Goal: Task Accomplishment & Management: Manage account settings

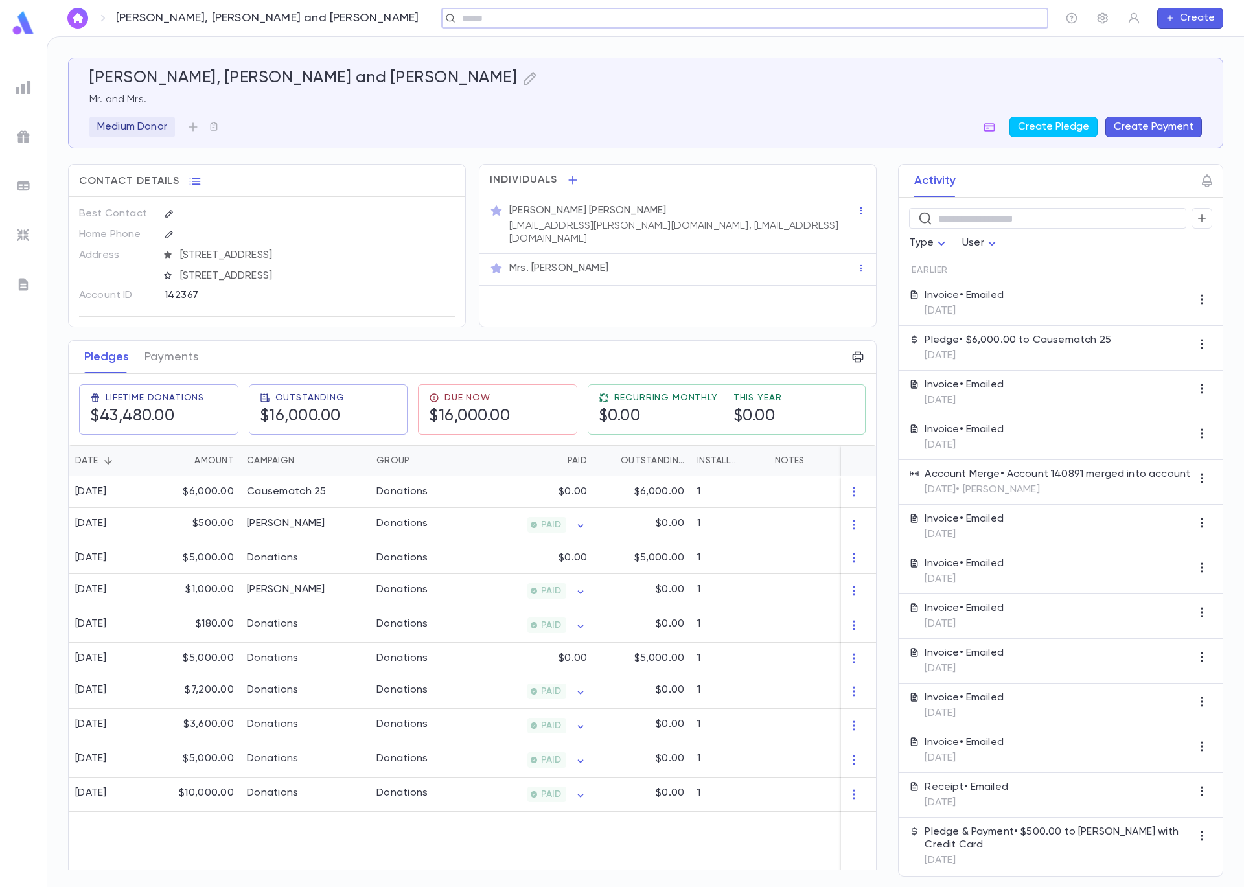
drag, startPoint x: 27, startPoint y: 205, endPoint x: 29, endPoint y: 190, distance: 15.6
click at [28, 205] on ul at bounding box center [23, 479] width 47 height 816
click at [25, 94] on img at bounding box center [24, 88] width 16 height 16
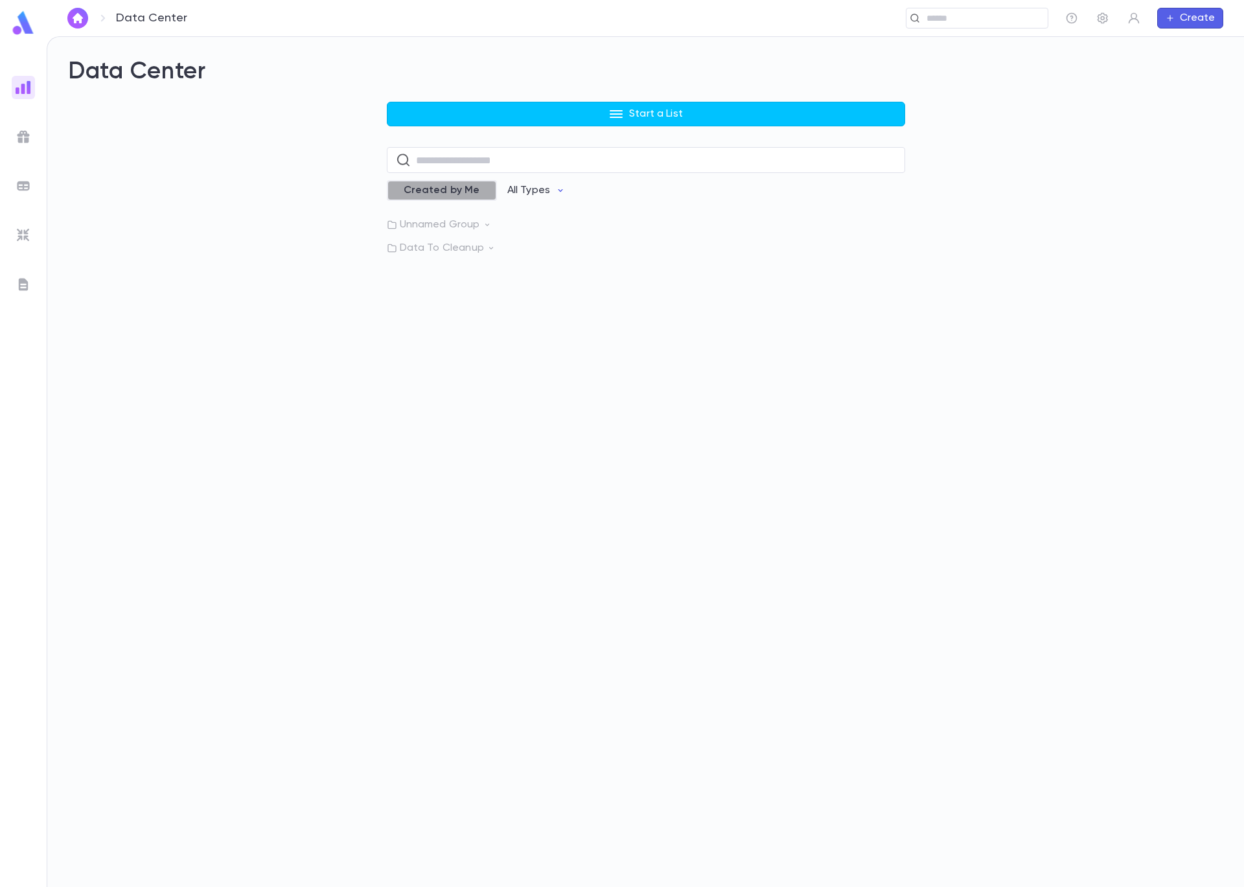
click at [468, 191] on span "Created by Me" at bounding box center [442, 190] width 92 height 13
click at [467, 231] on div "Data Center Start a List ​ Created by Me All Types Unnamed Group" at bounding box center [645, 462] width 1197 height 850
click at [472, 225] on p "Unnamed Group" at bounding box center [646, 224] width 518 height 13
click at [486, 251] on p "Outstanding money" at bounding box center [467, 251] width 98 height 13
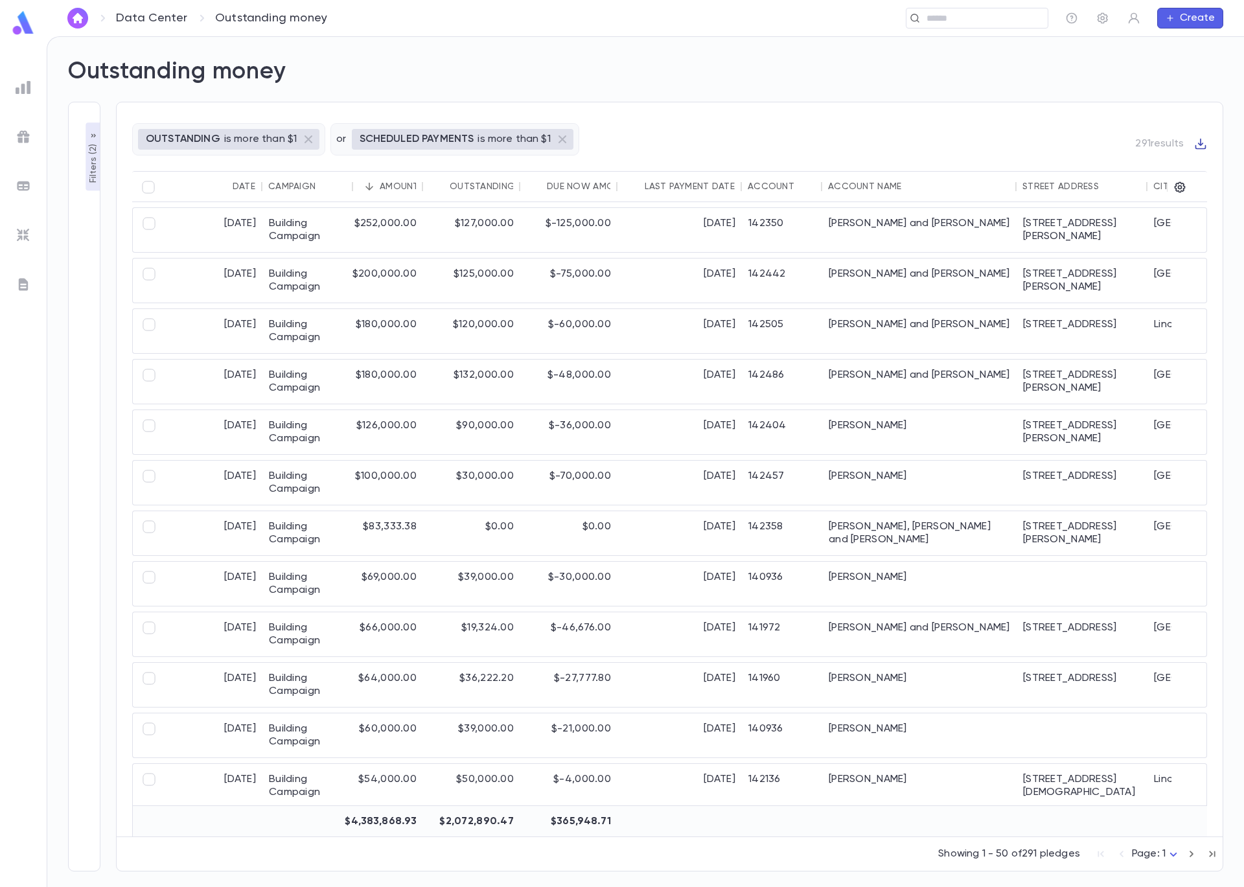
click at [1200, 143] on icon "button" at bounding box center [1200, 144] width 11 height 11
click at [1188, 159] on li "Download CSV" at bounding box center [1188, 165] width 93 height 21
click at [990, 22] on input "text" at bounding box center [973, 18] width 100 height 12
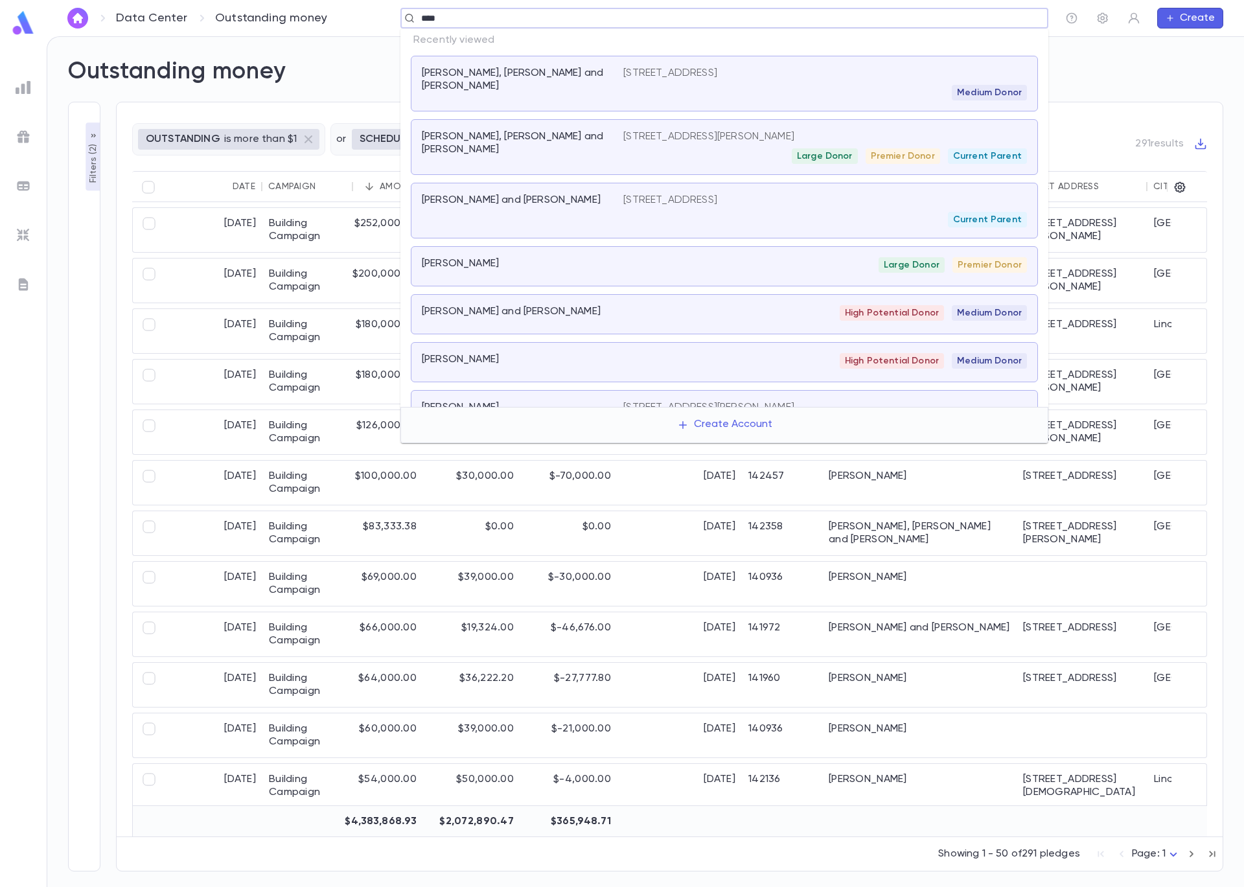
type input "*****"
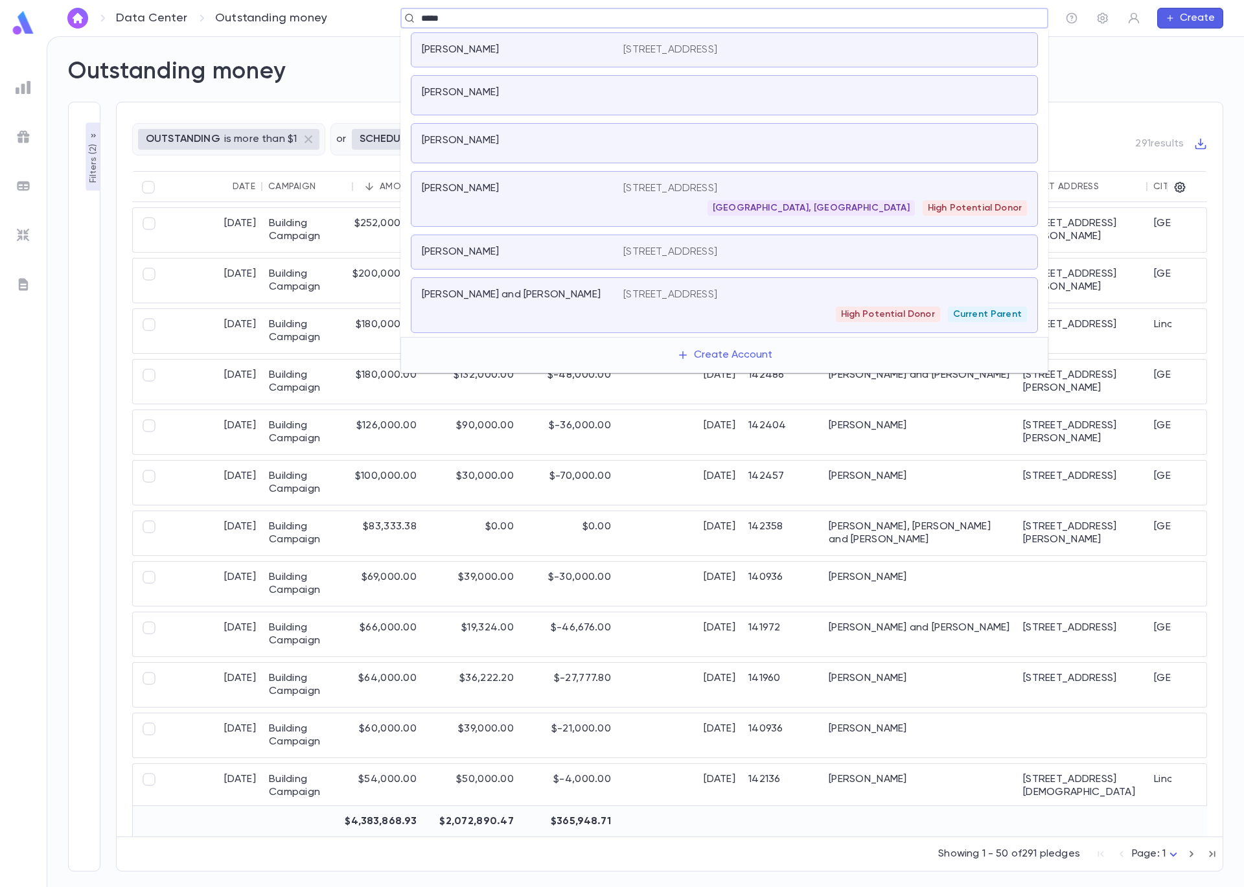
click at [710, 299] on p "[STREET_ADDRESS]" at bounding box center [670, 294] width 94 height 13
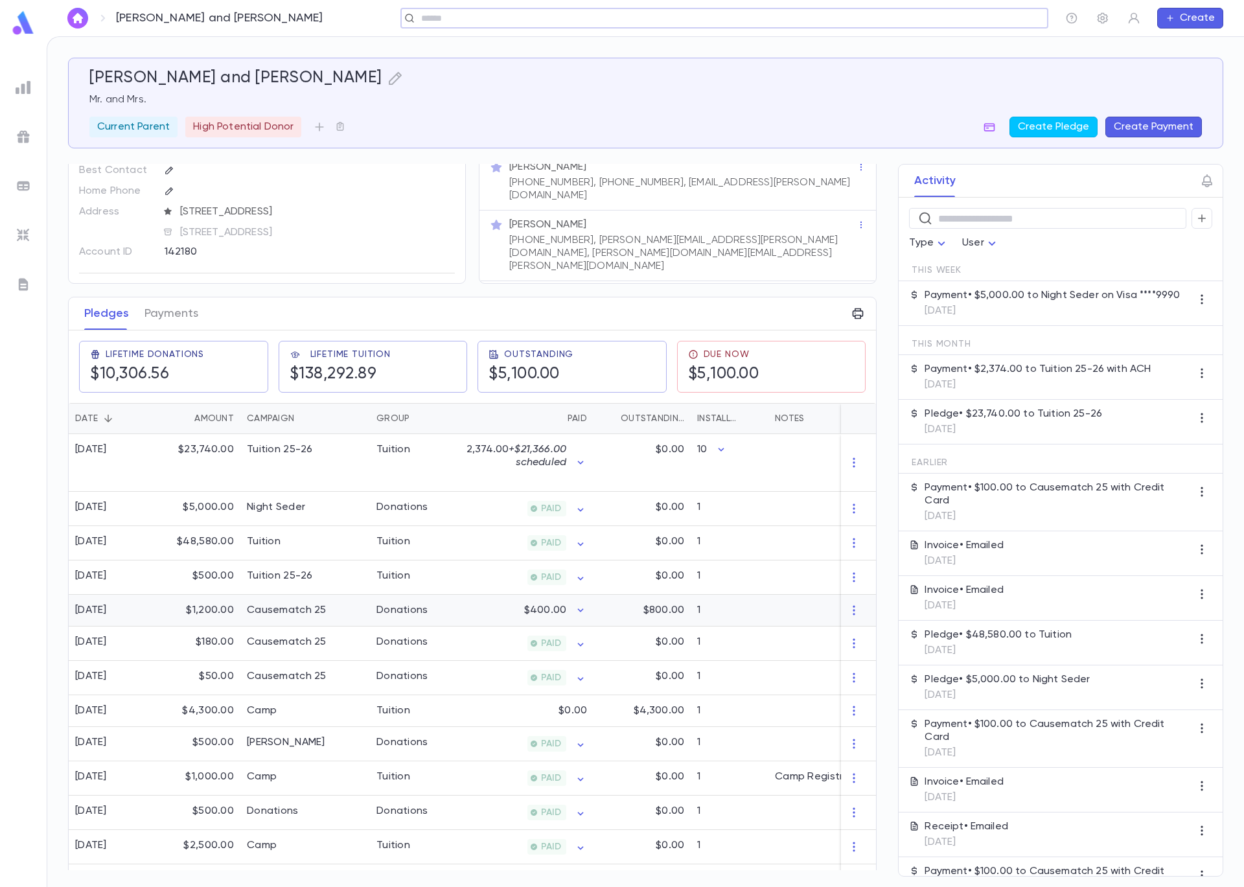
scroll to position [99, 0]
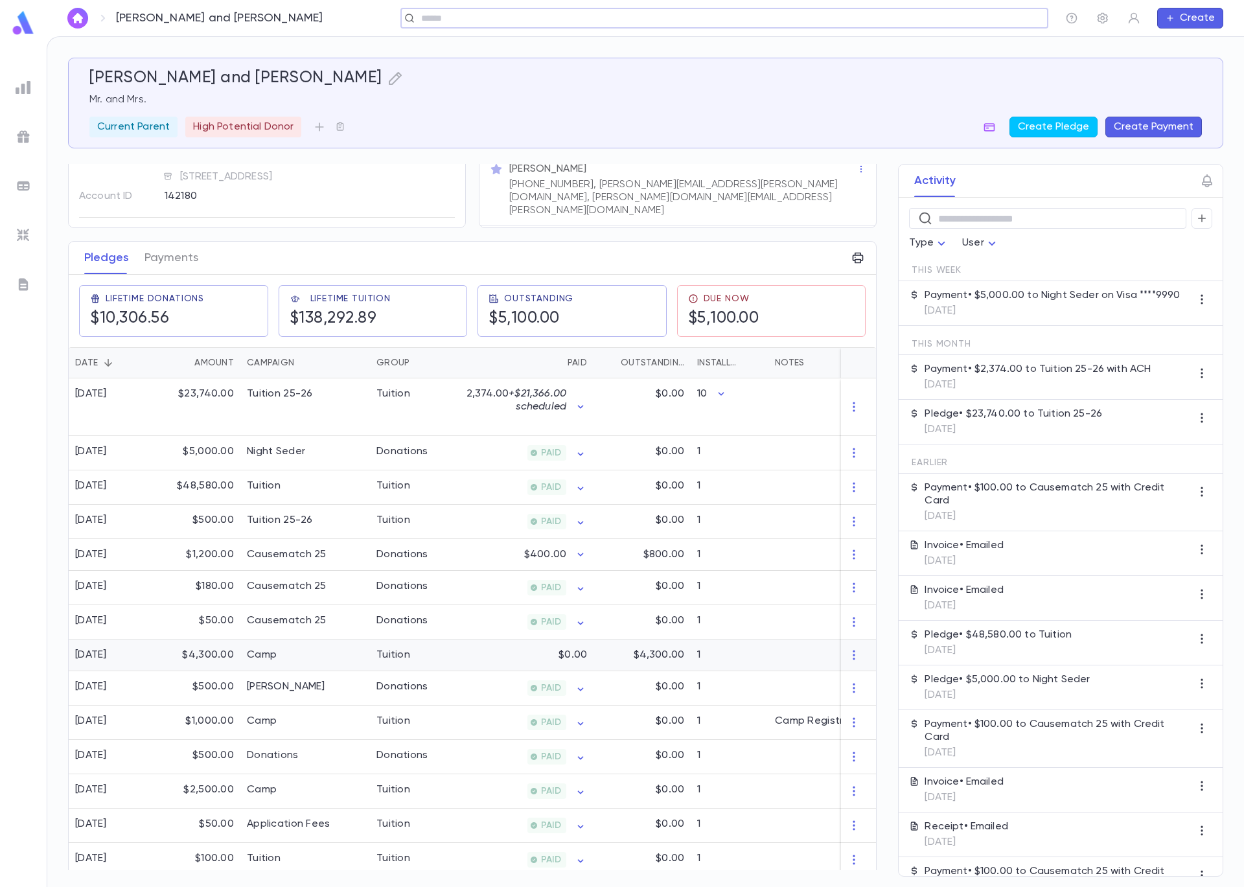
click at [739, 654] on div "1" at bounding box center [730, 656] width 78 height 32
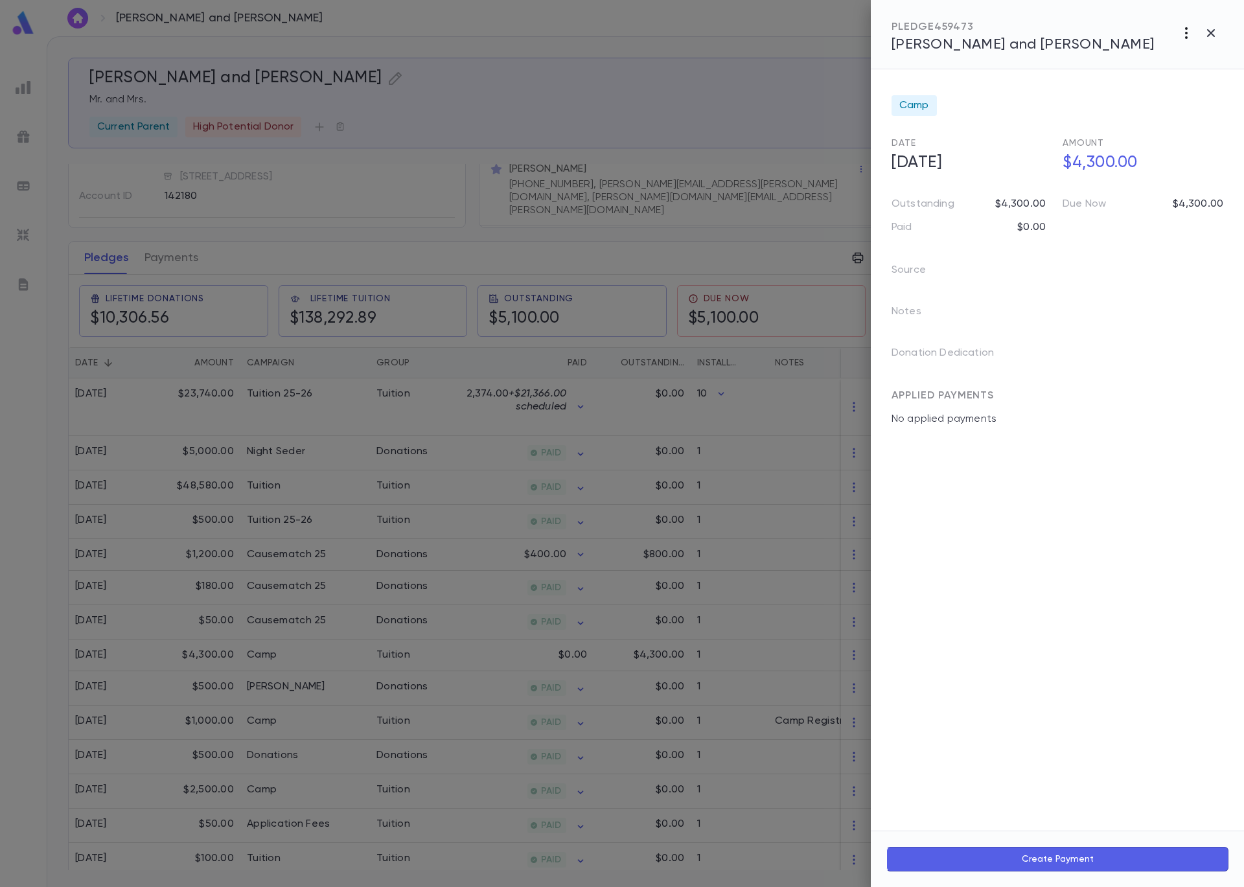
click at [1183, 30] on icon "button" at bounding box center [1187, 33] width 16 height 16
click at [1180, 78] on li "Send Invoice" at bounding box center [1157, 82] width 161 height 23
click at [1222, 80] on li "Email" at bounding box center [1211, 82] width 45 height 23
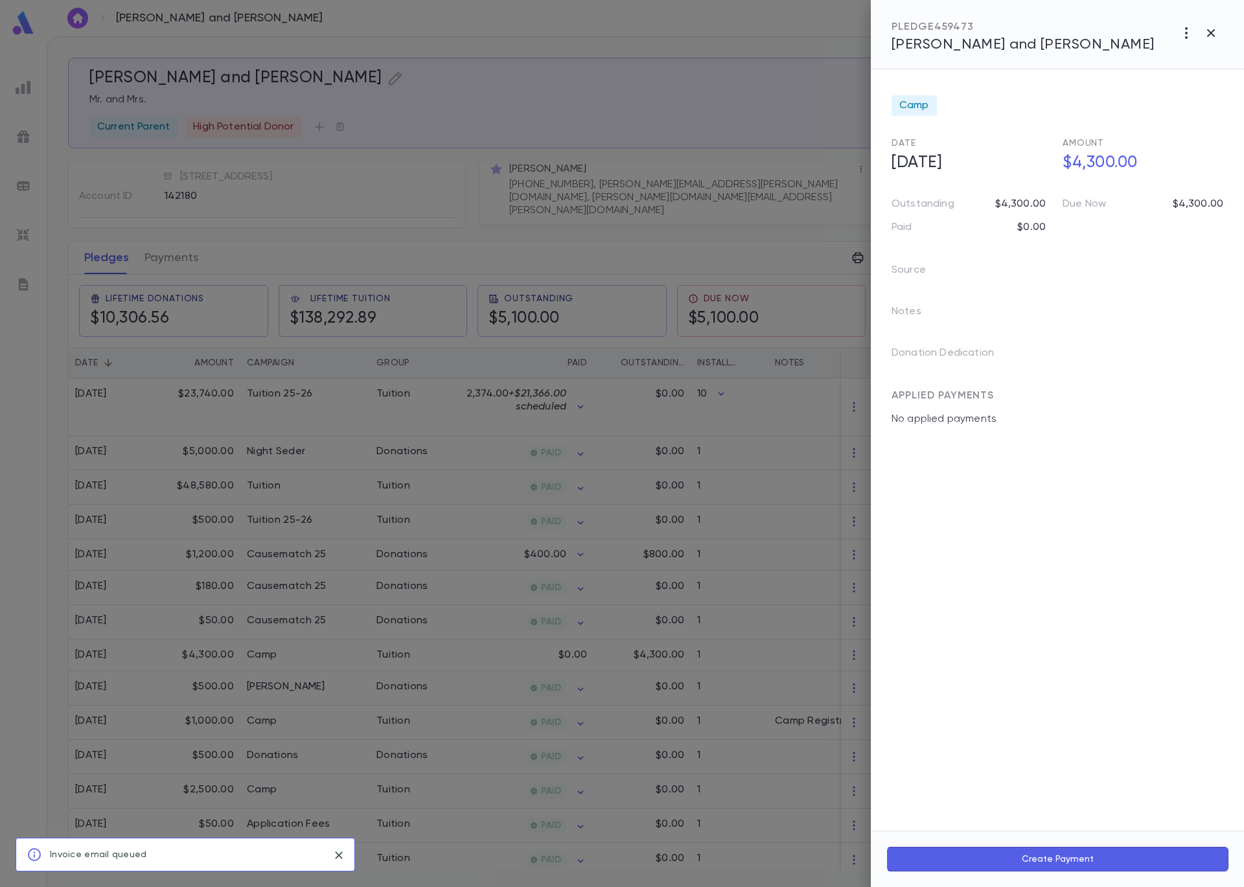
click at [665, 40] on div at bounding box center [622, 443] width 1244 height 887
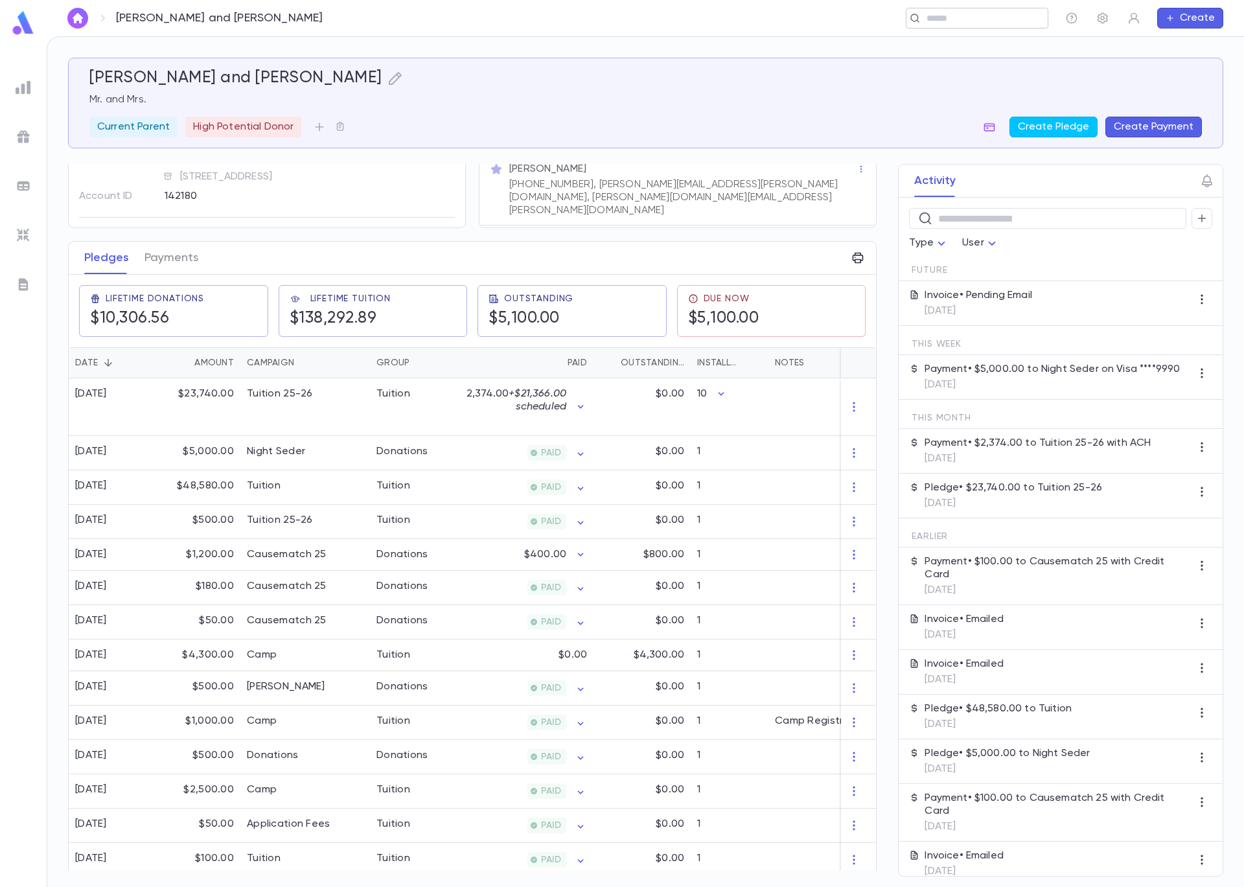
click at [978, 19] on input "text" at bounding box center [973, 18] width 100 height 12
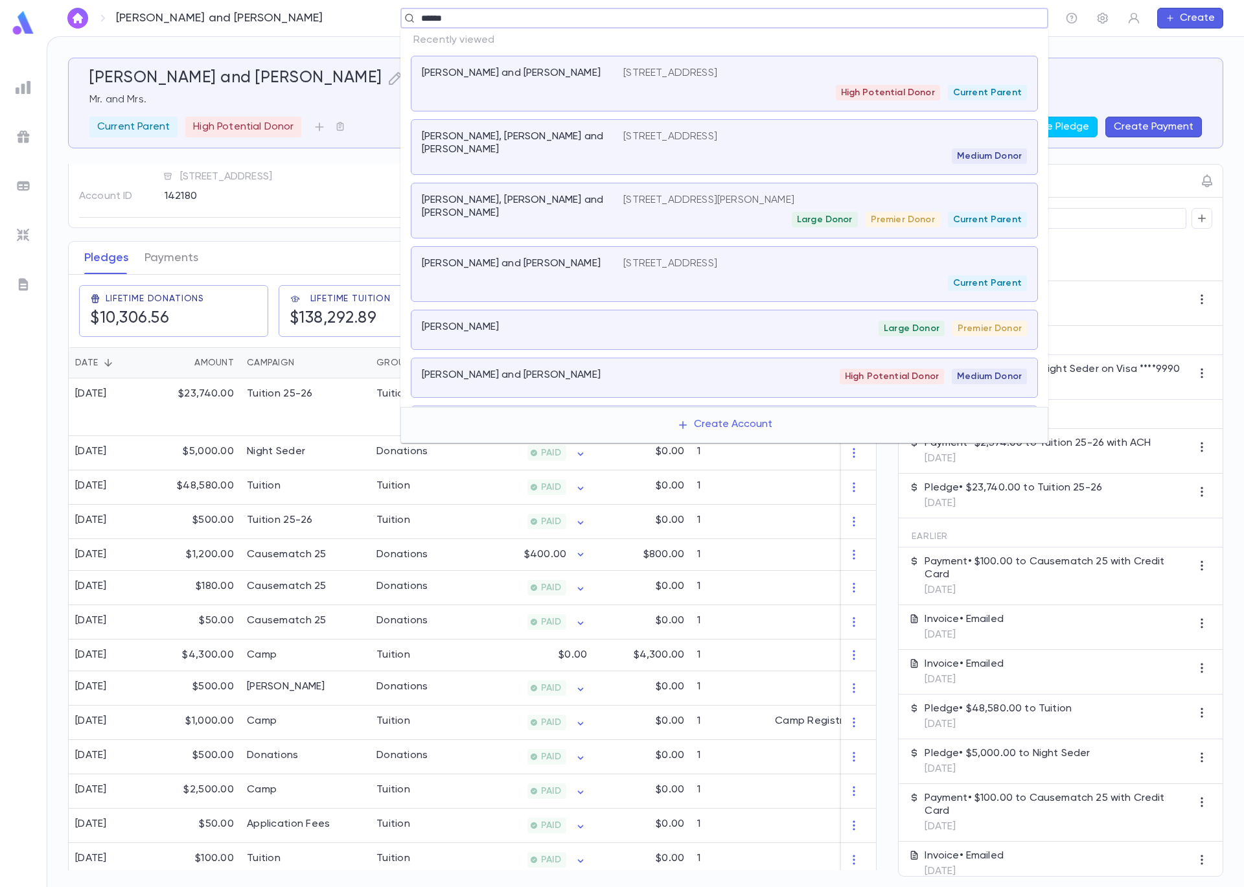
type input "*******"
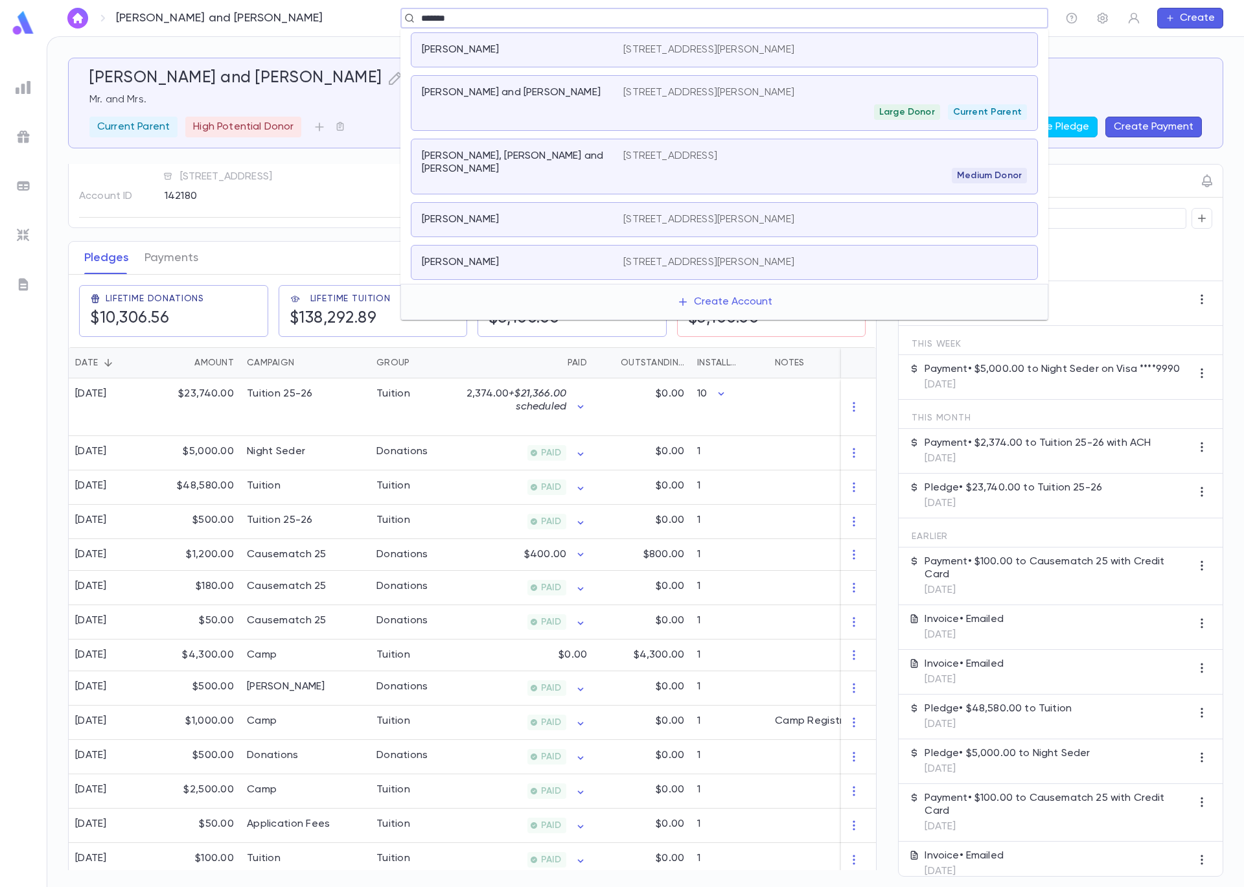
click at [559, 103] on div "[PERSON_NAME] and [PERSON_NAME]" at bounding box center [523, 103] width 202 height 34
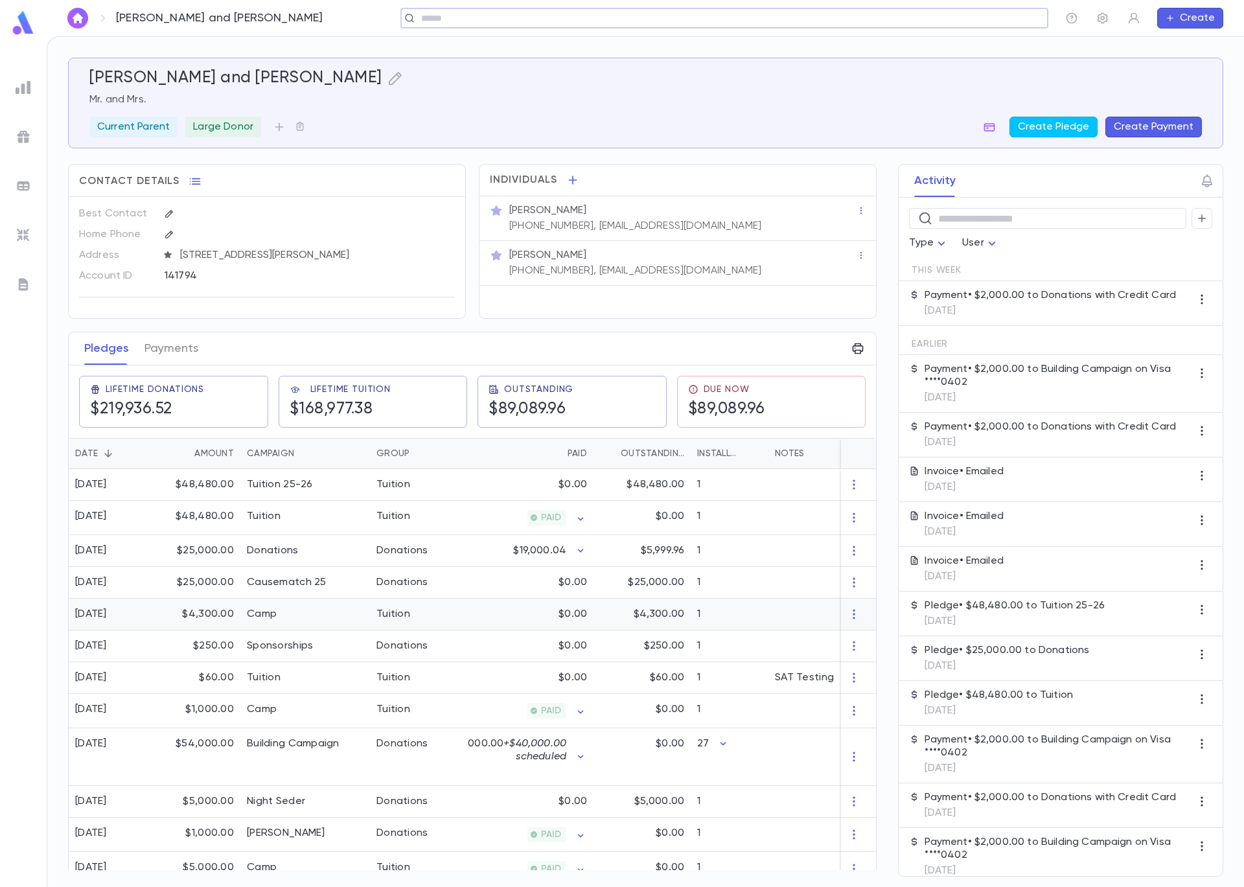
click at [781, 621] on div at bounding box center [849, 615] width 162 height 32
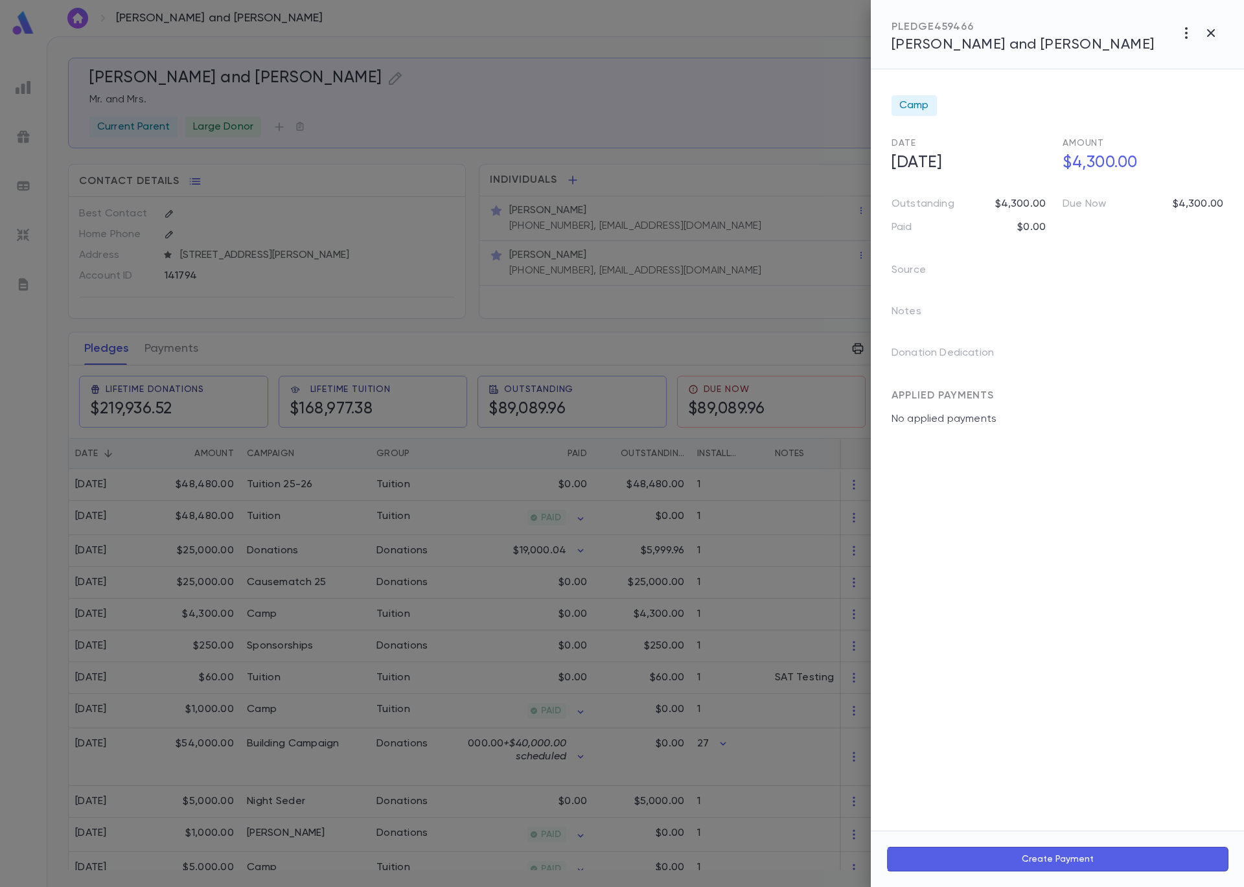
click at [1185, 31] on icon "button" at bounding box center [1187, 33] width 16 height 16
click at [1187, 74] on li "Send Invoice" at bounding box center [1157, 82] width 161 height 23
click at [1216, 82] on li "Email" at bounding box center [1211, 82] width 45 height 23
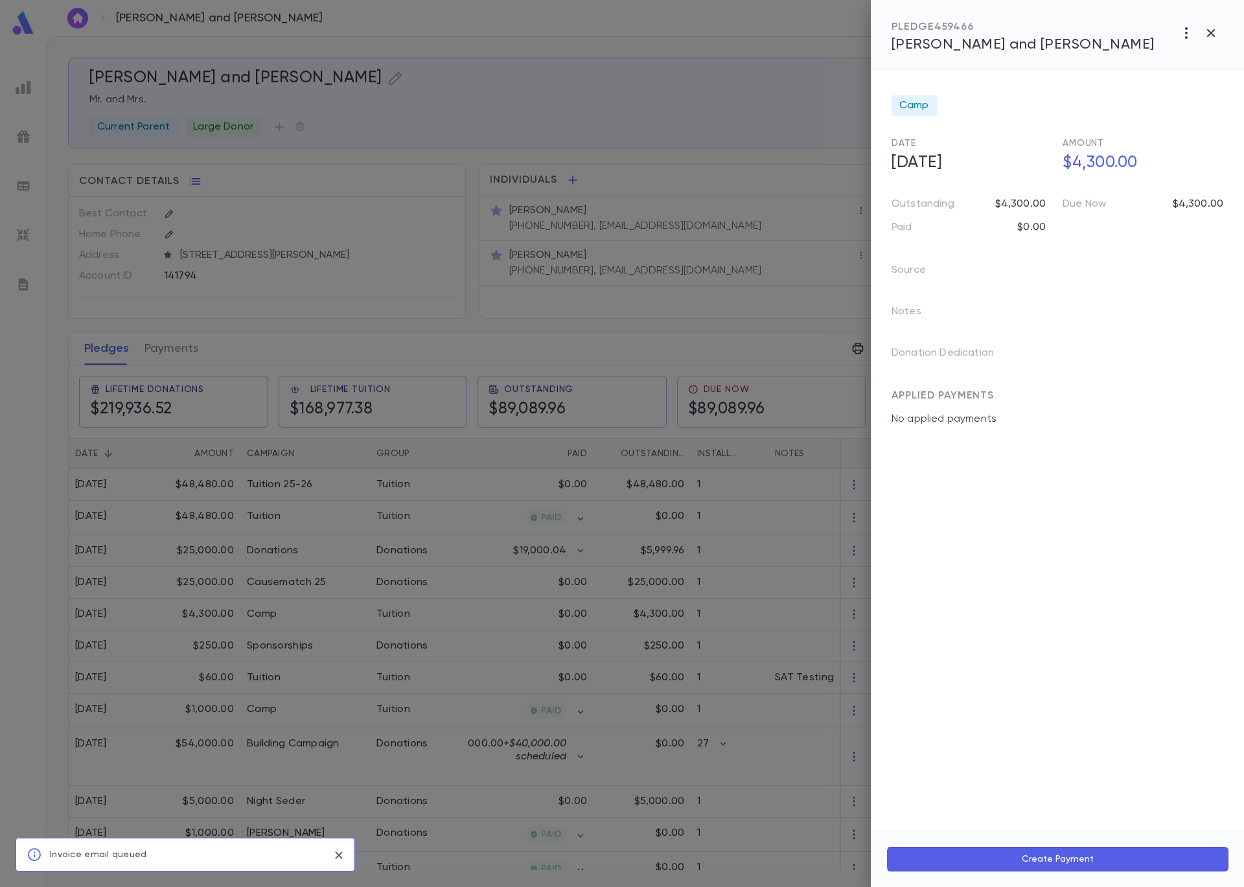
click at [194, 205] on div at bounding box center [622, 443] width 1244 height 887
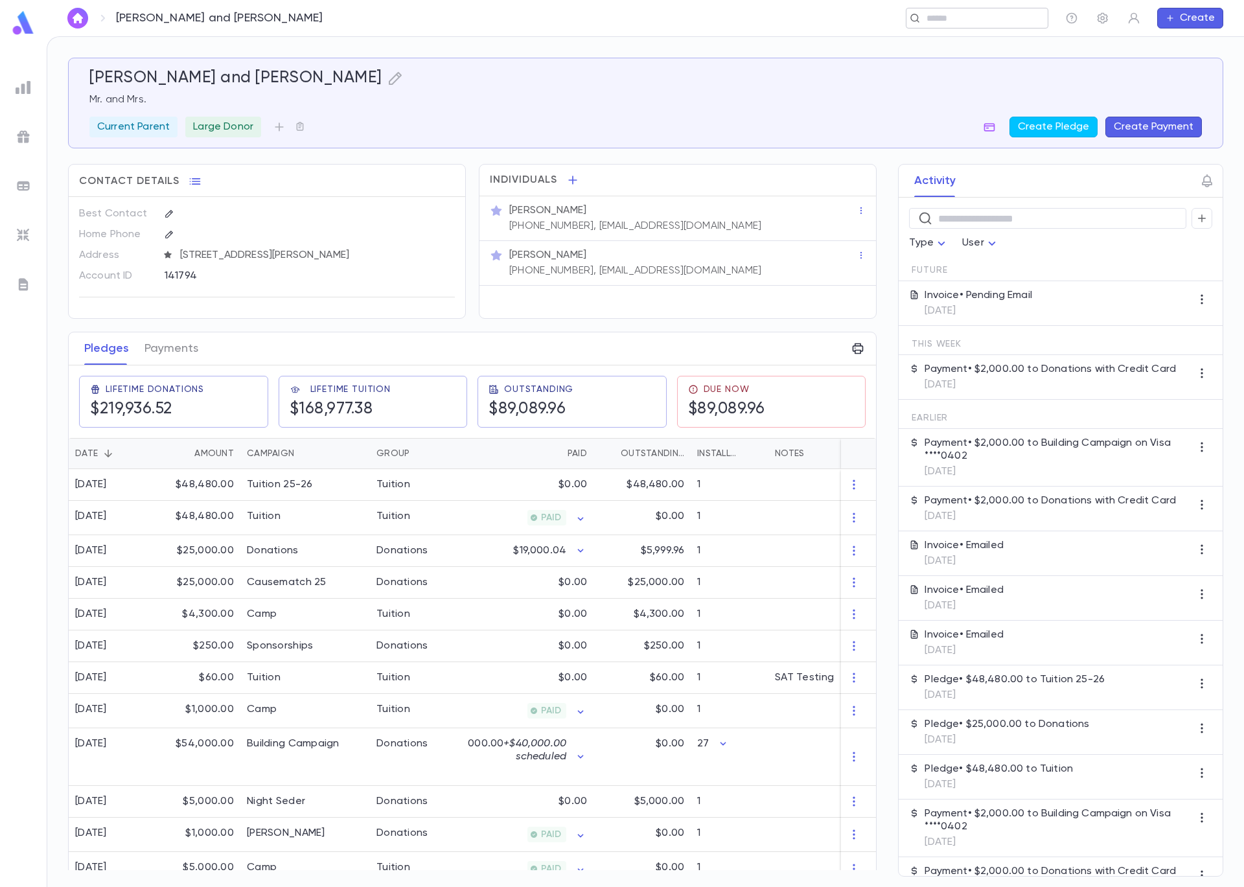
click at [946, 20] on input "text" at bounding box center [973, 18] width 100 height 12
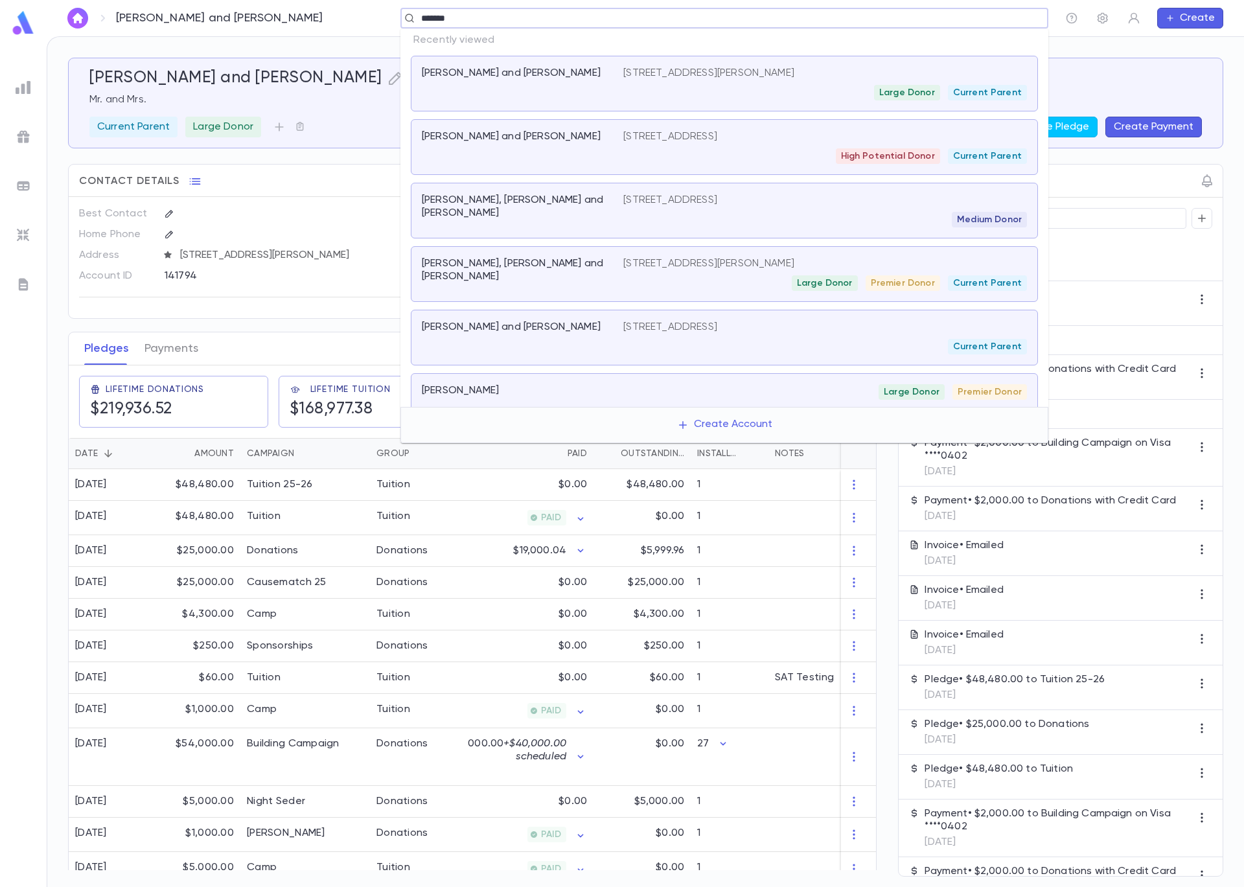
type input "********"
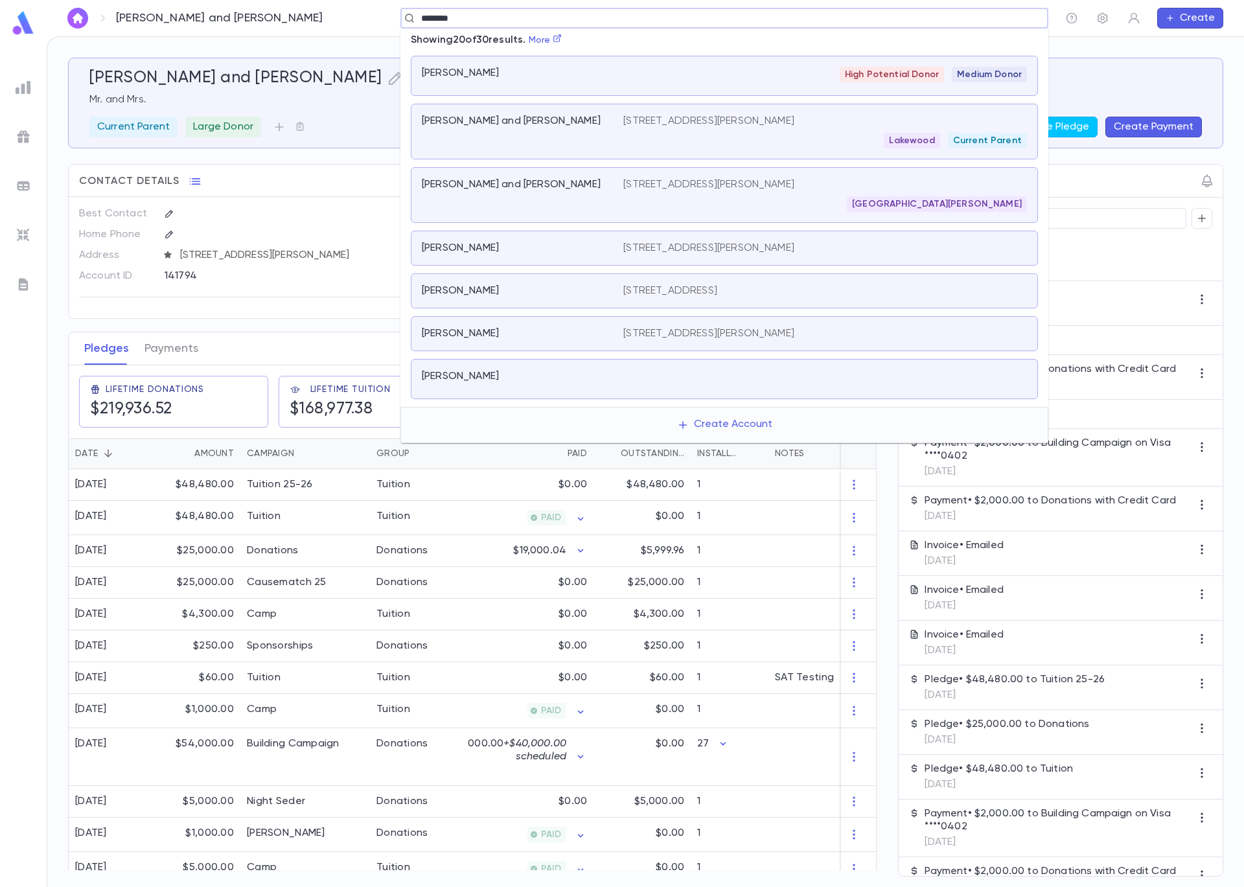
click at [539, 143] on div "[PERSON_NAME] and [PERSON_NAME]" at bounding box center [523, 132] width 202 height 34
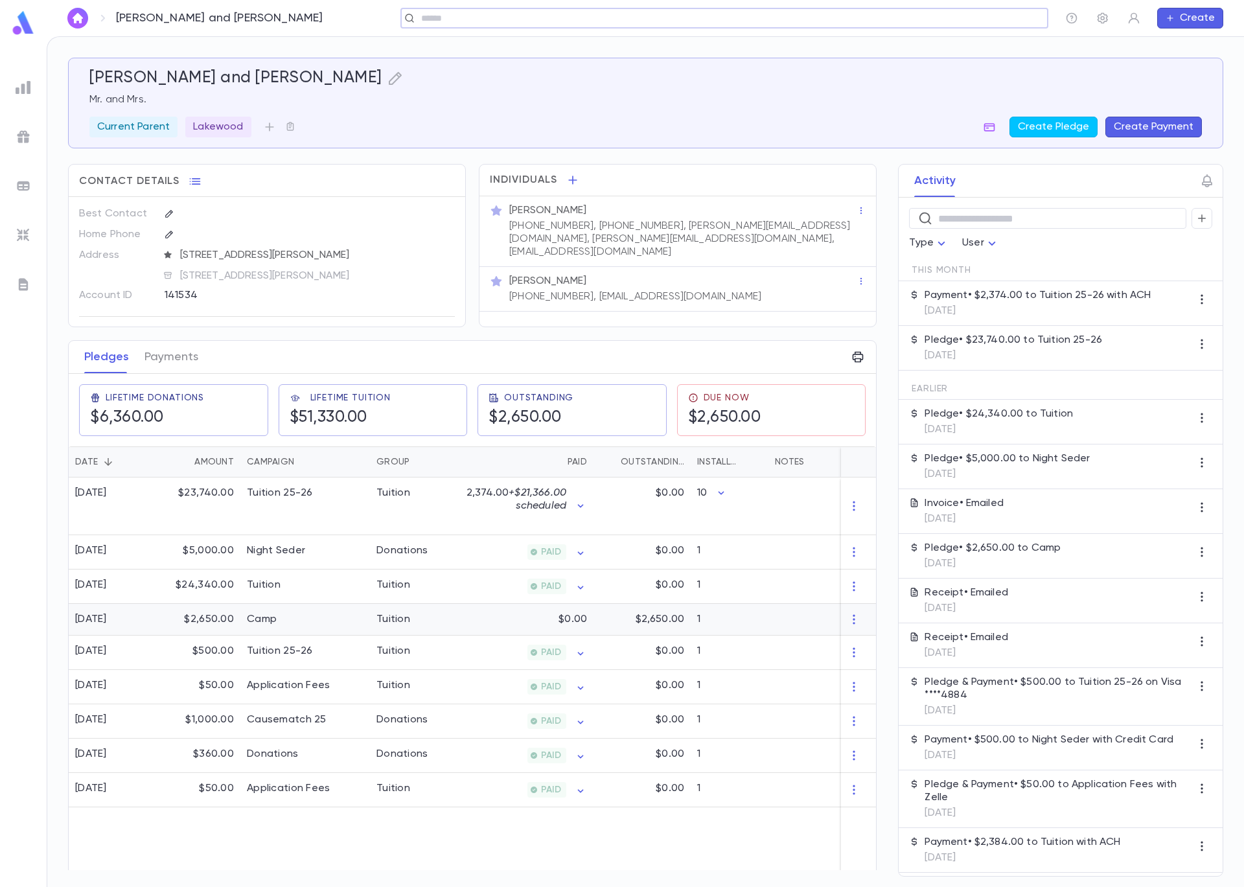
click at [750, 630] on div "1" at bounding box center [730, 620] width 78 height 32
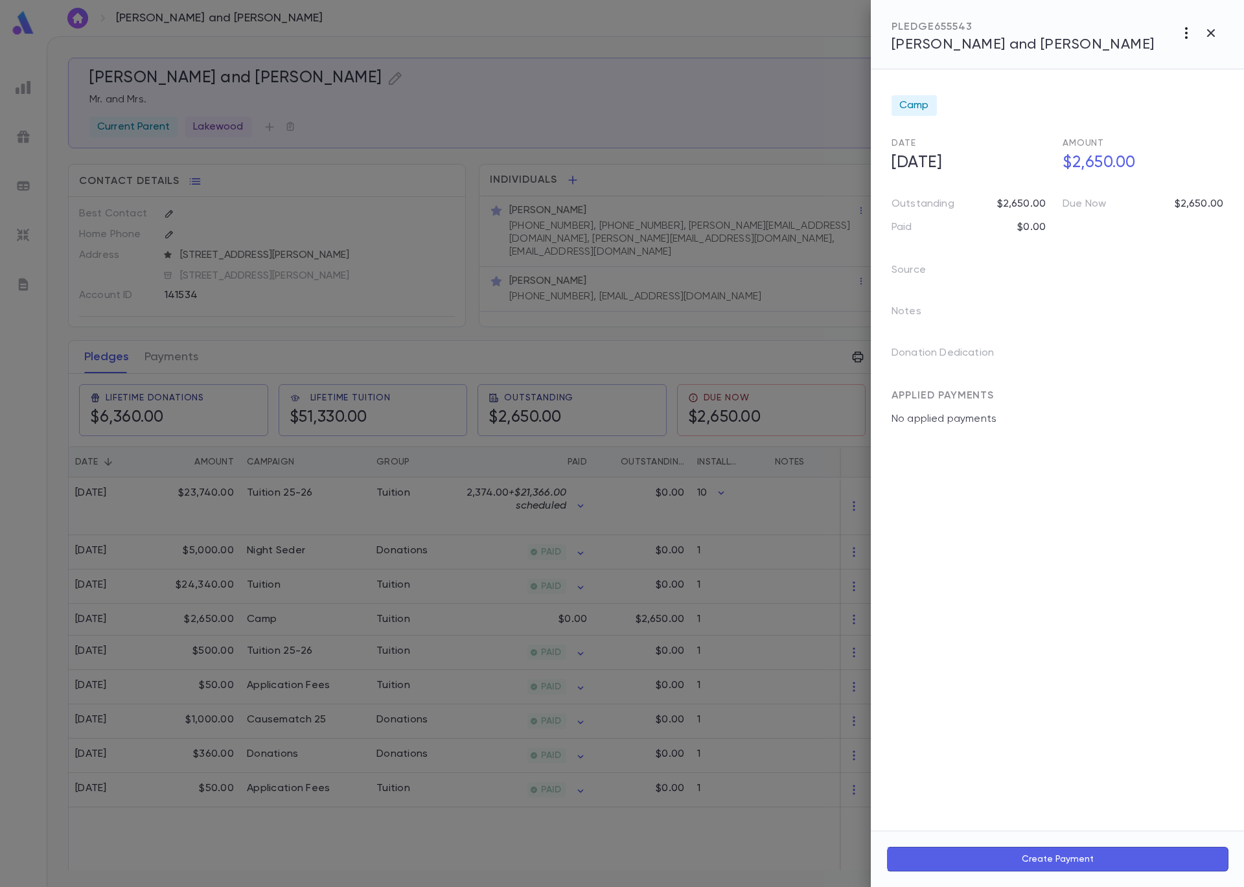
click at [1186, 36] on icon "button" at bounding box center [1186, 33] width 3 height 12
click at [1186, 82] on li "Send Invoice" at bounding box center [1157, 82] width 161 height 23
click at [1217, 80] on li "Email" at bounding box center [1211, 82] width 45 height 23
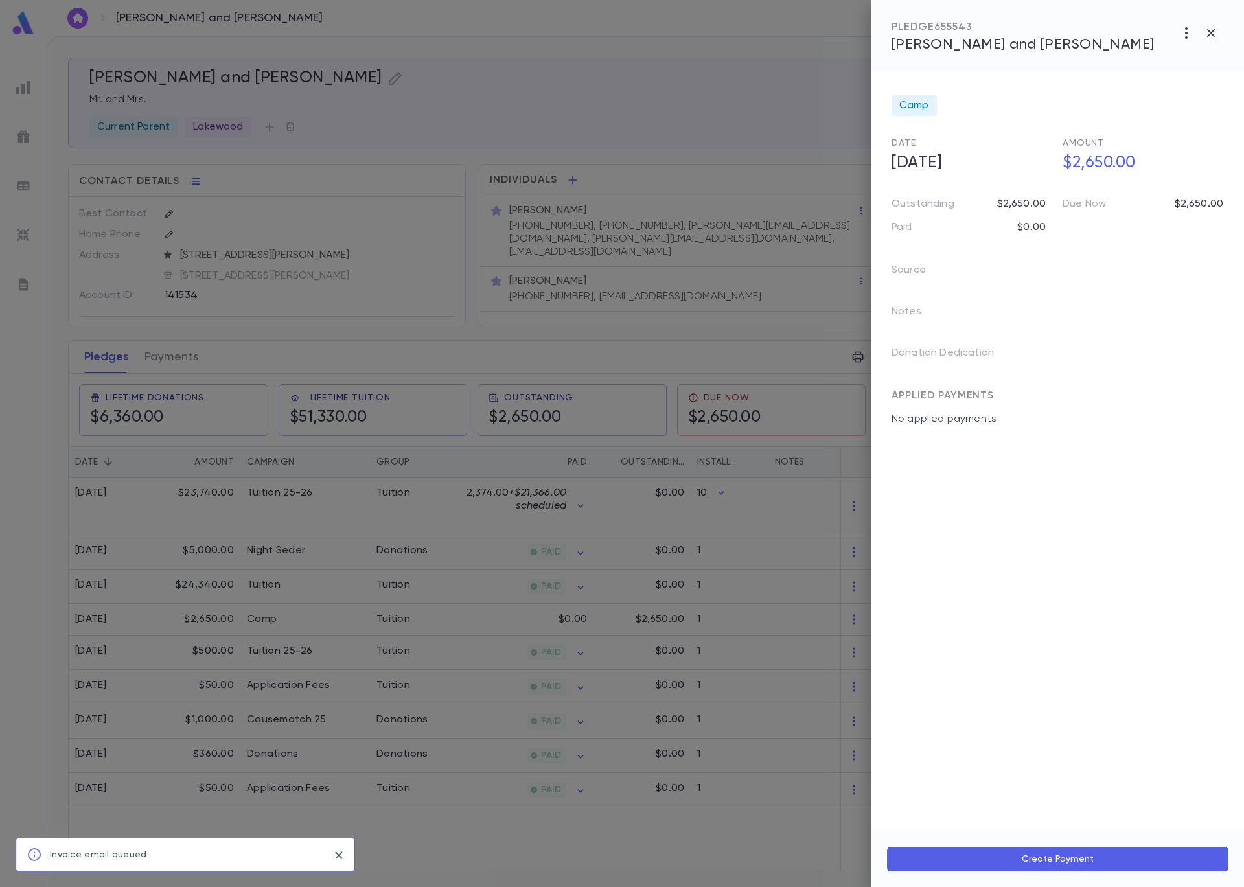
click at [811, 106] on div at bounding box center [622, 443] width 1244 height 887
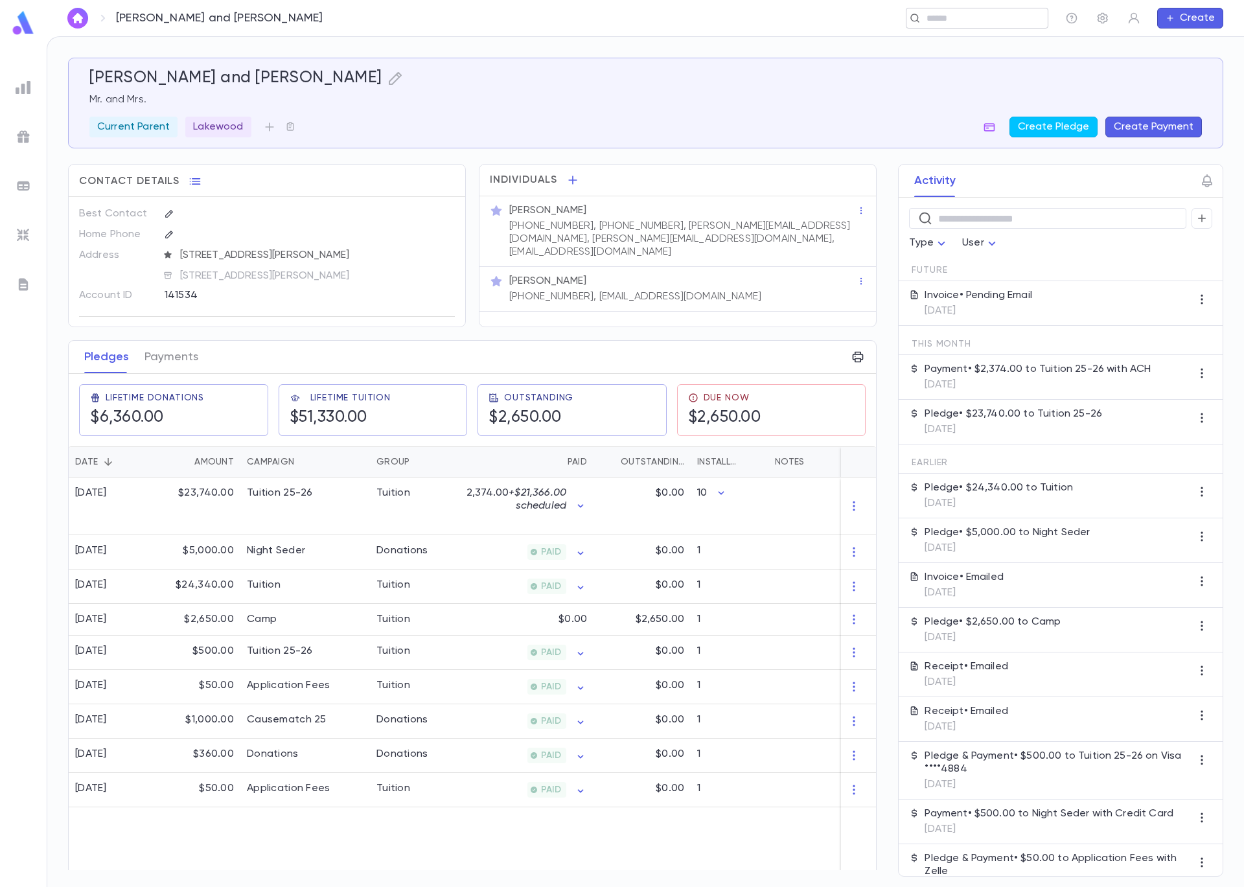
click at [973, 17] on input "text" at bounding box center [973, 18] width 100 height 12
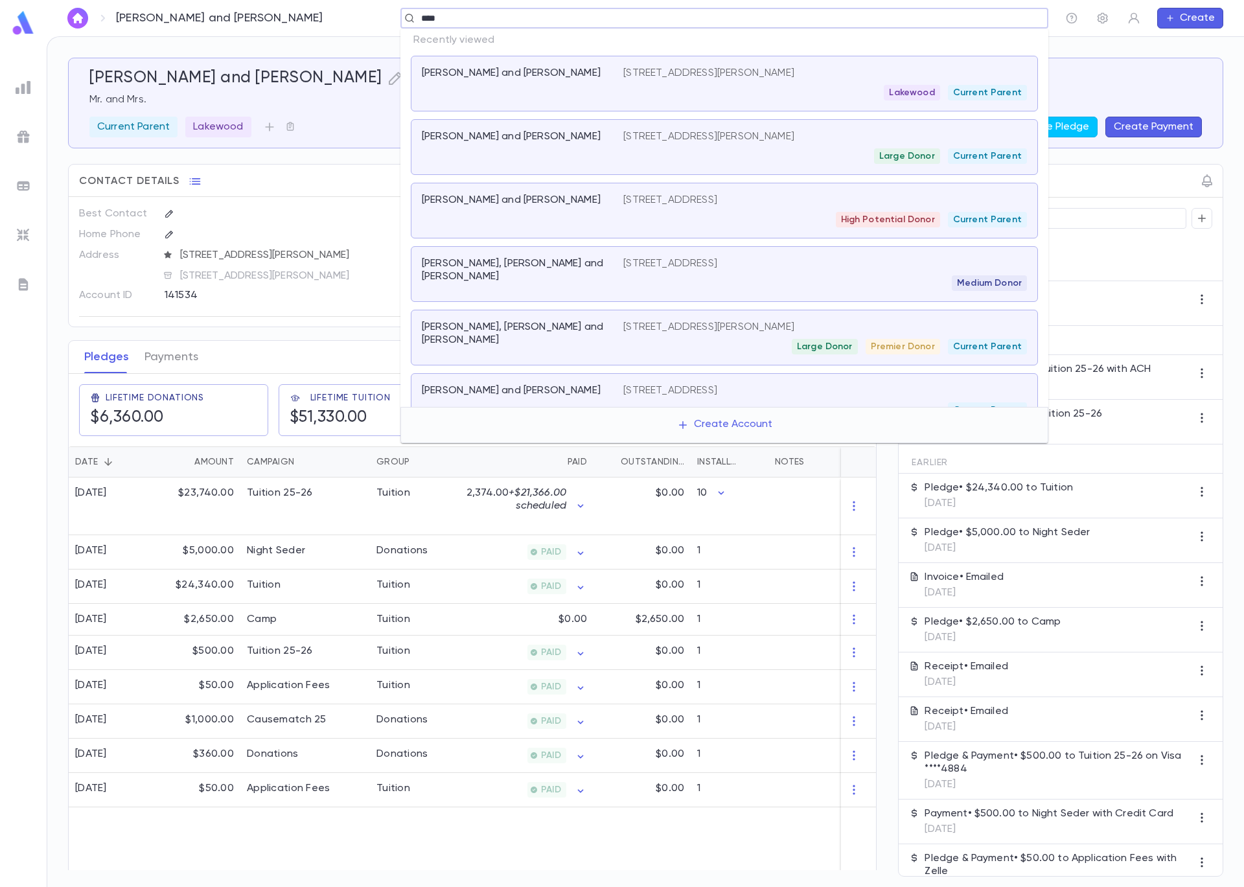
type input "*****"
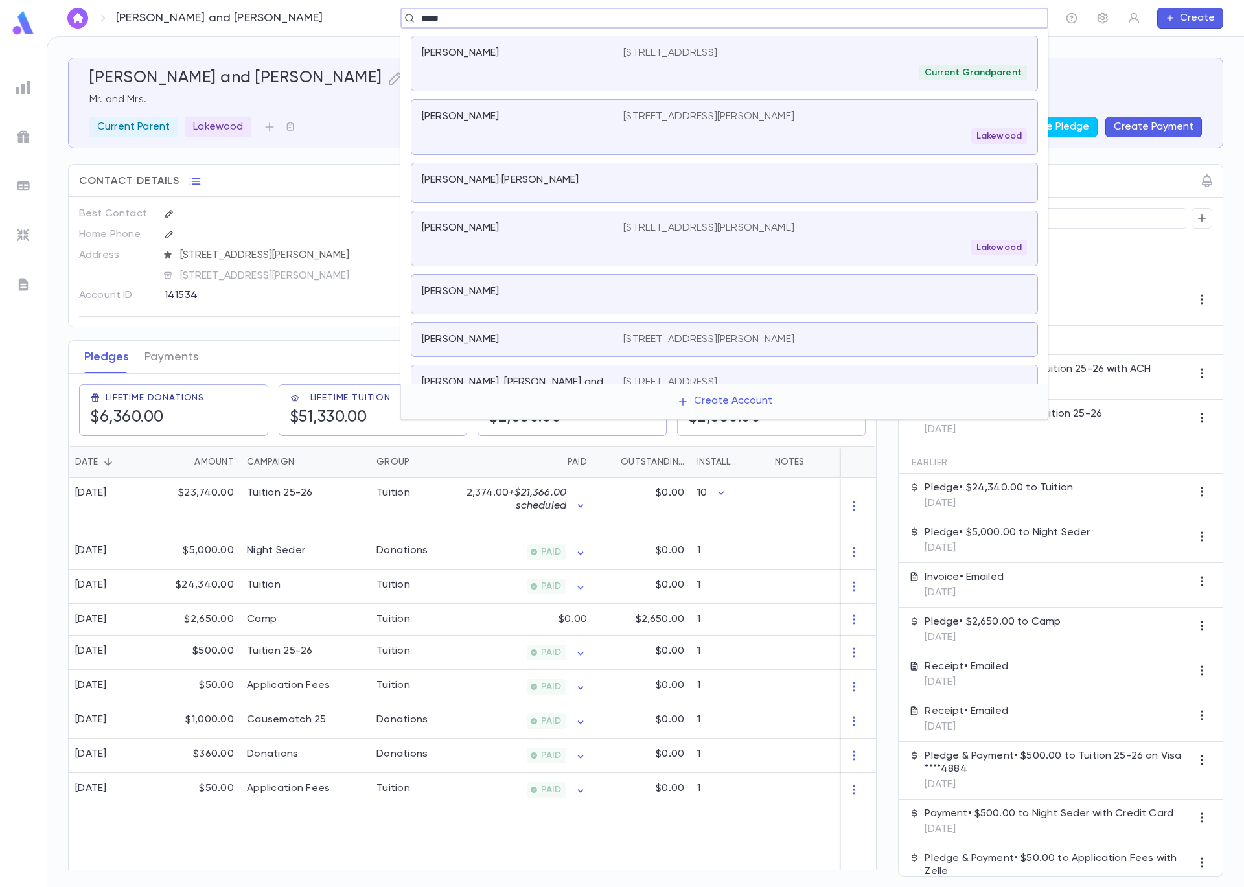
scroll to position [224, 0]
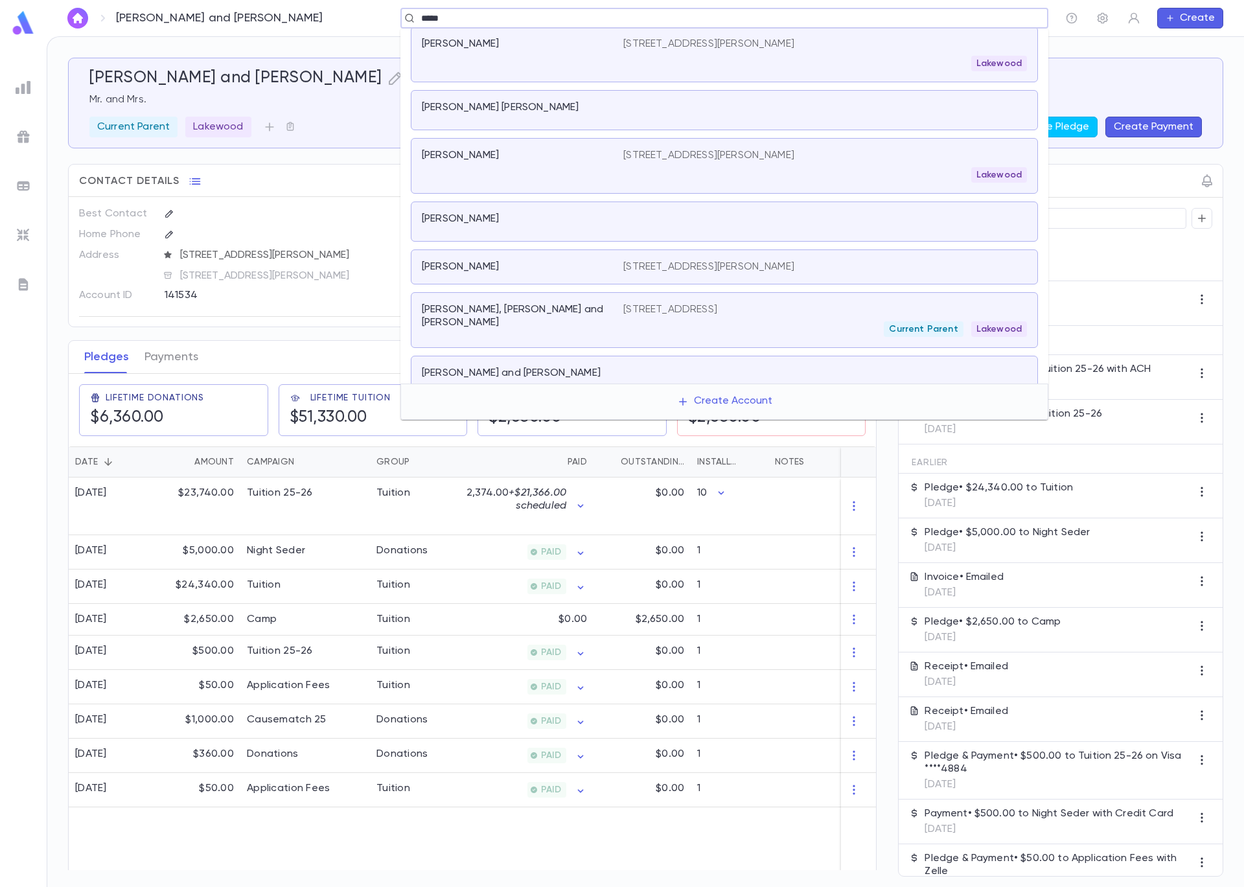
click at [610, 319] on div "[PERSON_NAME], [PERSON_NAME] and [PERSON_NAME]" at bounding box center [523, 320] width 202 height 34
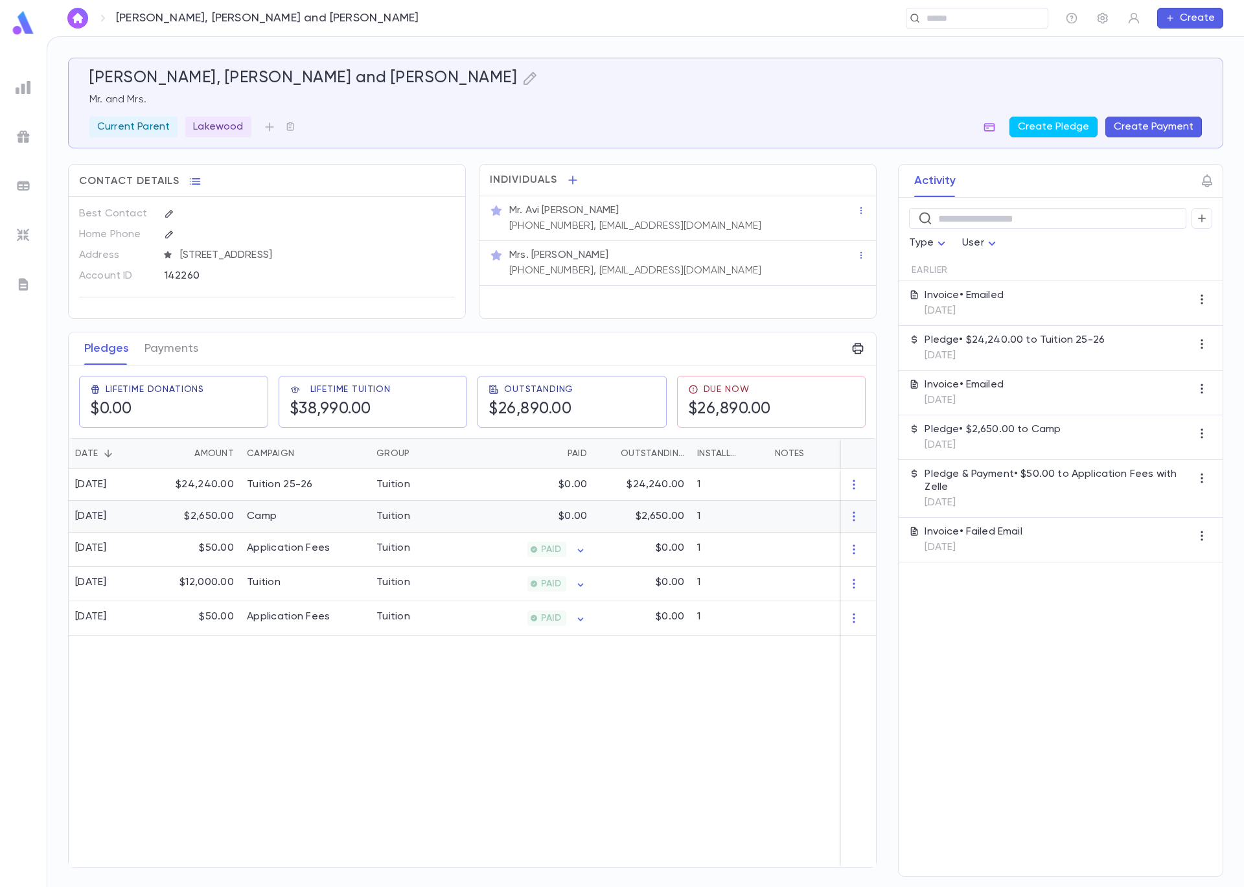
click at [423, 529] on div "Tuition" at bounding box center [418, 517] width 97 height 32
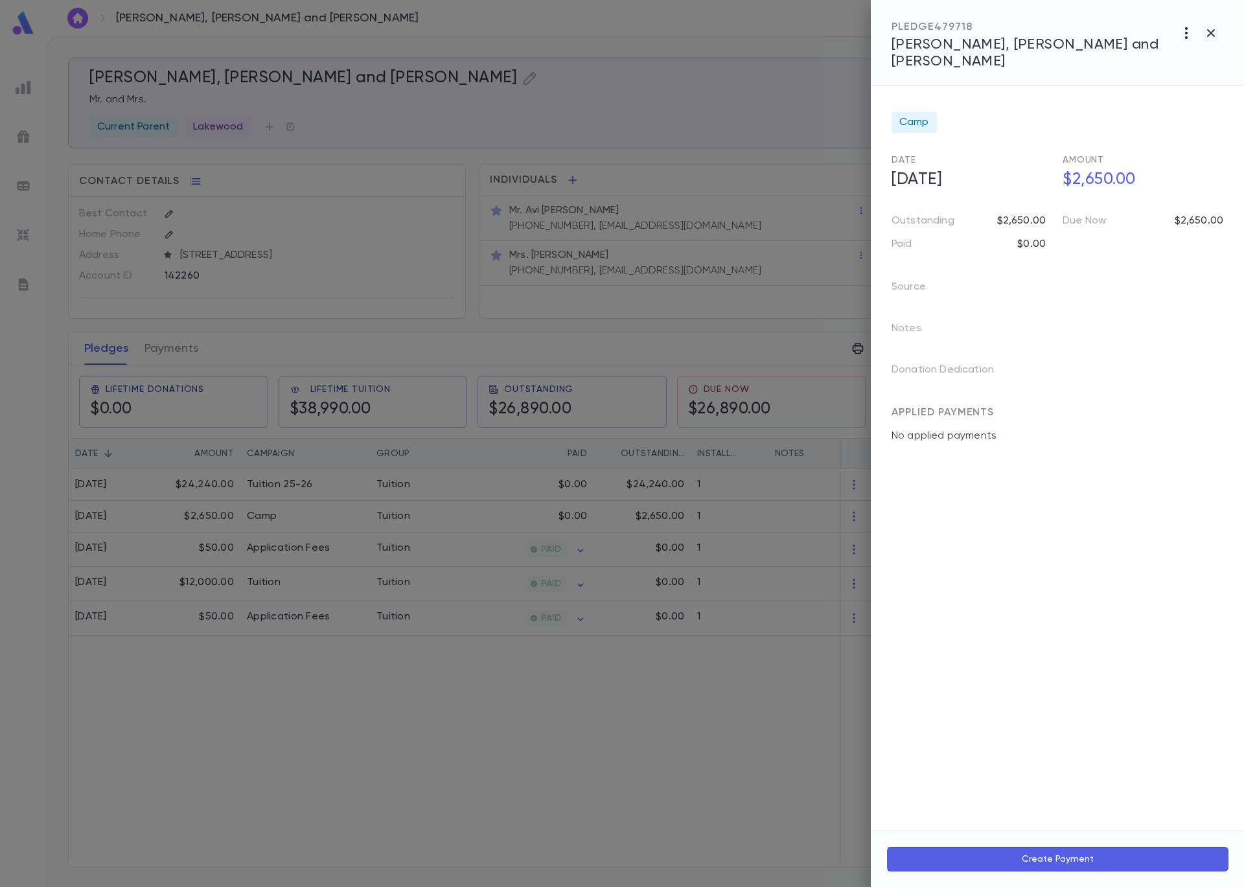
click at [1190, 33] on icon "button" at bounding box center [1187, 33] width 16 height 16
click at [1179, 75] on li "Send Invoice" at bounding box center [1157, 82] width 161 height 23
click at [1216, 77] on li "Email" at bounding box center [1211, 82] width 45 height 23
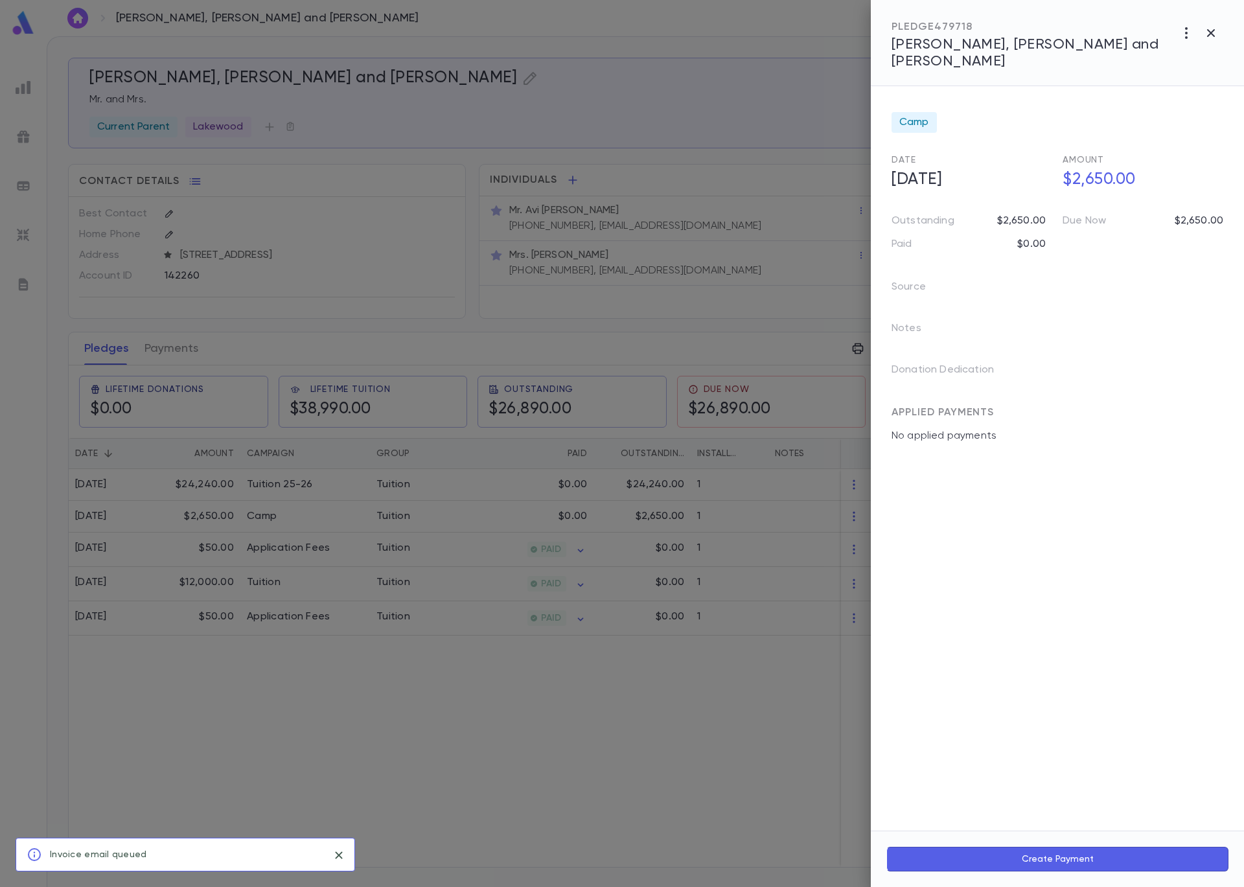
click at [319, 198] on div at bounding box center [622, 443] width 1244 height 887
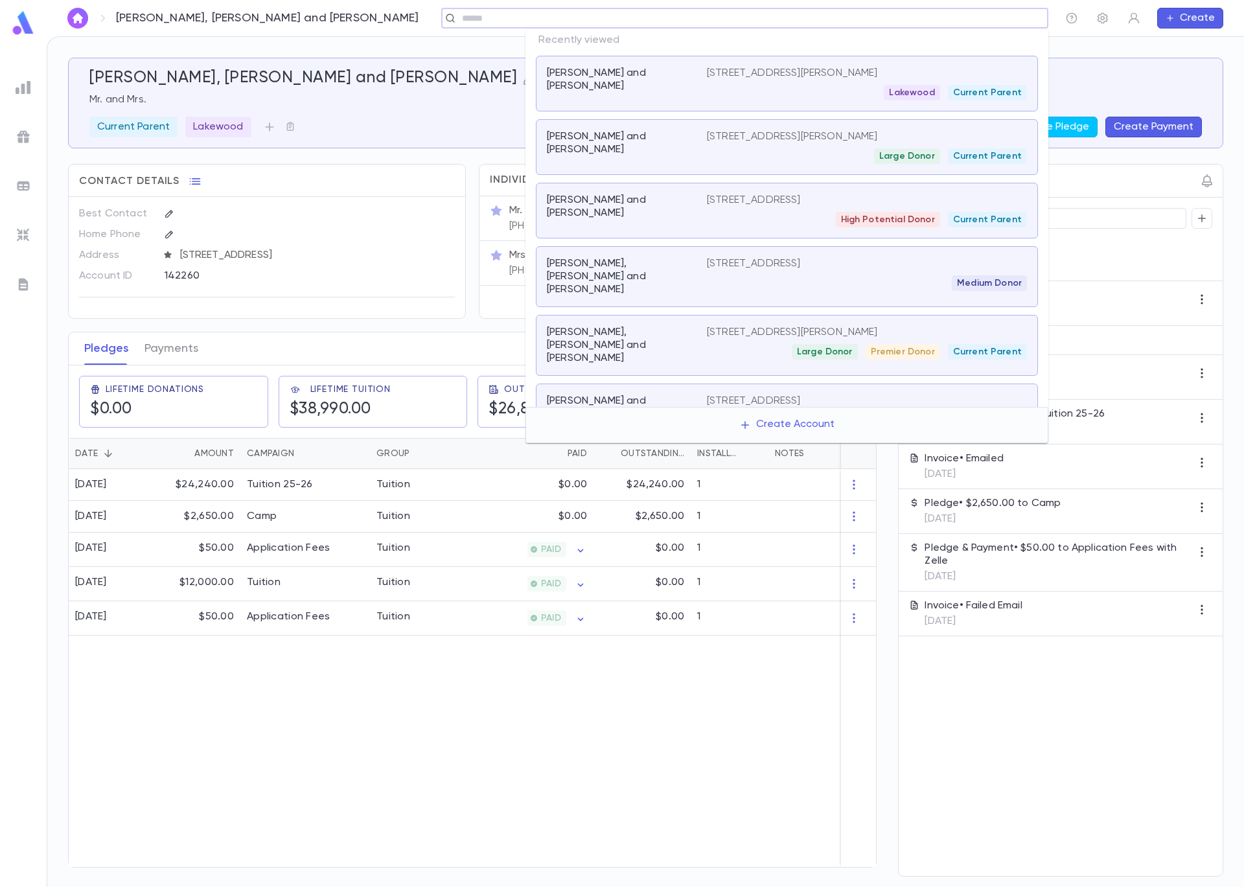
click at [962, 22] on input "text" at bounding box center [740, 18] width 565 height 12
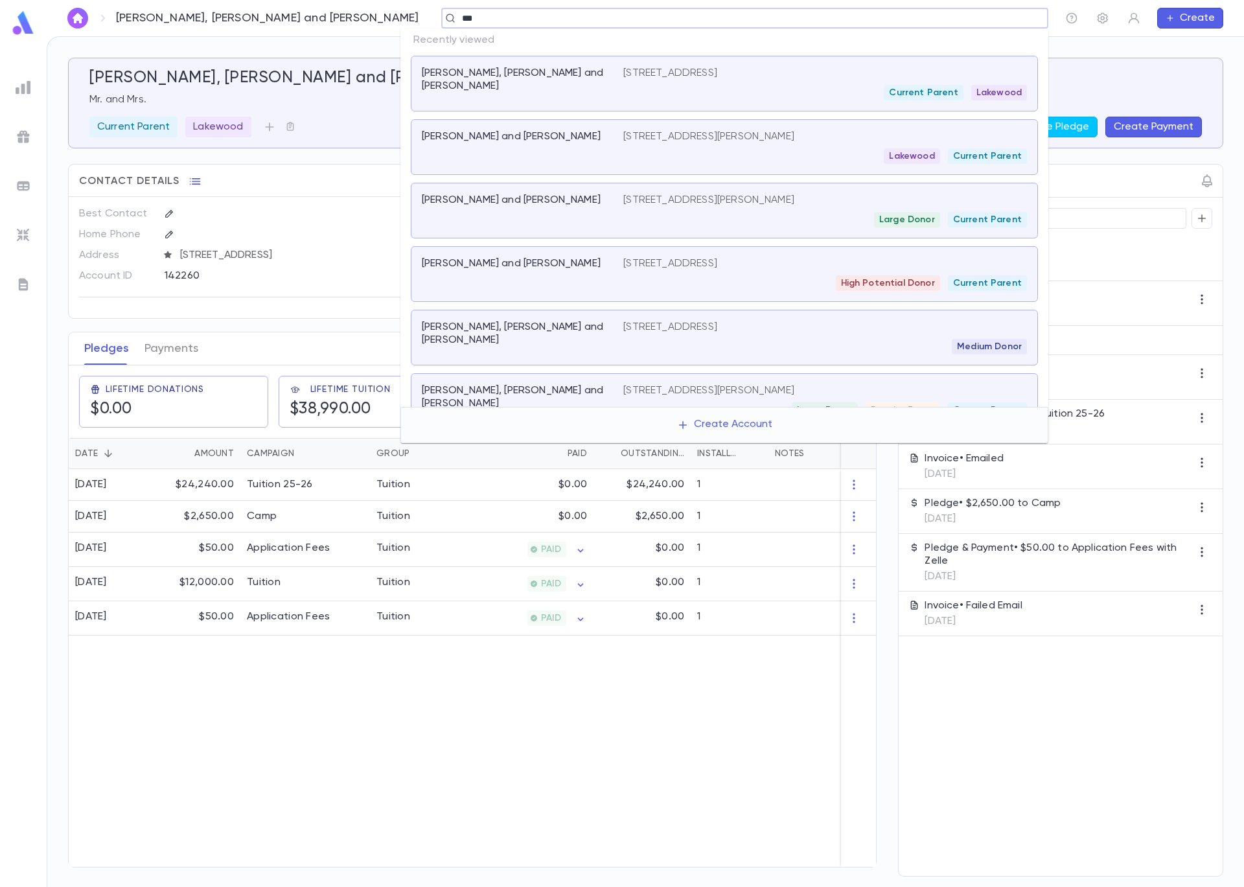
type input "****"
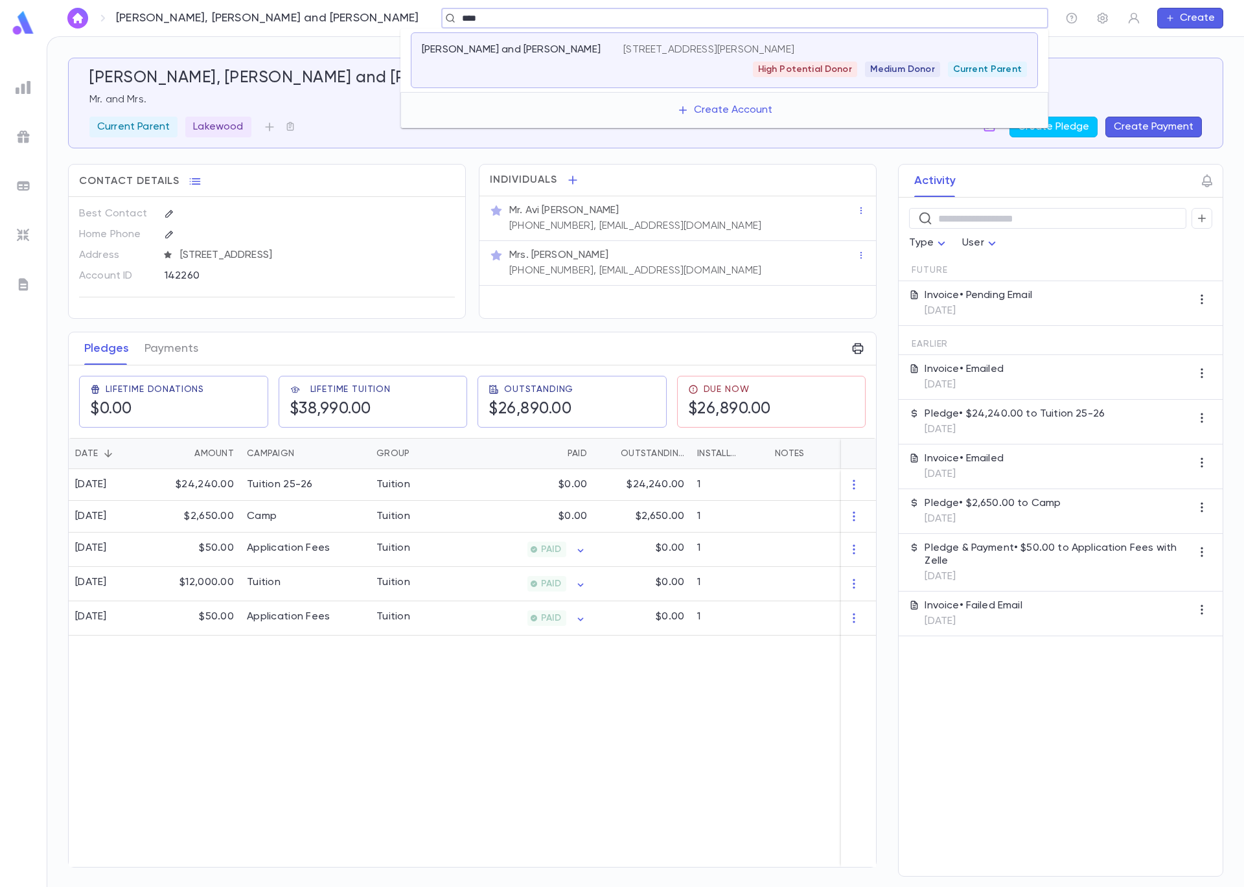
click at [682, 47] on p "[STREET_ADDRESS][PERSON_NAME]" at bounding box center [708, 49] width 171 height 13
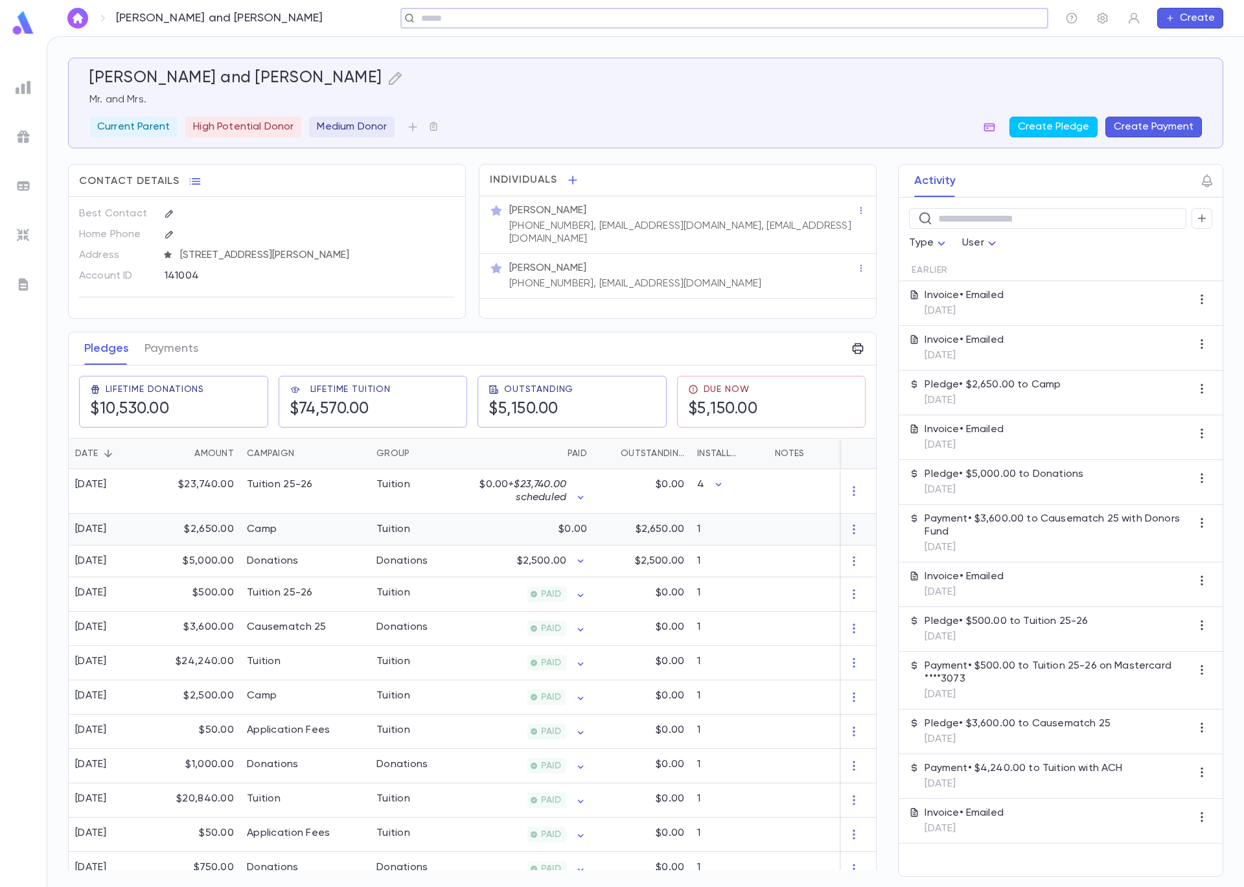
click at [501, 546] on div "$0.00" at bounding box center [530, 530] width 126 height 32
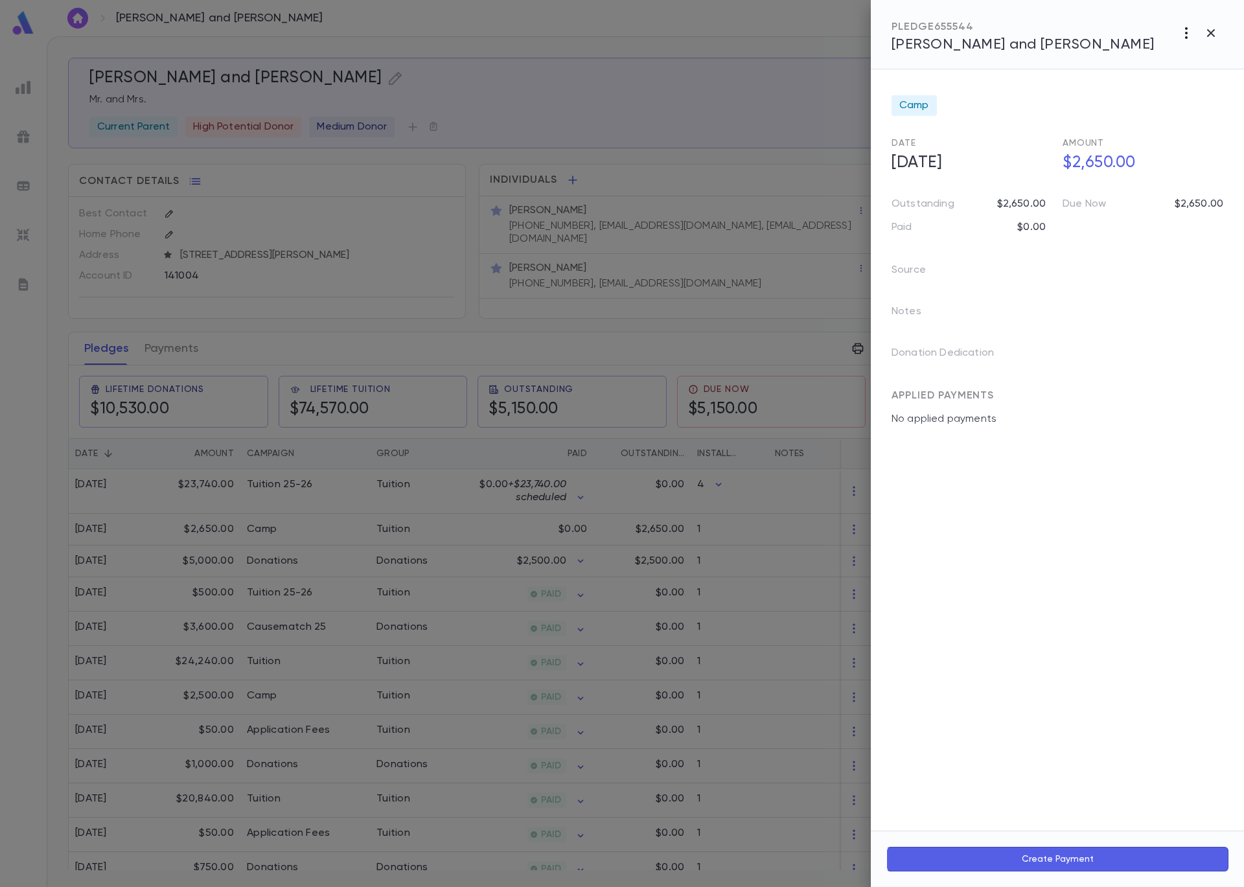
click at [1184, 37] on icon "button" at bounding box center [1187, 33] width 16 height 16
click at [1200, 78] on li "Send Invoice" at bounding box center [1157, 82] width 161 height 23
click at [1214, 80] on li "Email" at bounding box center [1211, 82] width 45 height 23
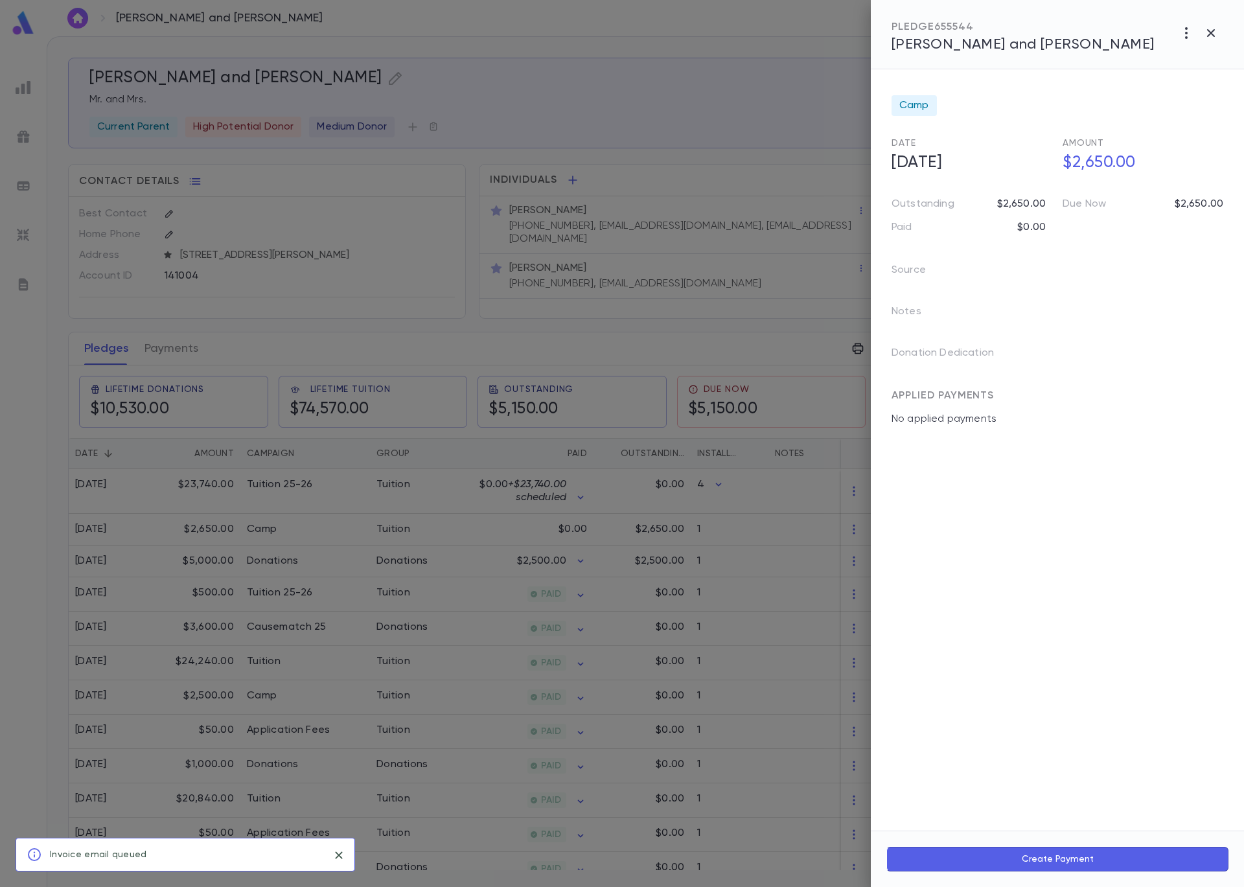
click at [696, 34] on div at bounding box center [622, 443] width 1244 height 887
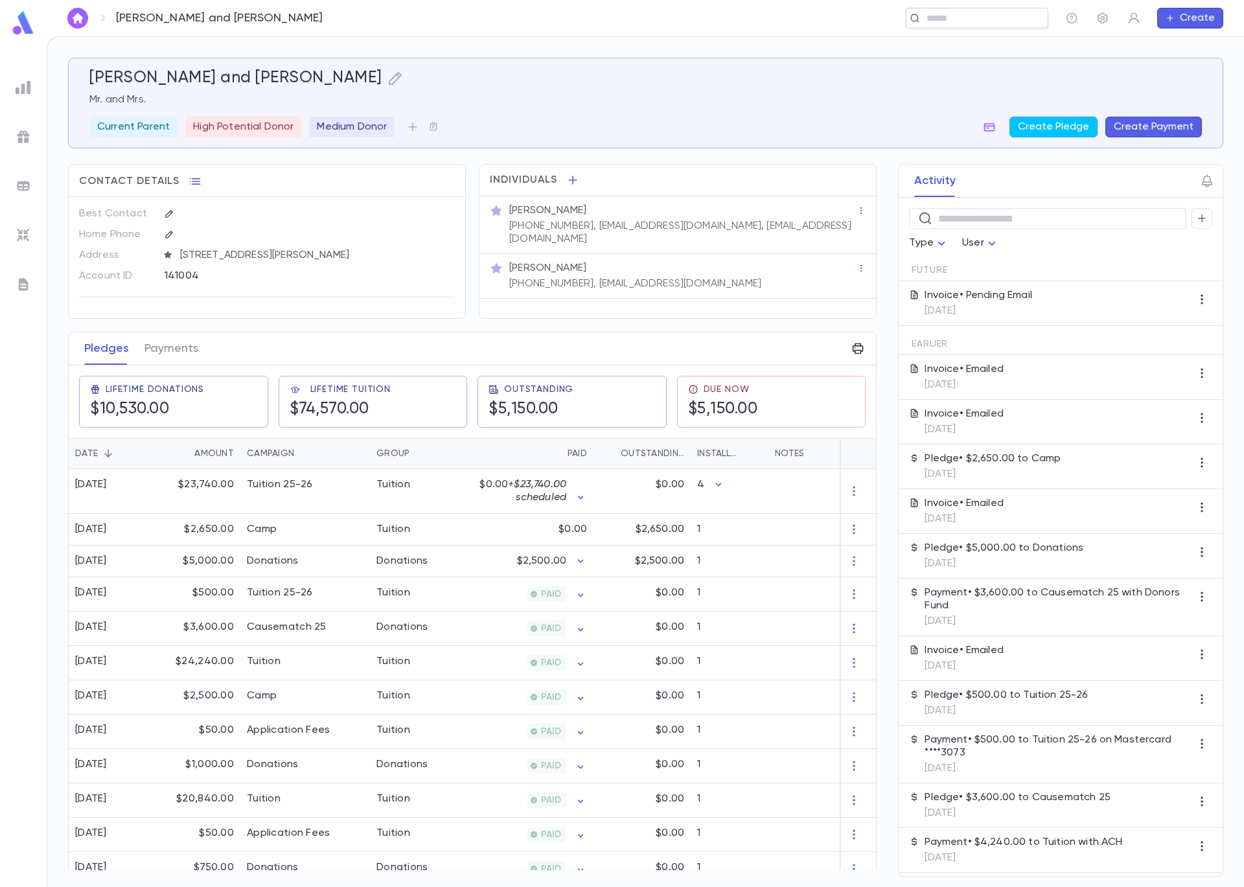
click at [942, 21] on input "text" at bounding box center [973, 18] width 100 height 12
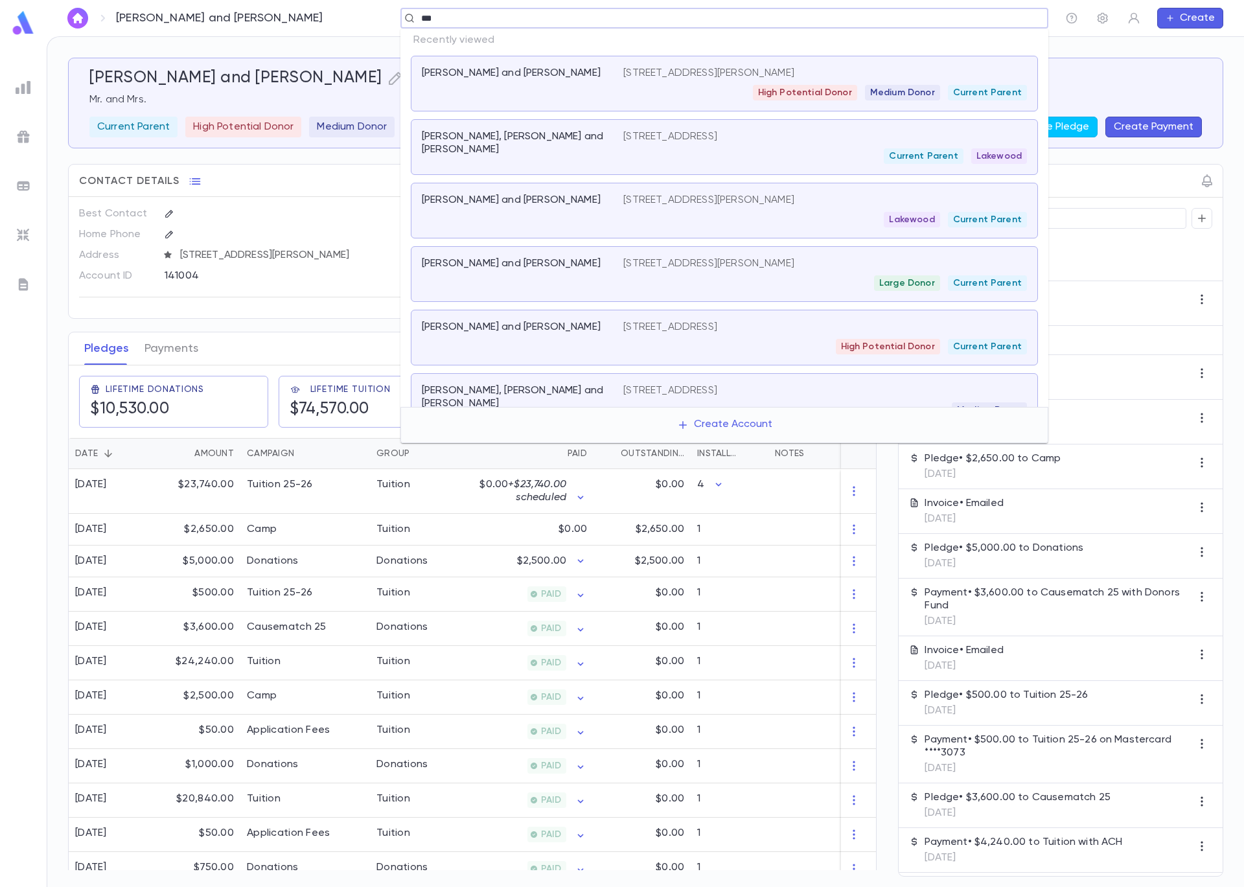
type input "****"
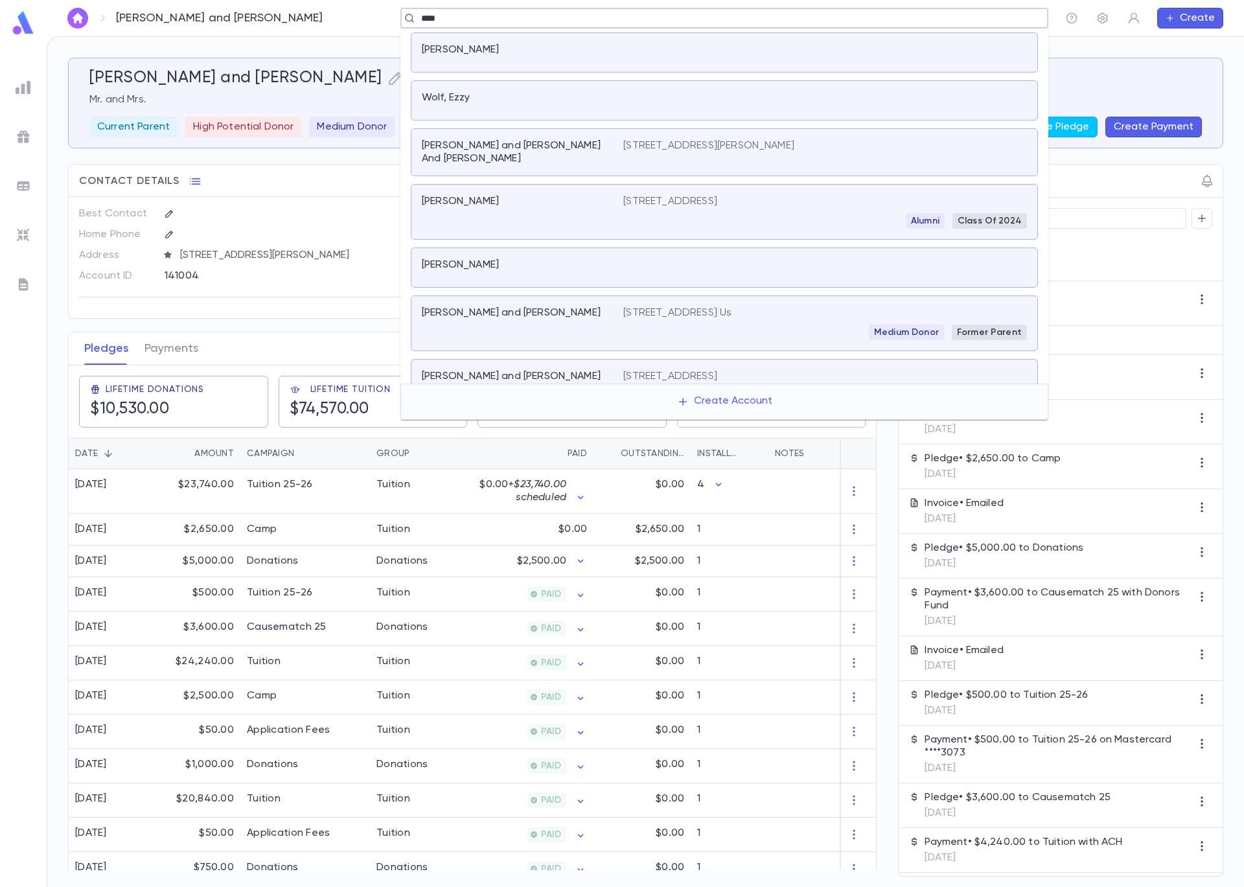
click at [686, 142] on p "[STREET_ADDRESS][PERSON_NAME]" at bounding box center [708, 145] width 171 height 13
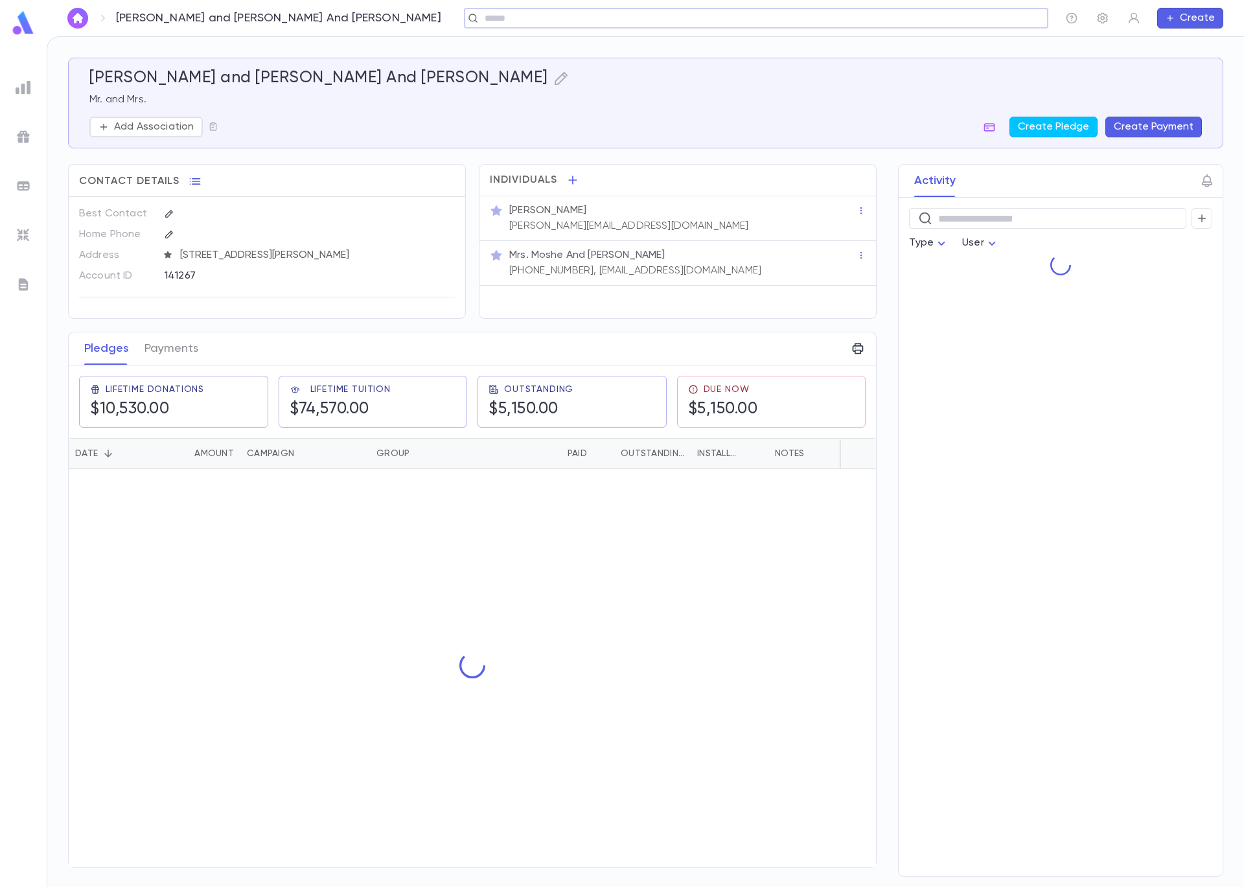
click at [579, 32] on div "[PERSON_NAME] and [PERSON_NAME] And [PERSON_NAME] ​ Create" at bounding box center [645, 18] width 1197 height 36
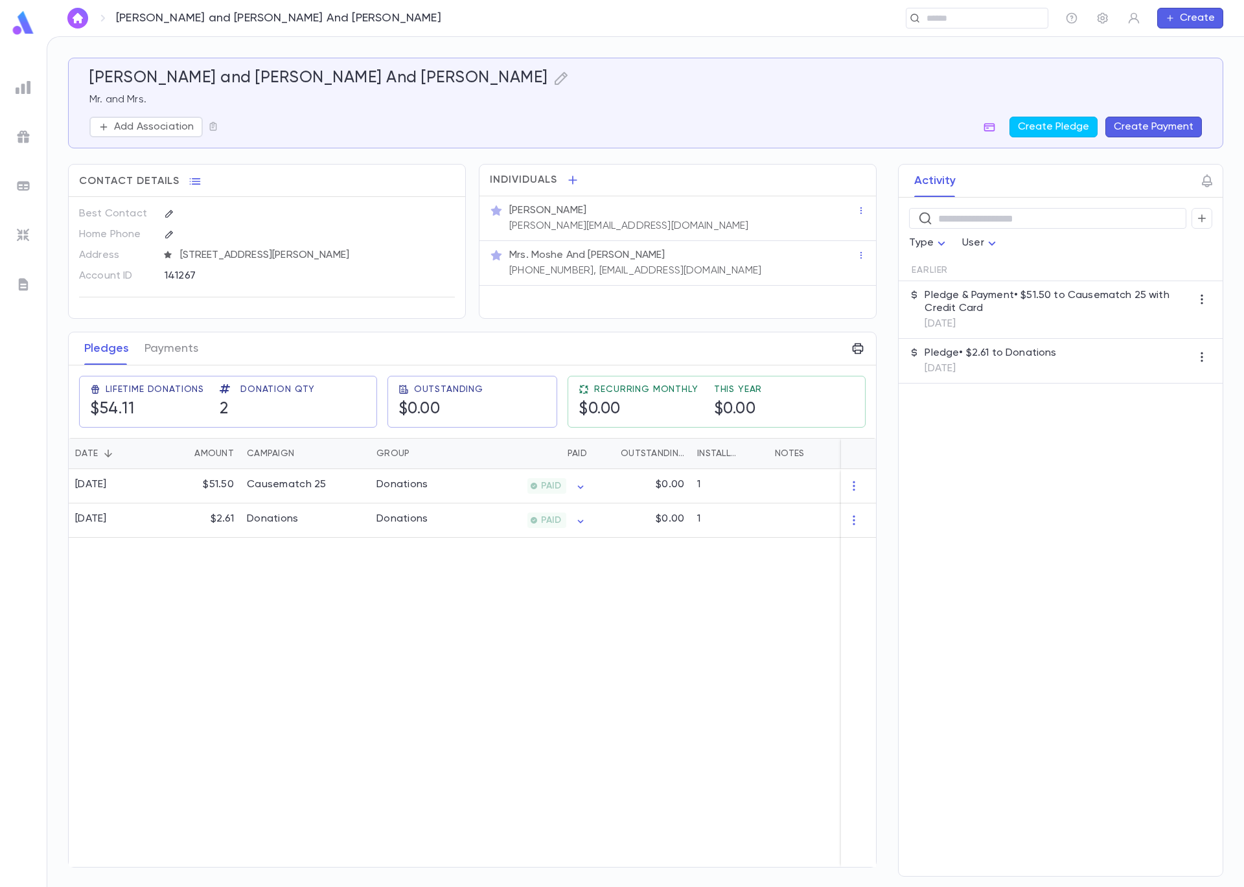
click at [561, 18] on div "​" at bounding box center [756, 18] width 584 height 21
click at [948, 14] on input "text" at bounding box center [973, 18] width 100 height 12
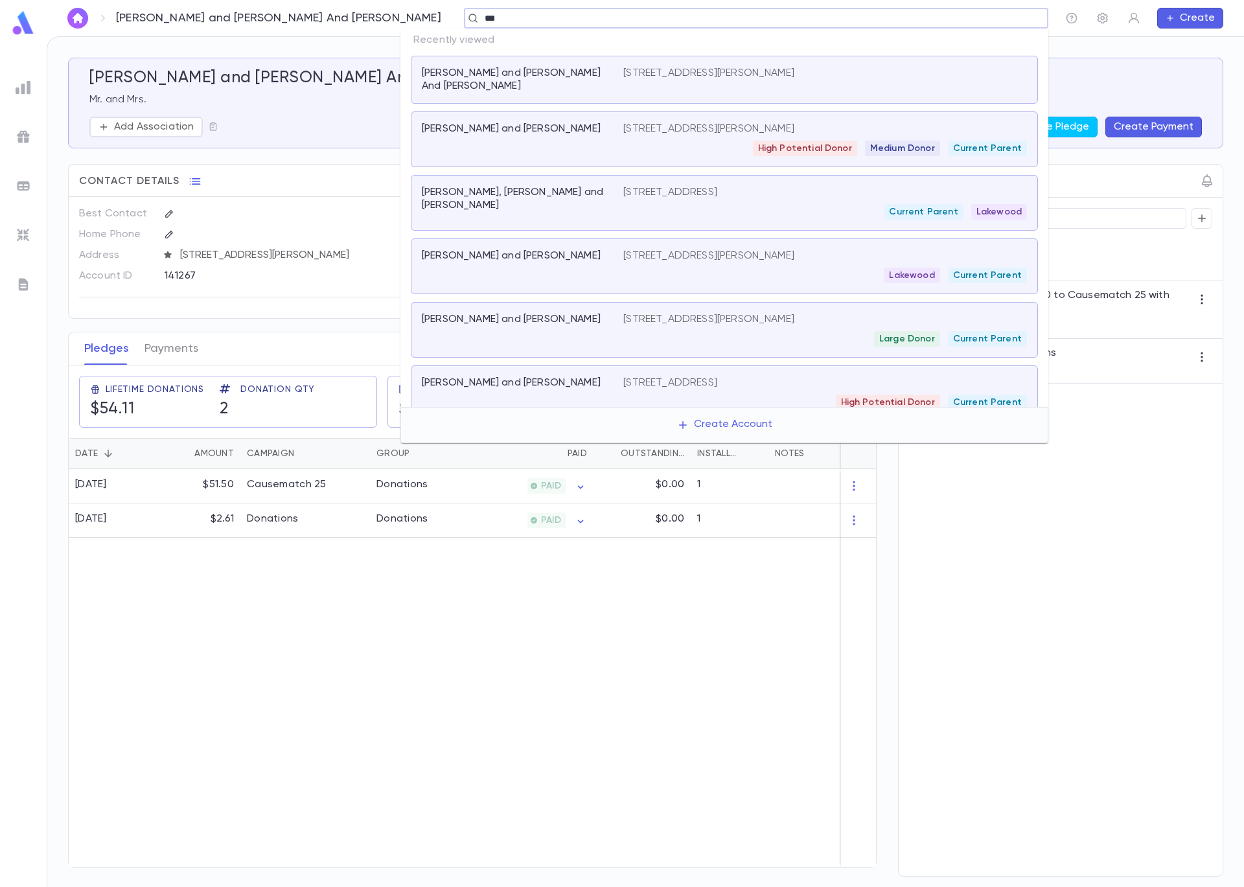
type input "****"
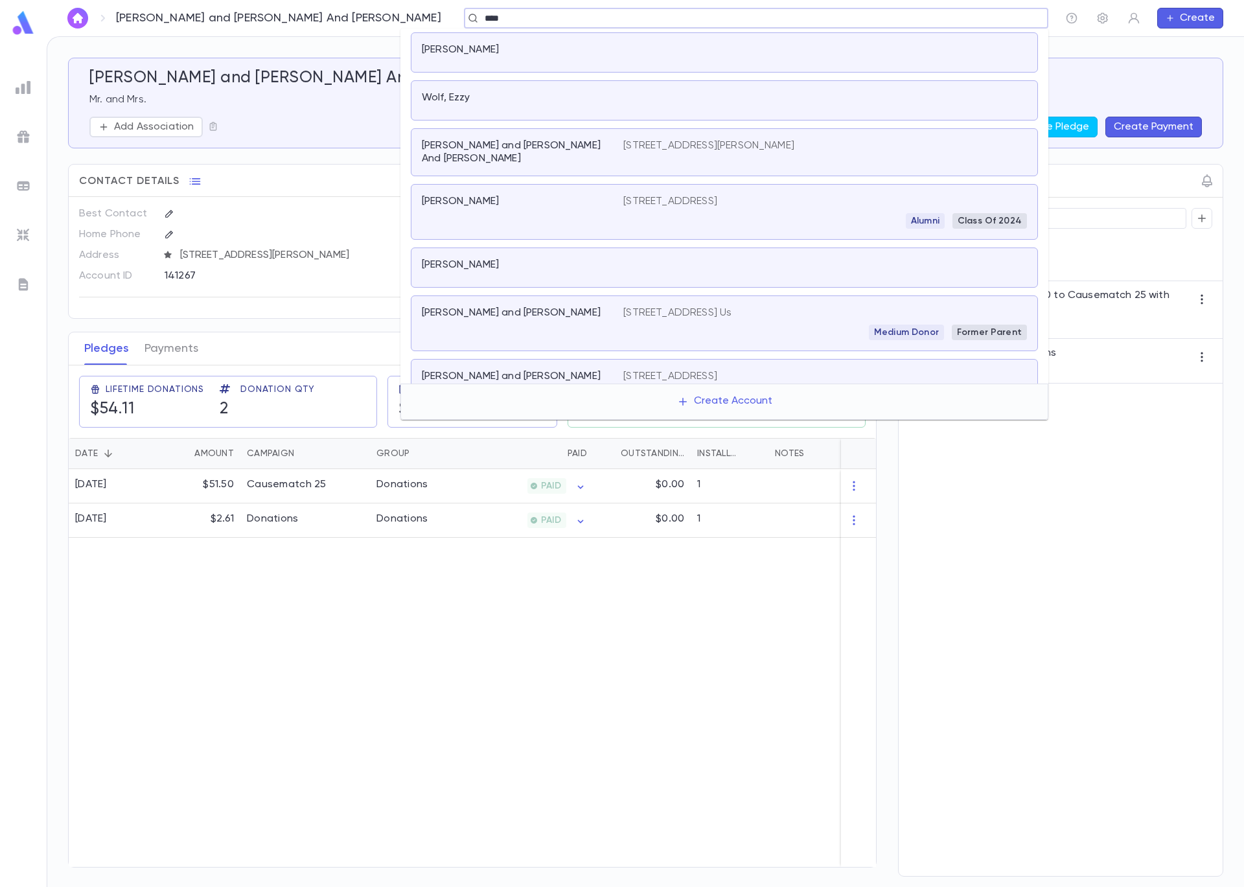
click at [608, 318] on div "[PERSON_NAME] and [PERSON_NAME]" at bounding box center [523, 323] width 202 height 34
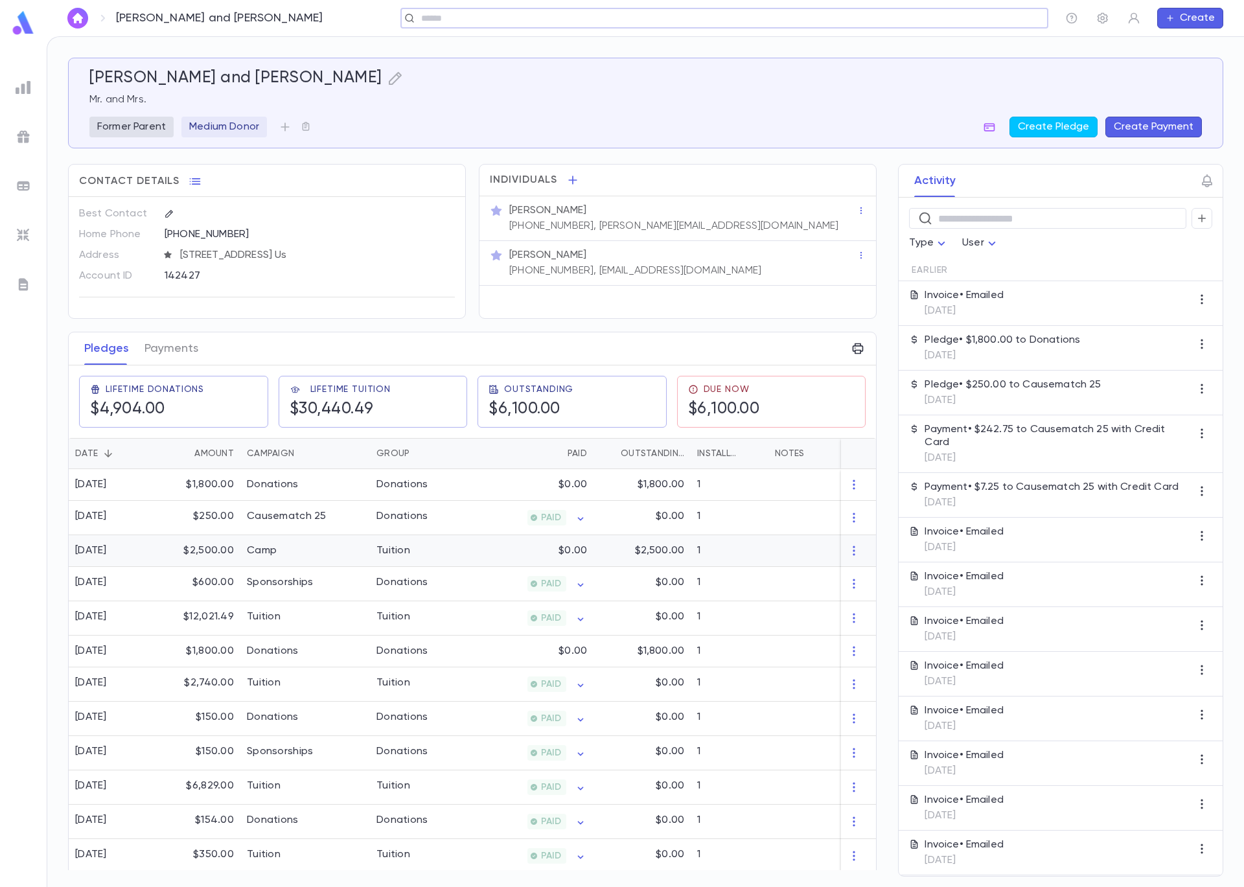
click at [463, 545] on div "Tuition" at bounding box center [418, 551] width 97 height 32
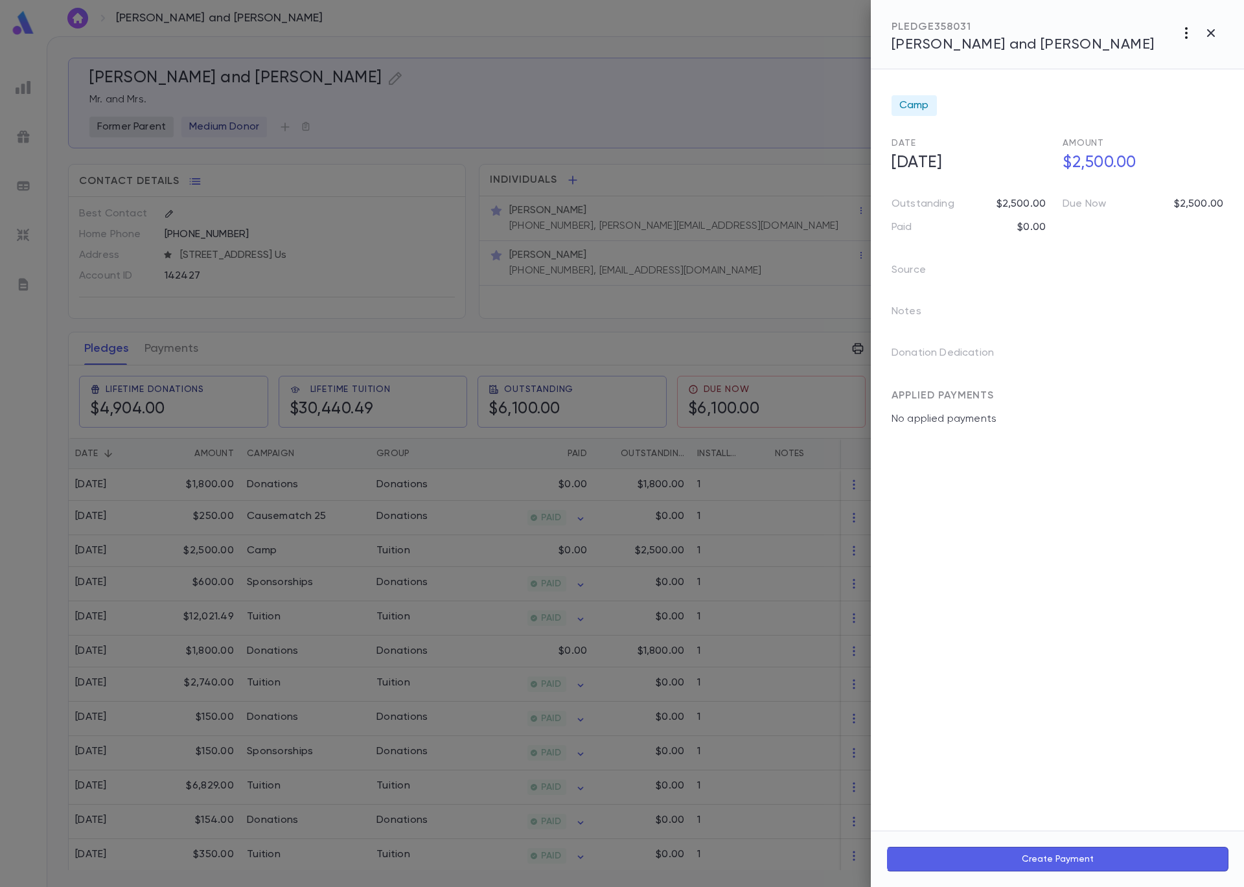
click at [1188, 32] on icon "button" at bounding box center [1187, 33] width 16 height 16
click at [1177, 81] on li "Send Invoice" at bounding box center [1157, 82] width 161 height 23
click at [1220, 82] on li "Email" at bounding box center [1211, 82] width 45 height 23
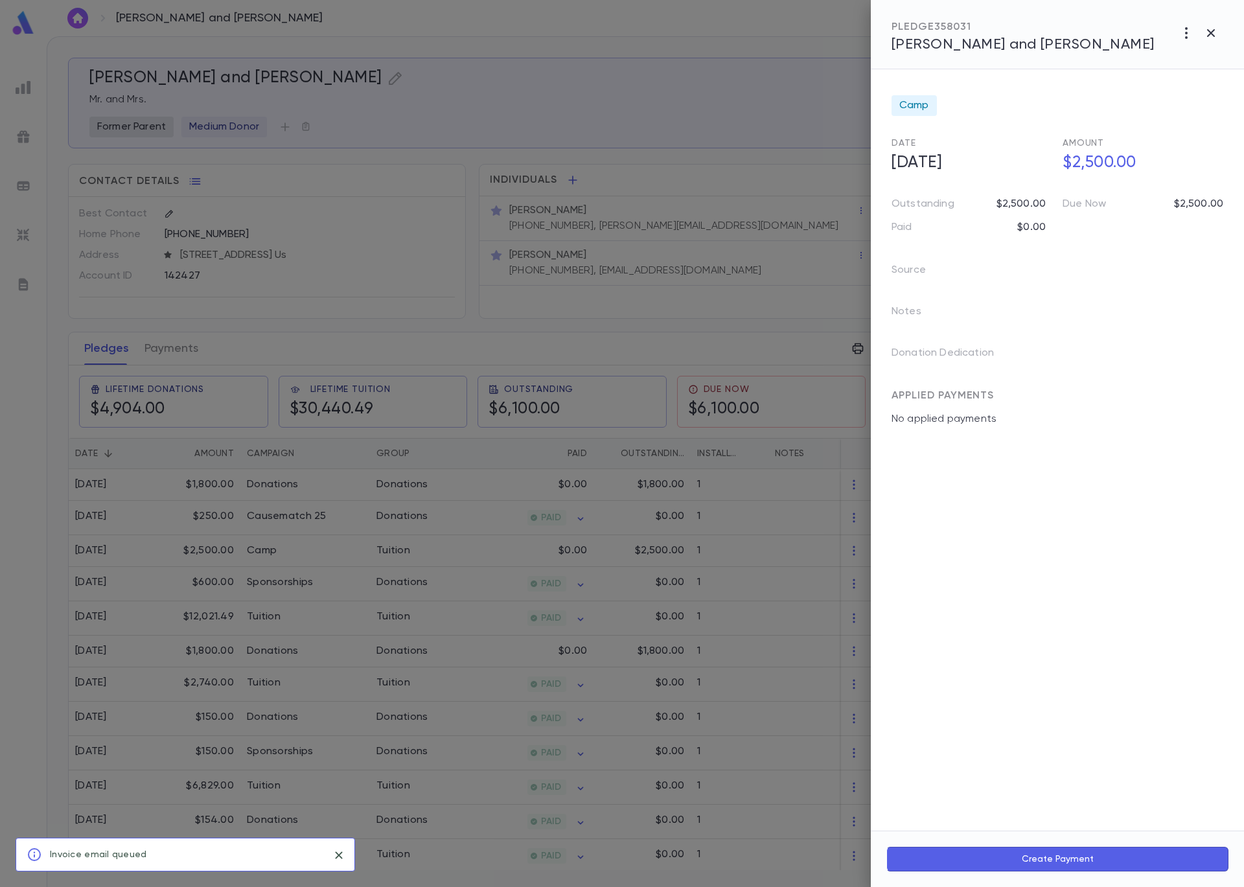
click at [672, 100] on div at bounding box center [622, 443] width 1244 height 887
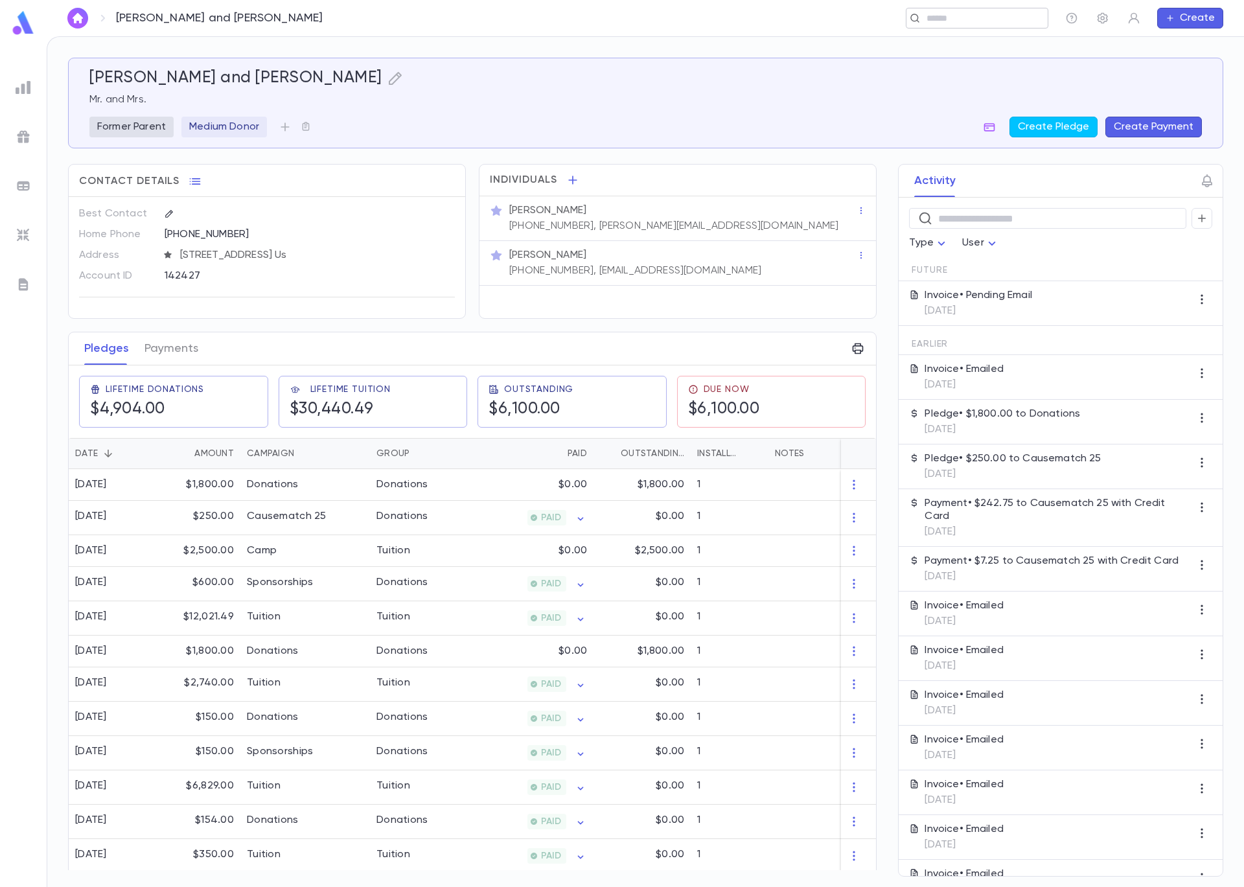
click at [1002, 12] on div "​" at bounding box center [977, 18] width 143 height 21
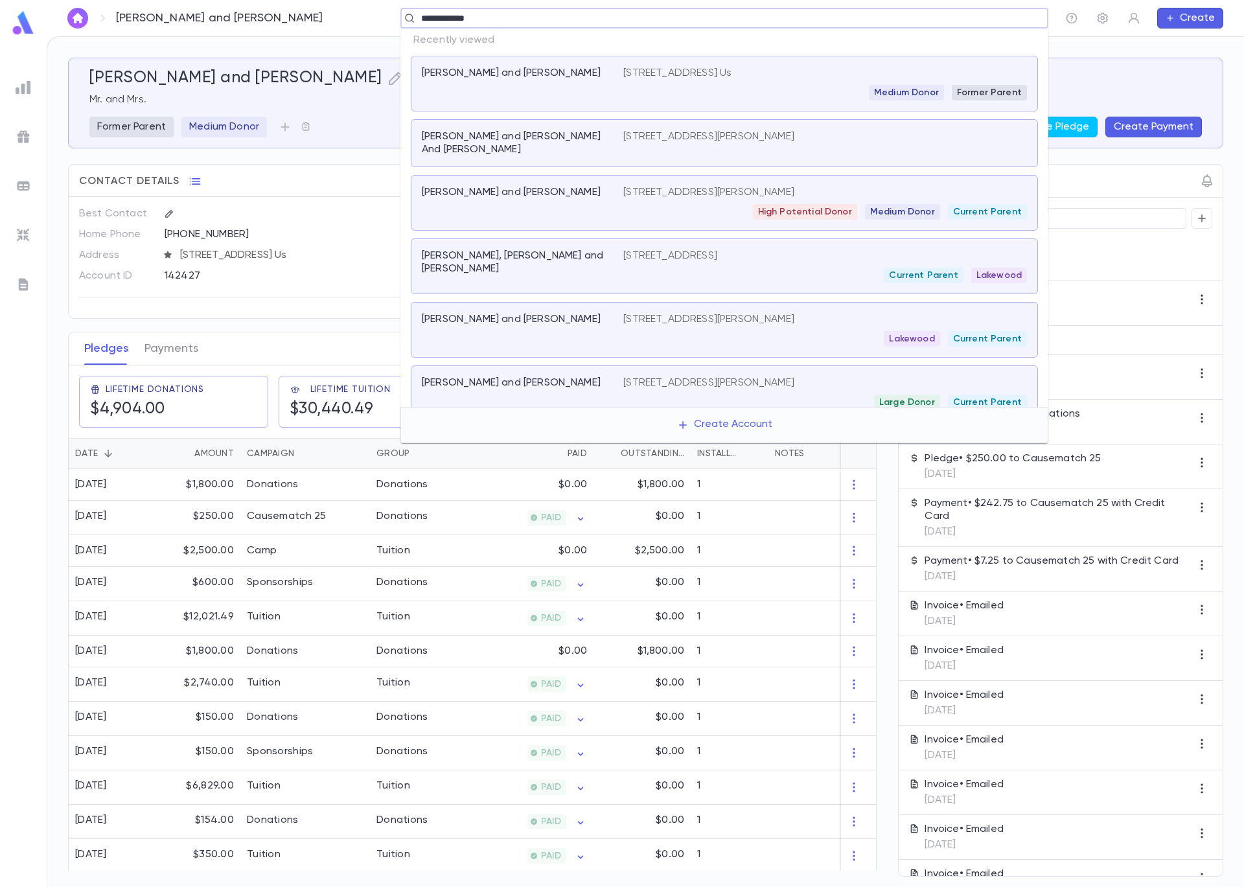
type input "**********"
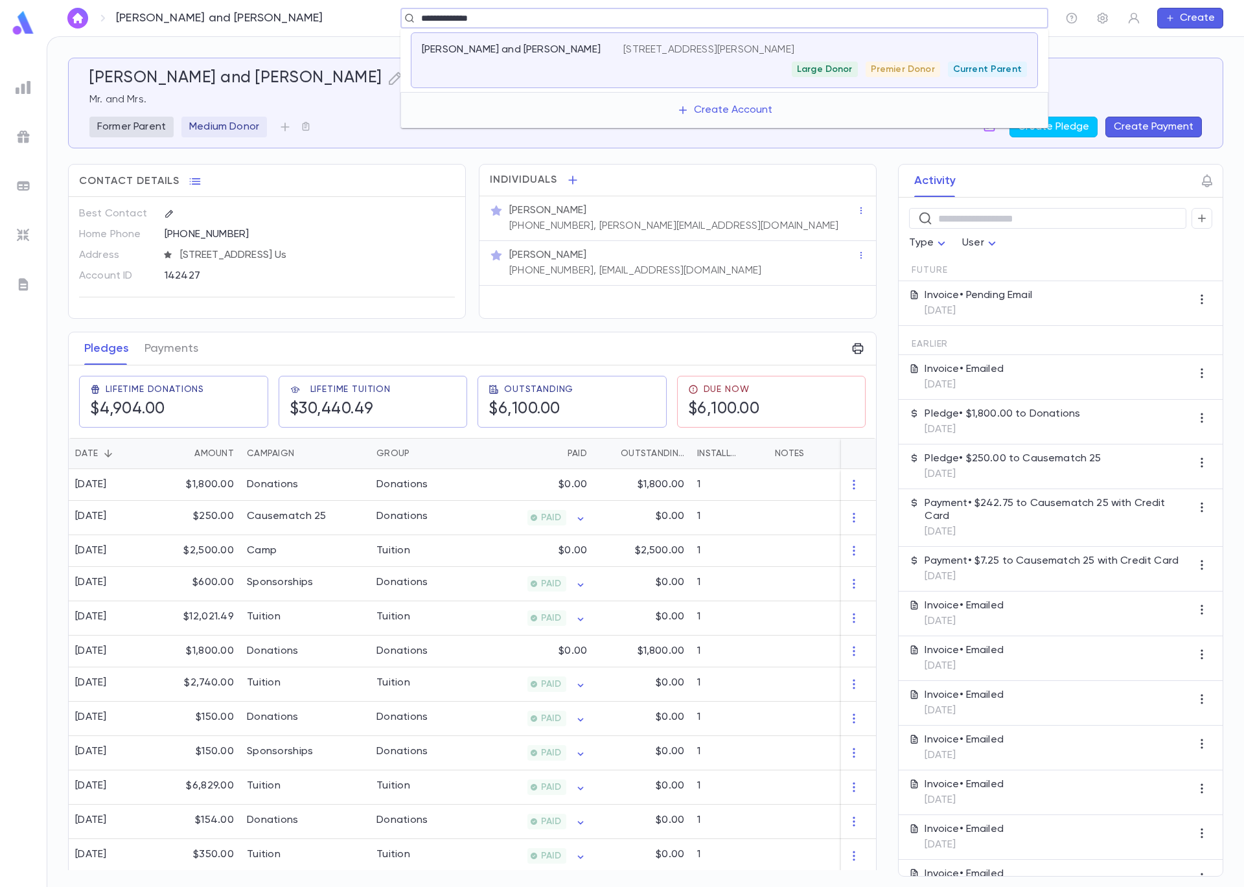
click at [657, 67] on div "Large Donor Premier Donor Current Parent" at bounding box center [825, 70] width 404 height 16
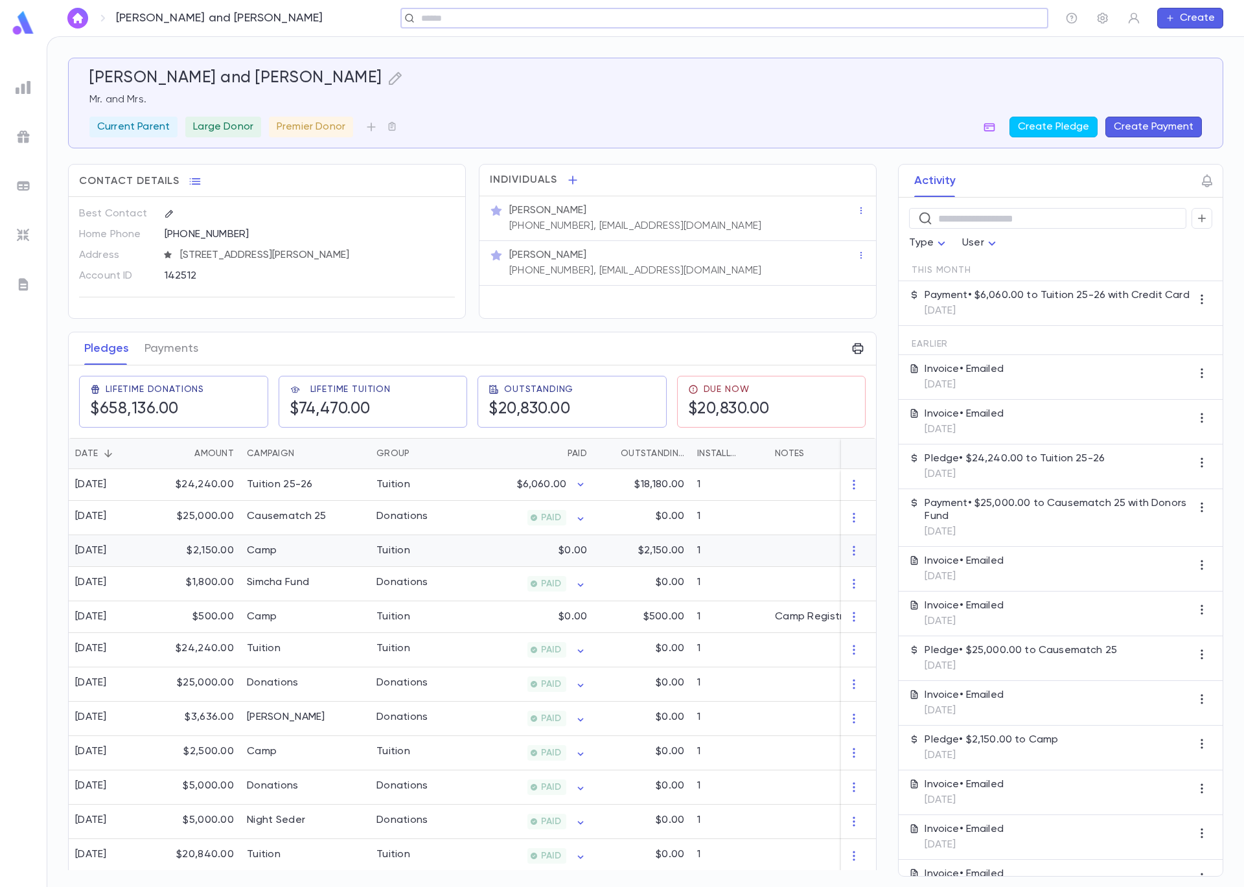
click at [609, 555] on div "$2,150.00" at bounding box center [642, 551] width 97 height 32
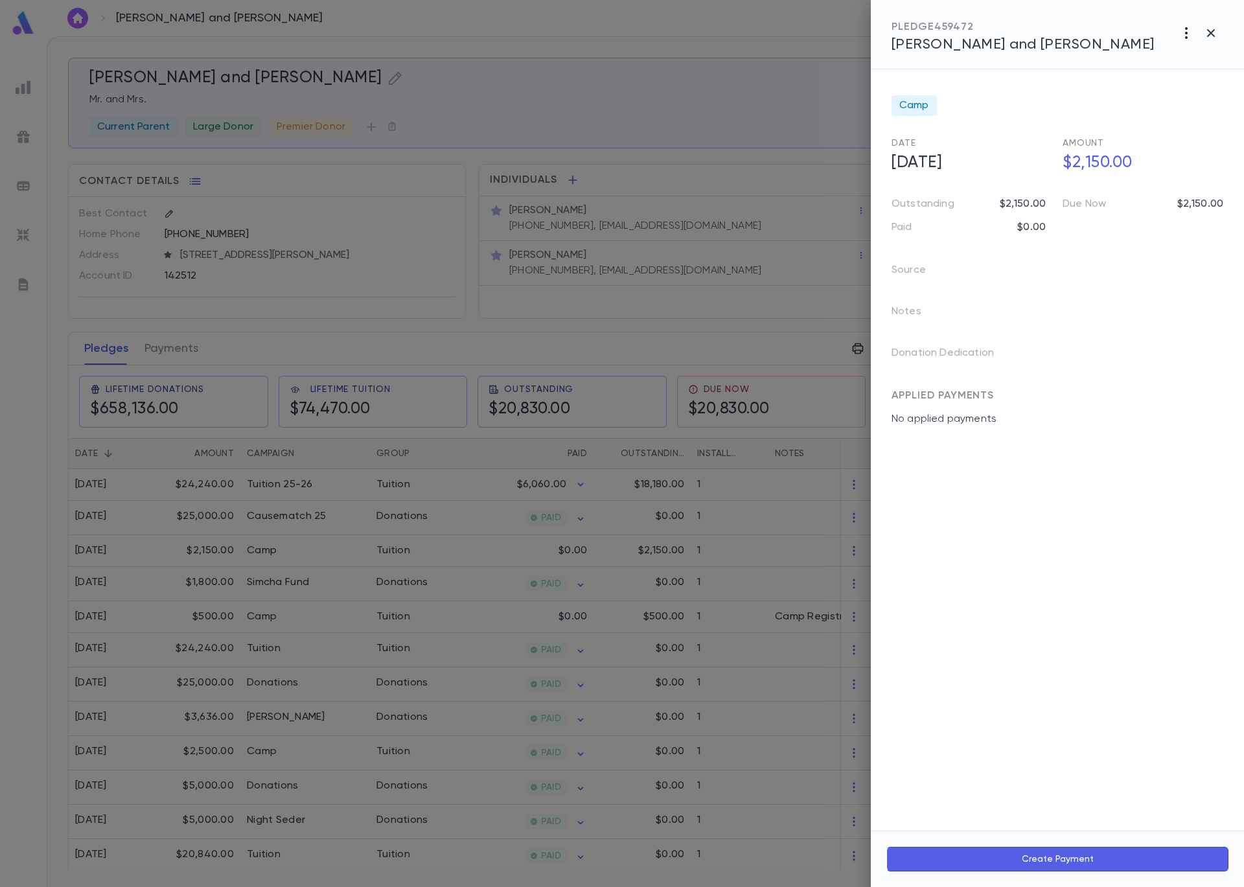
click at [1184, 38] on icon "button" at bounding box center [1187, 33] width 16 height 16
click at [1186, 78] on li "Send Invoice" at bounding box center [1157, 82] width 161 height 23
click at [1210, 80] on li "Email" at bounding box center [1211, 82] width 45 height 23
click at [599, 622] on div at bounding box center [622, 443] width 1244 height 887
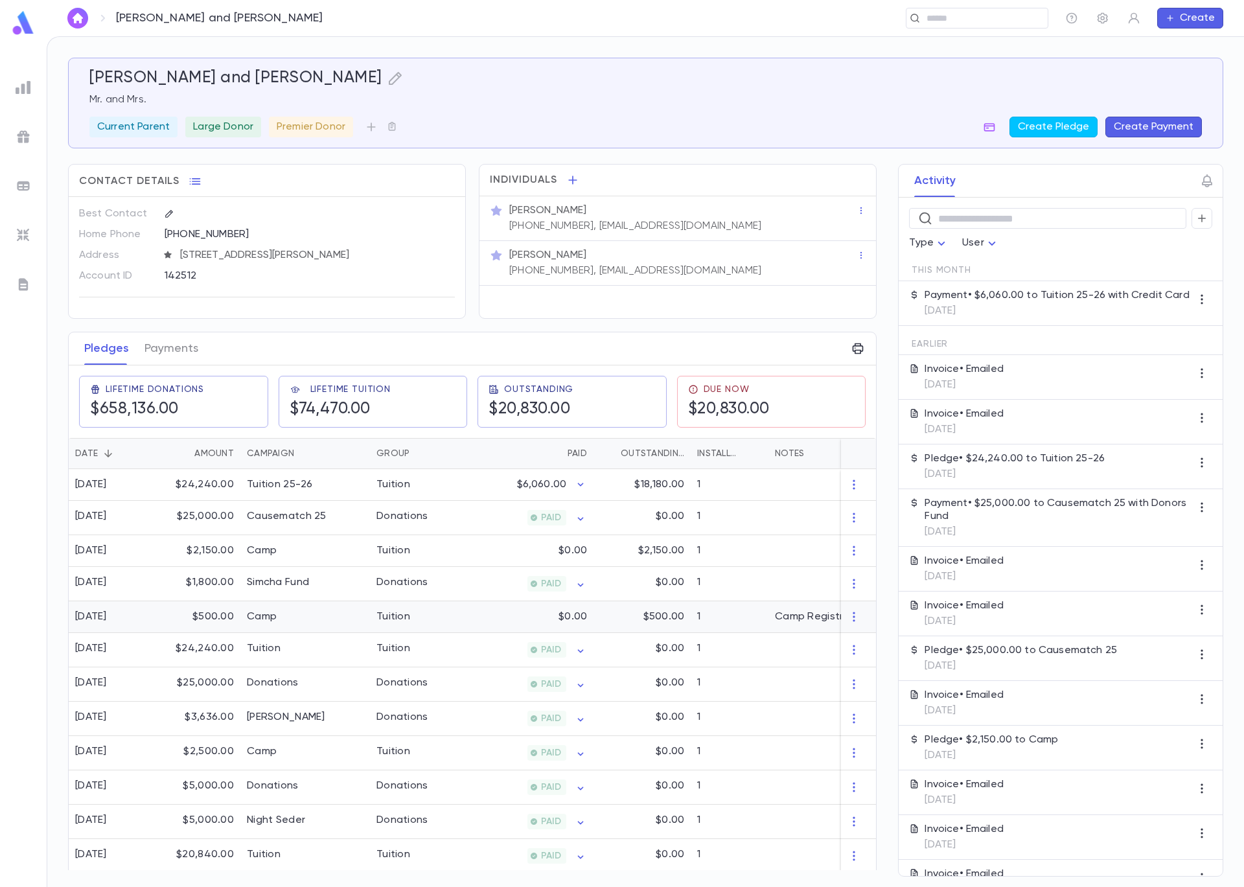
click at [602, 617] on div "$500.00" at bounding box center [642, 617] width 97 height 32
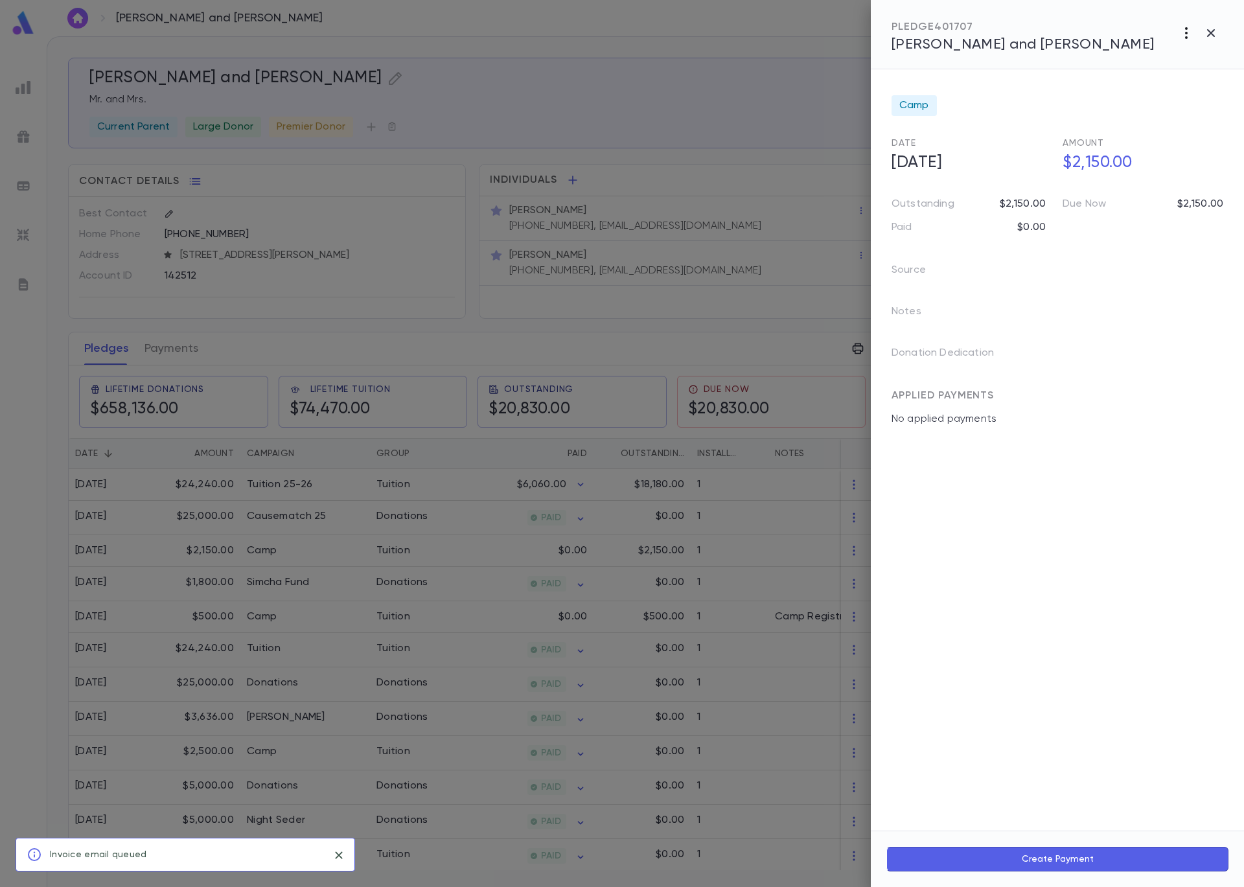
click at [1187, 34] on icon "button" at bounding box center [1187, 33] width 16 height 16
click at [1179, 73] on li "Send Invoice" at bounding box center [1157, 82] width 161 height 23
click at [1211, 81] on li "Email" at bounding box center [1211, 82] width 45 height 23
click at [467, 162] on div at bounding box center [622, 443] width 1244 height 887
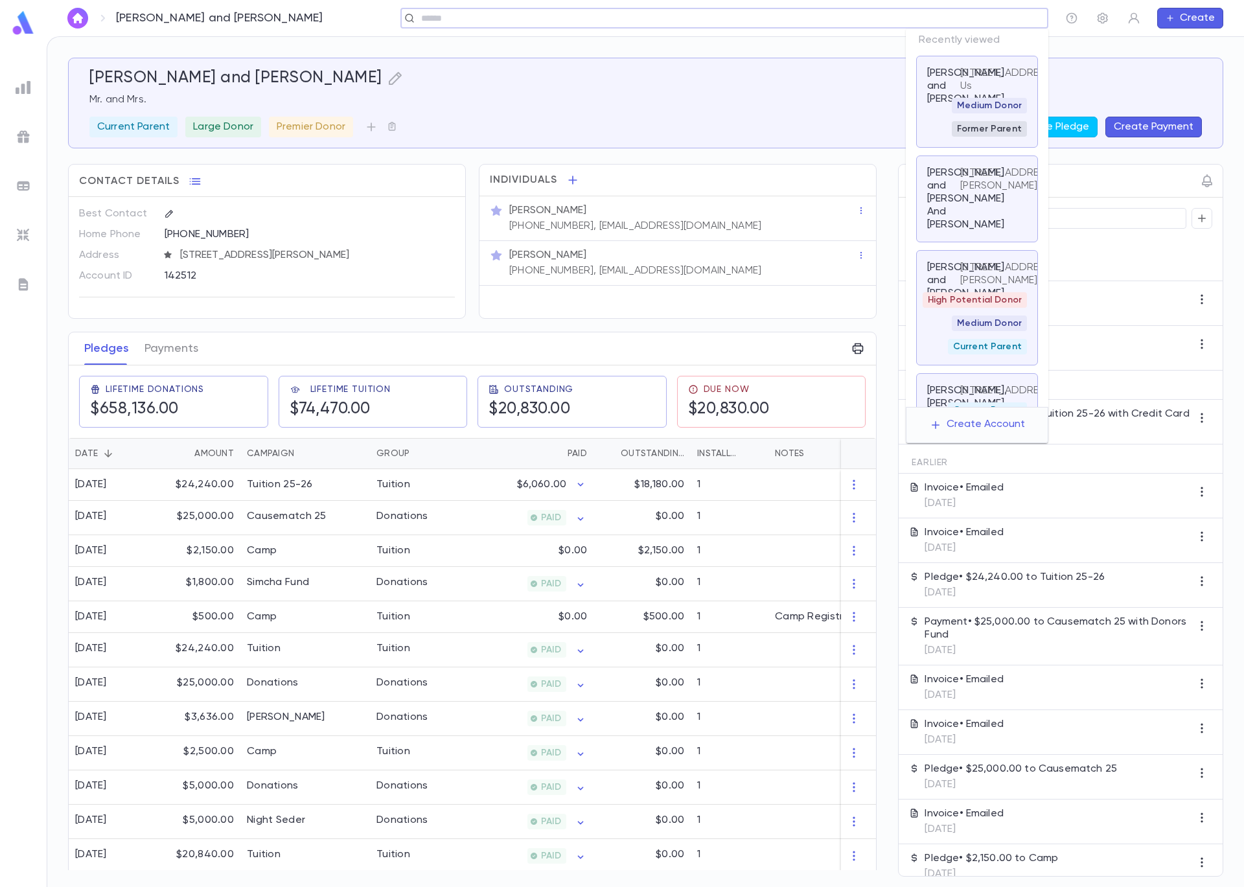
click at [1005, 14] on input "text" at bounding box center [720, 18] width 606 height 12
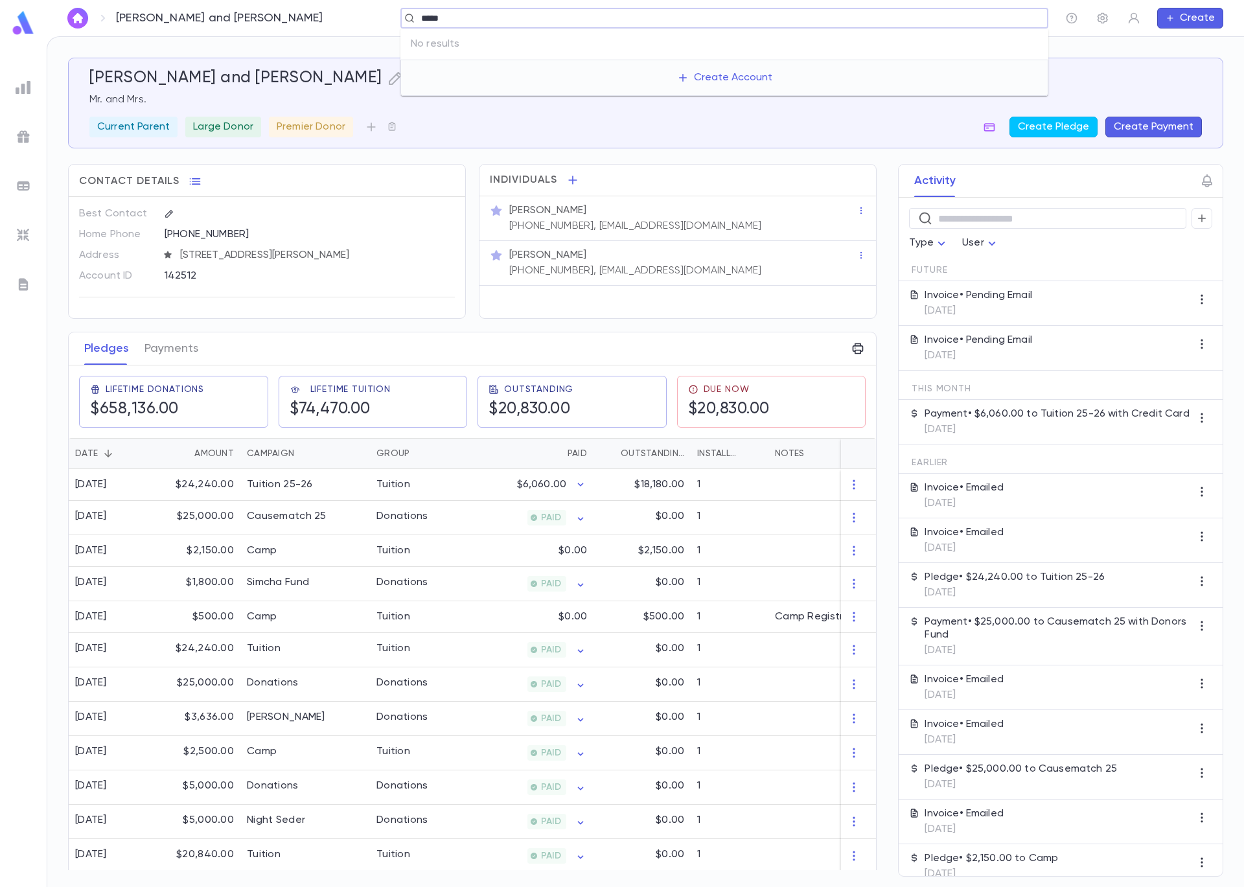
click at [428, 17] on input "*****" at bounding box center [720, 18] width 606 height 12
type input "******"
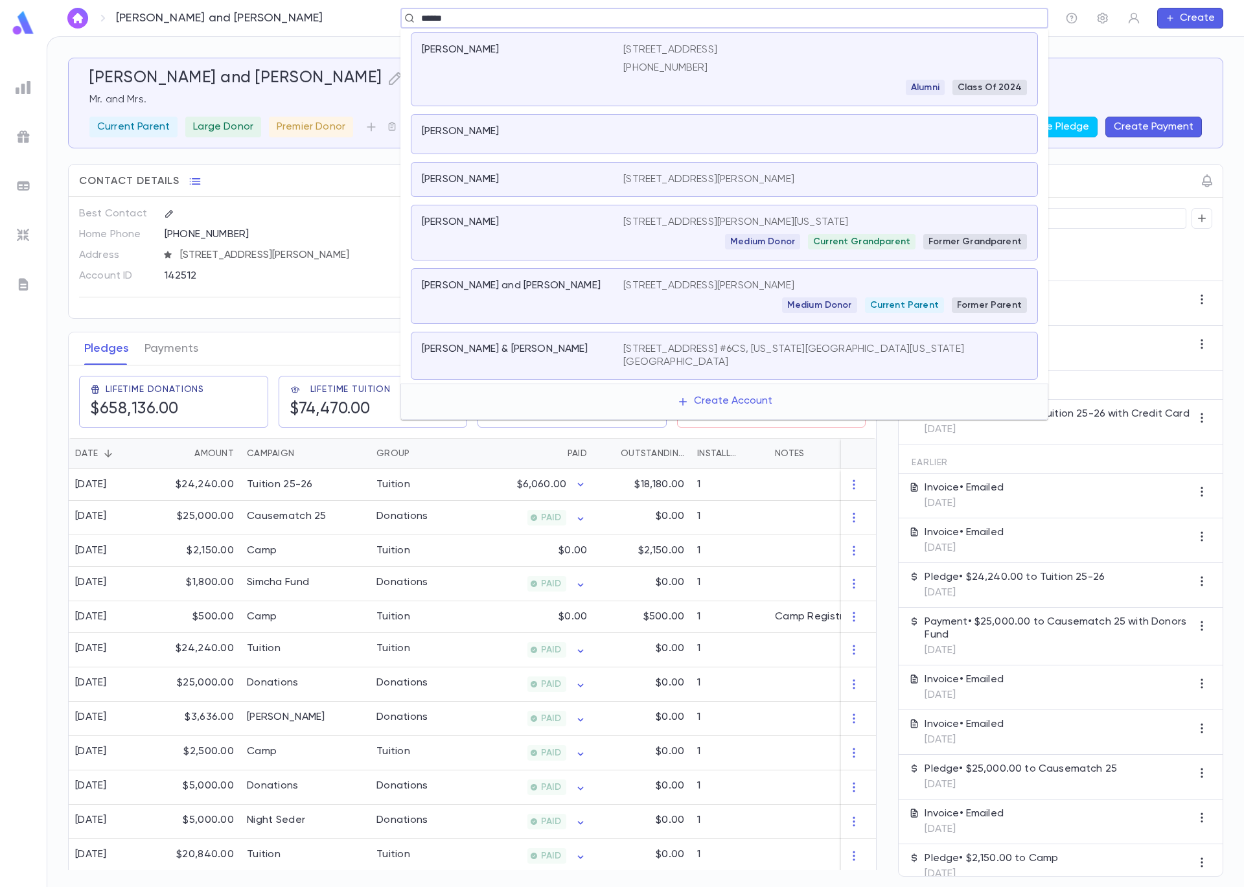
click at [603, 286] on div "[PERSON_NAME] and [PERSON_NAME]" at bounding box center [515, 285] width 186 height 13
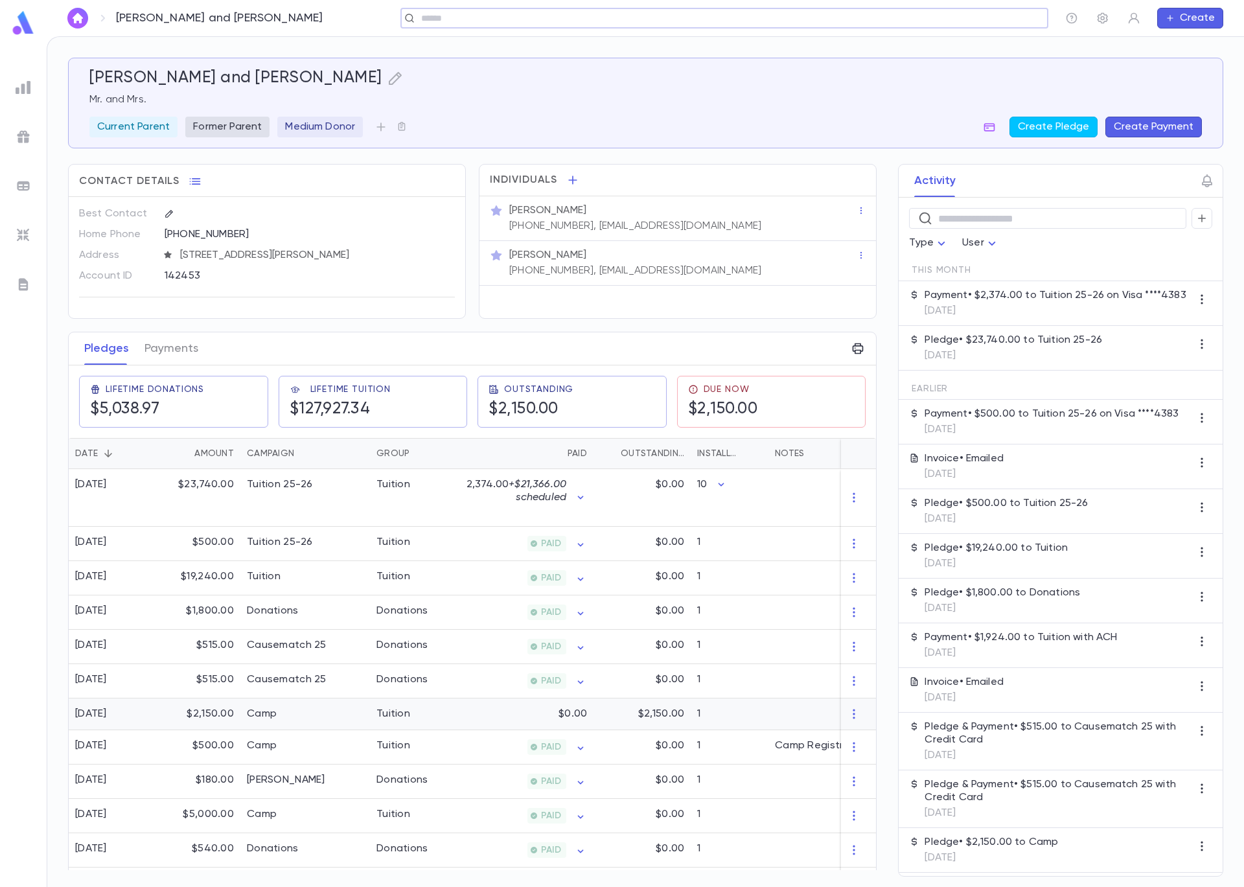
click at [472, 718] on div "$0.00" at bounding box center [530, 715] width 126 height 32
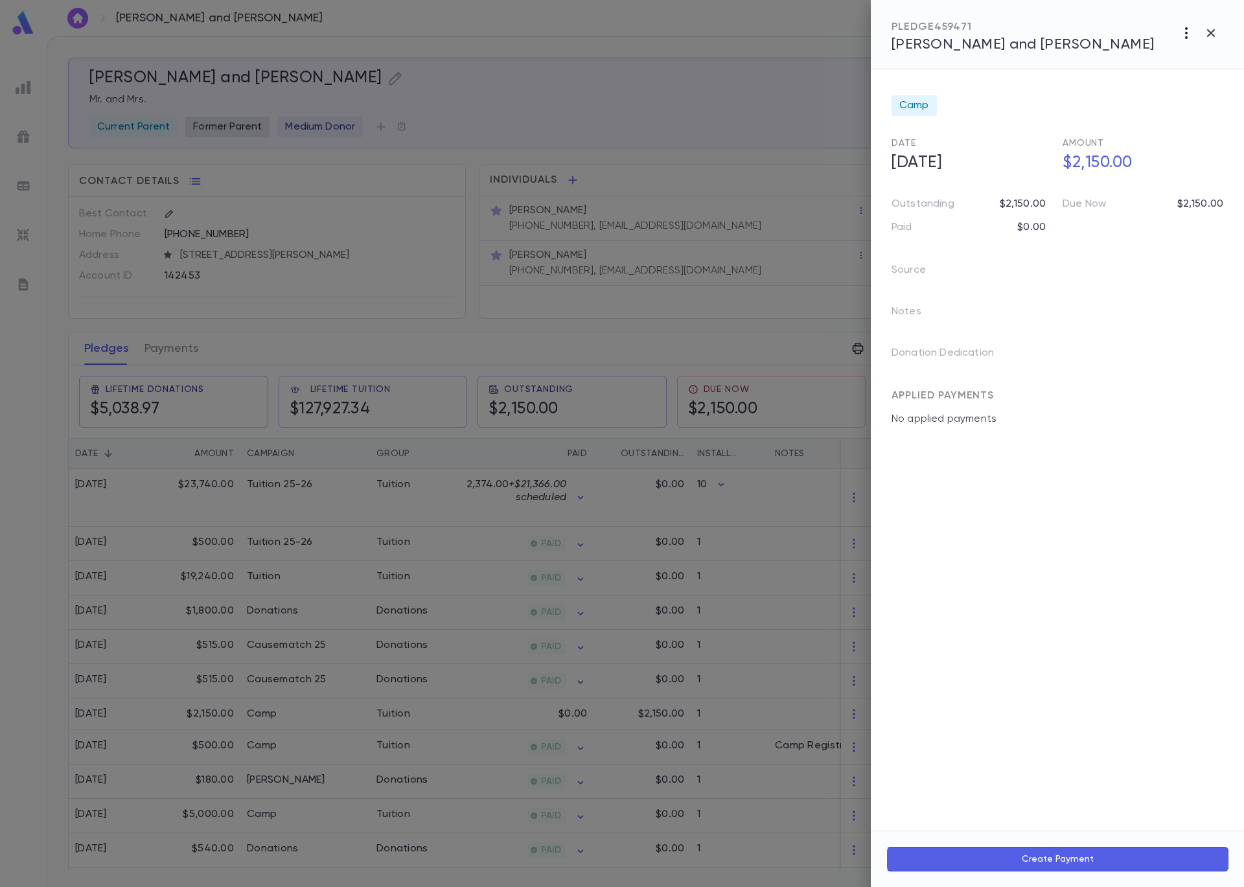
click at [1190, 35] on icon "button" at bounding box center [1187, 33] width 16 height 16
click at [1166, 82] on li "Send Invoice" at bounding box center [1157, 82] width 161 height 23
click at [1213, 81] on li "Email" at bounding box center [1211, 82] width 45 height 23
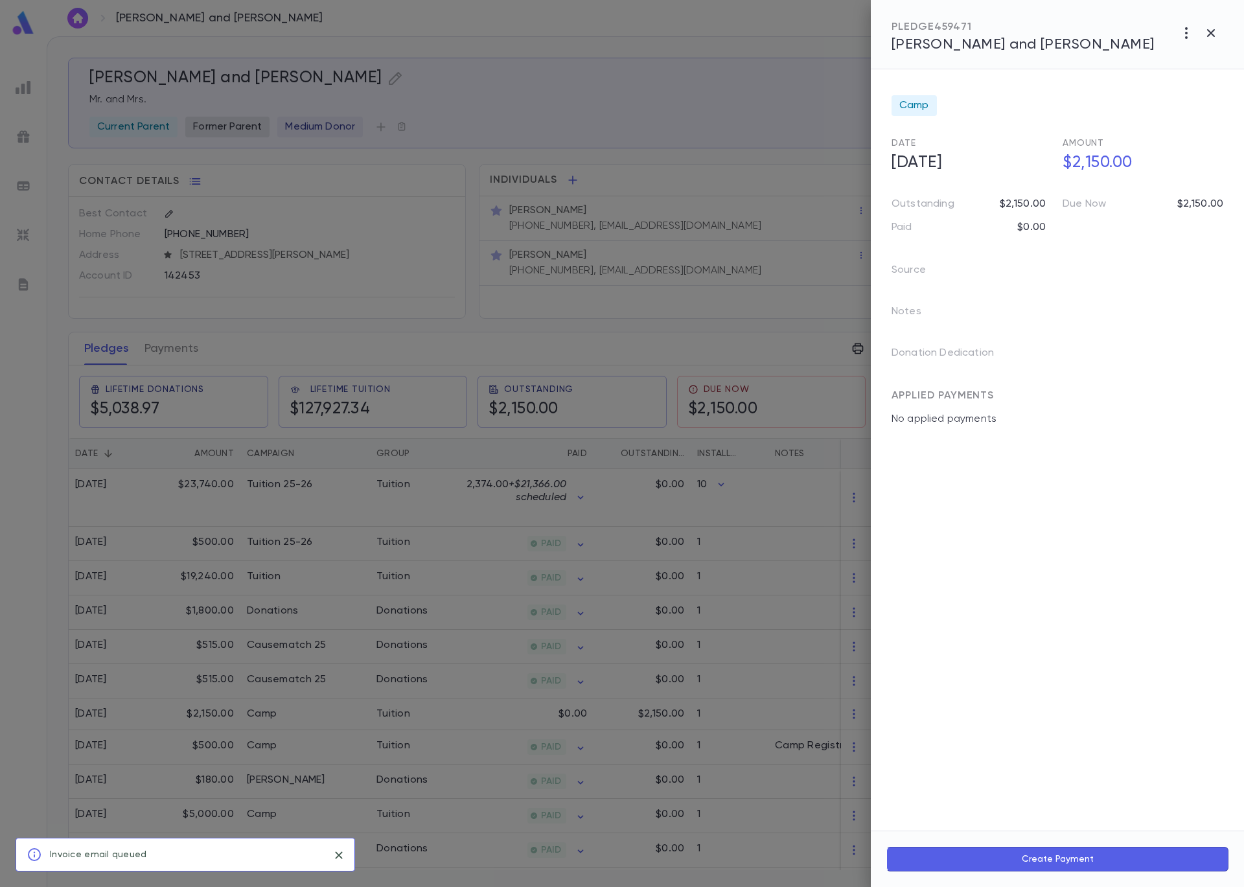
click at [380, 188] on div at bounding box center [622, 443] width 1244 height 887
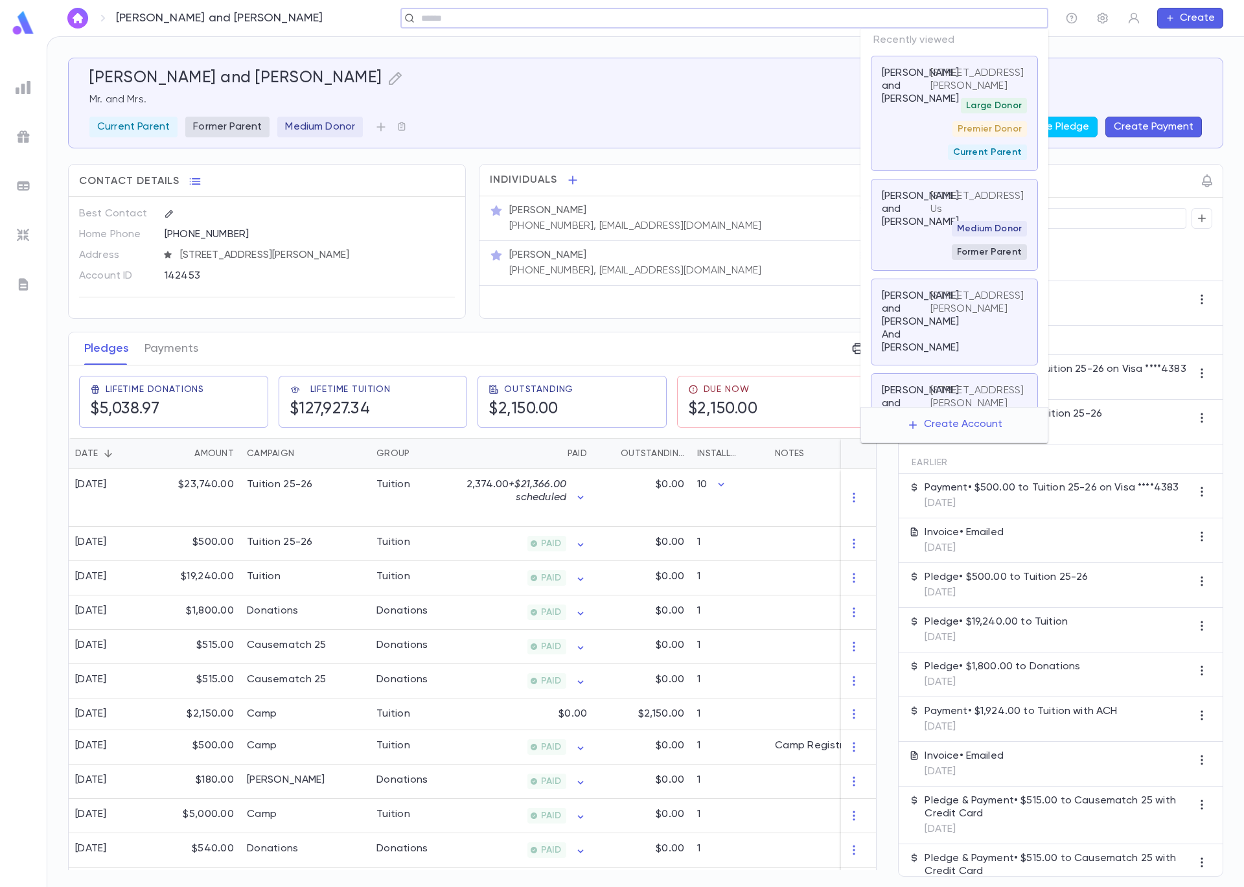
click at [987, 19] on input "text" at bounding box center [720, 18] width 606 height 12
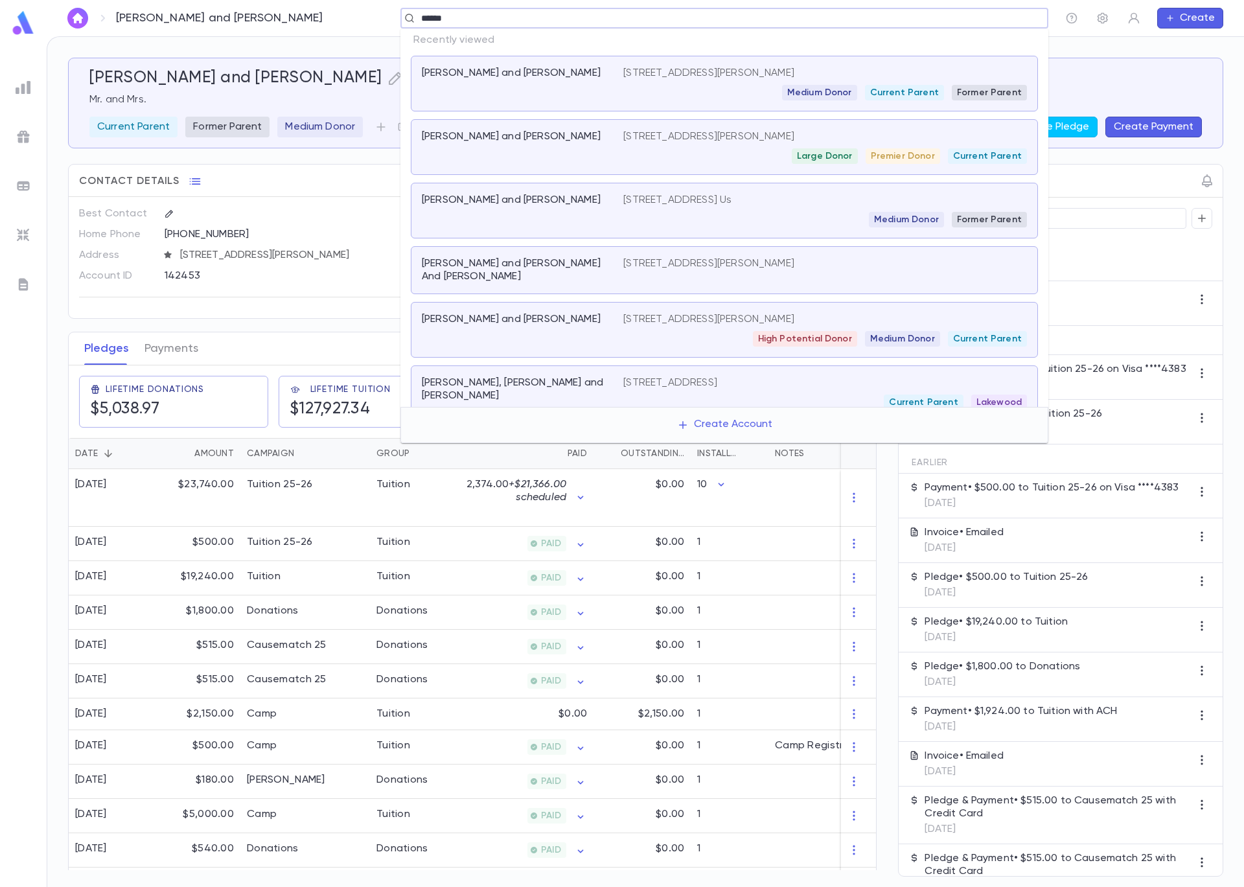
type input "*******"
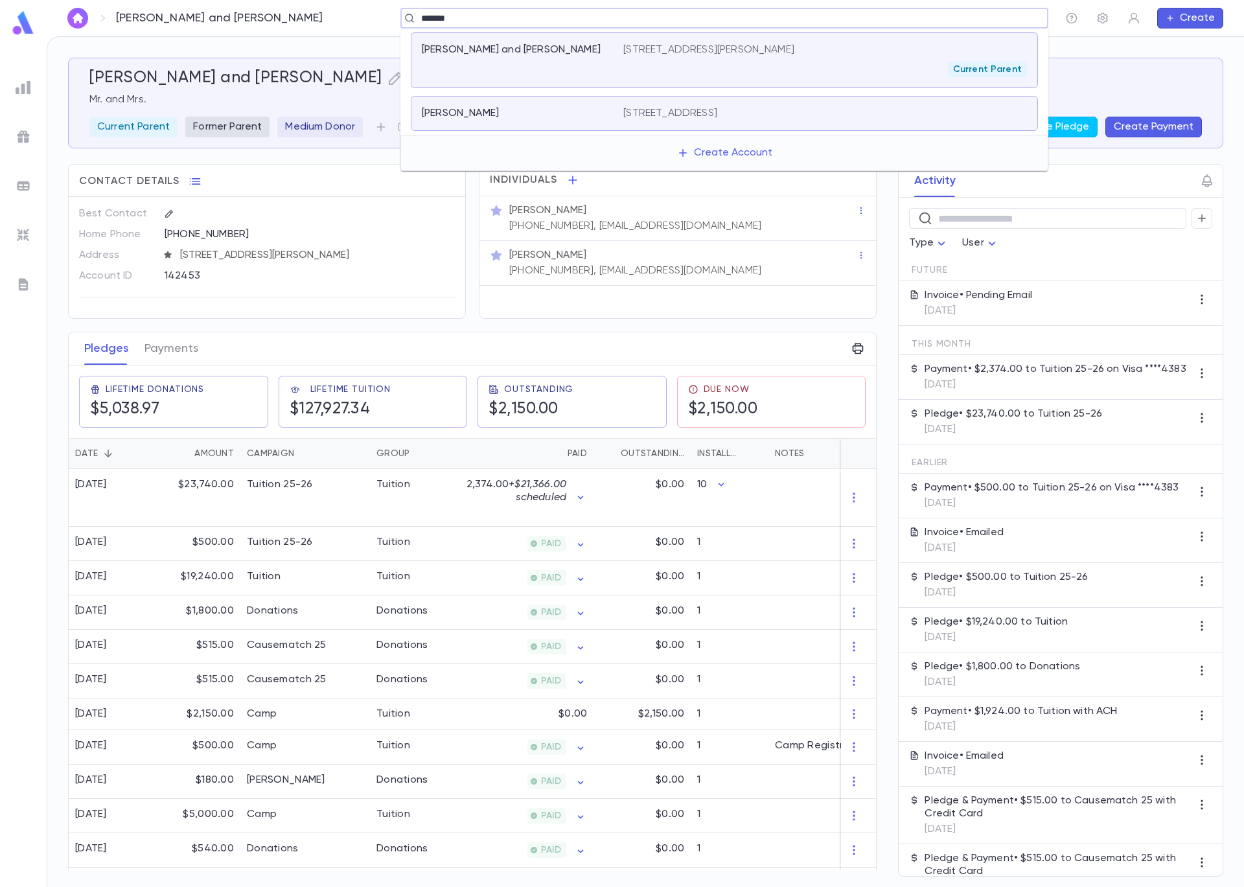
click at [729, 51] on p "[STREET_ADDRESS][PERSON_NAME]" at bounding box center [708, 49] width 171 height 13
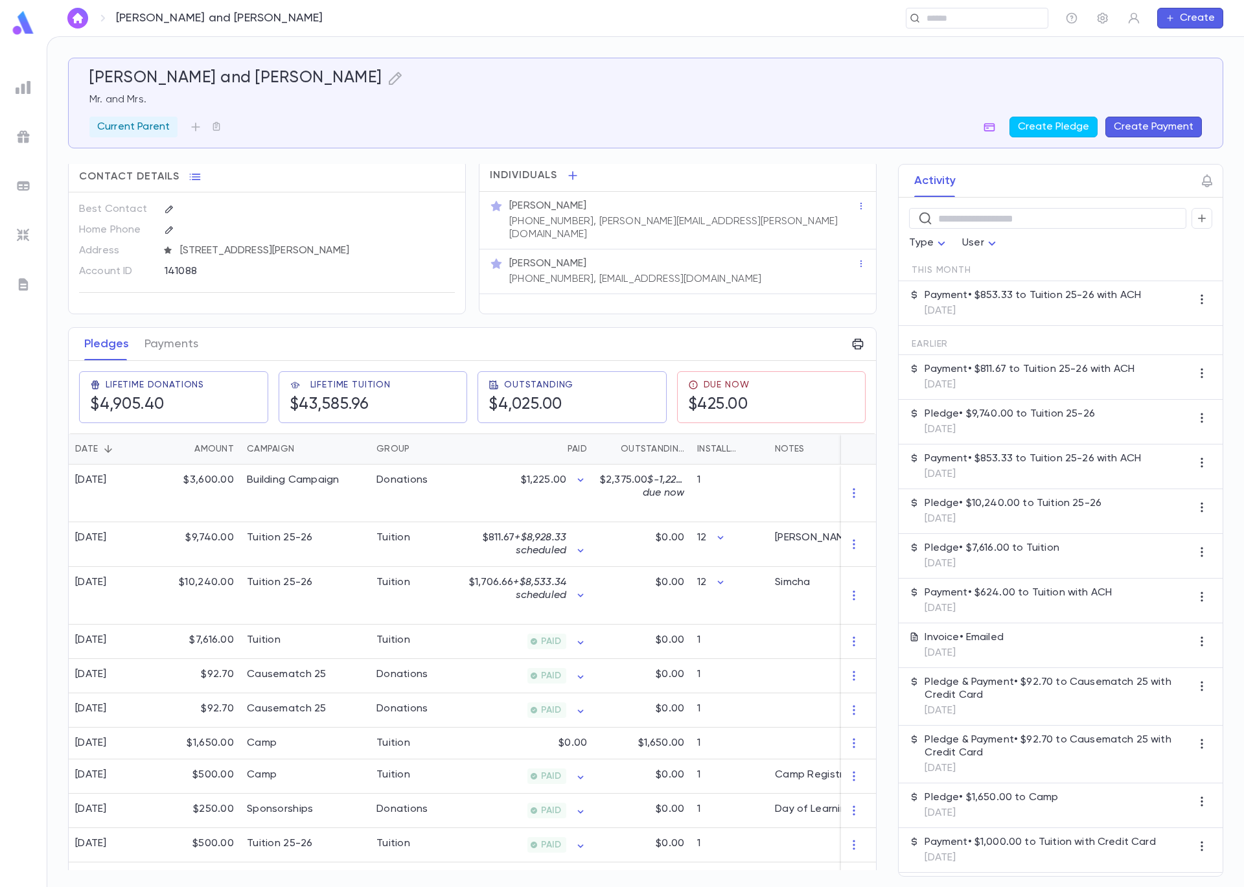
scroll to position [5, 0]
click at [476, 745] on div "$0.00" at bounding box center [530, 743] width 126 height 32
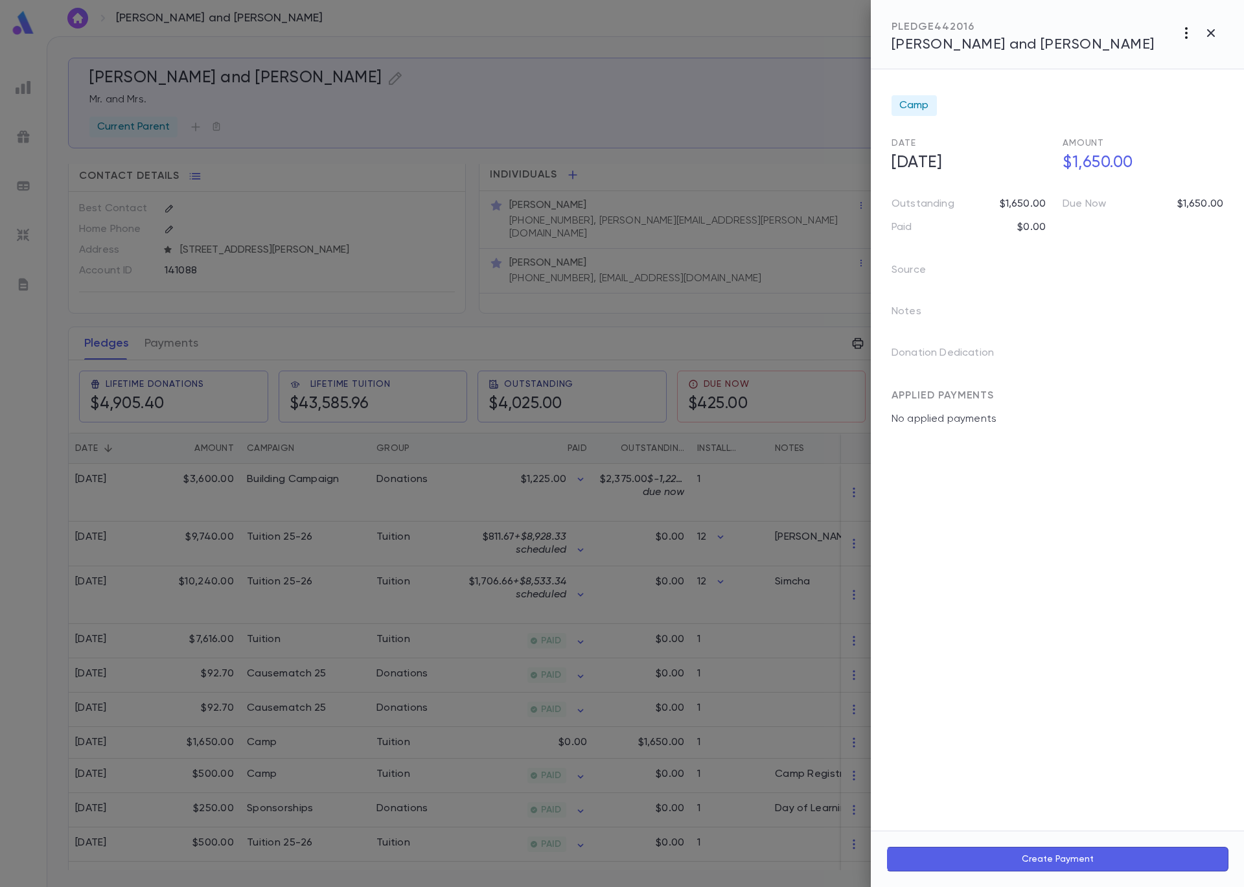
click at [1183, 31] on icon "button" at bounding box center [1187, 33] width 16 height 16
click at [1177, 87] on li "Send Invoice" at bounding box center [1157, 82] width 161 height 23
click at [1218, 83] on li "Email" at bounding box center [1211, 82] width 45 height 23
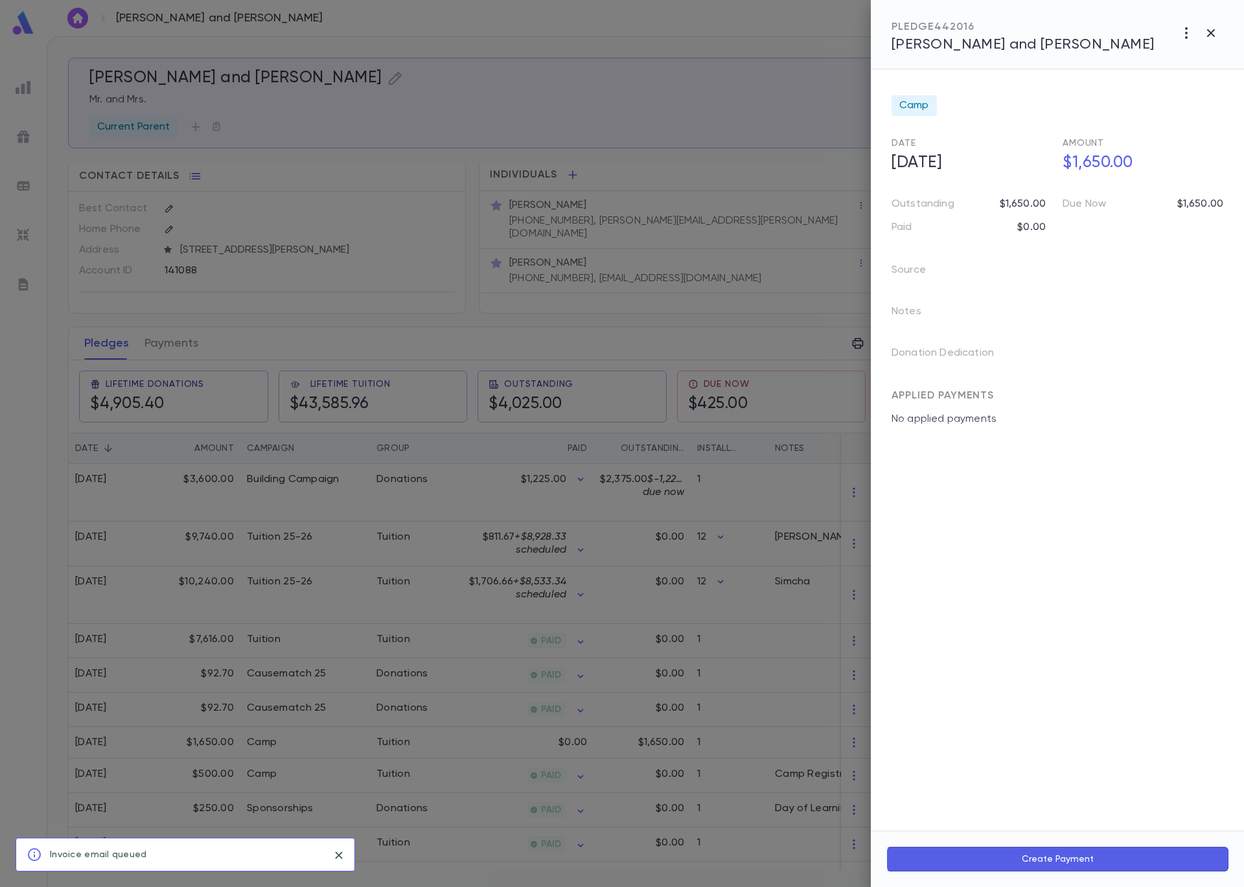
click at [505, 121] on div at bounding box center [622, 443] width 1244 height 887
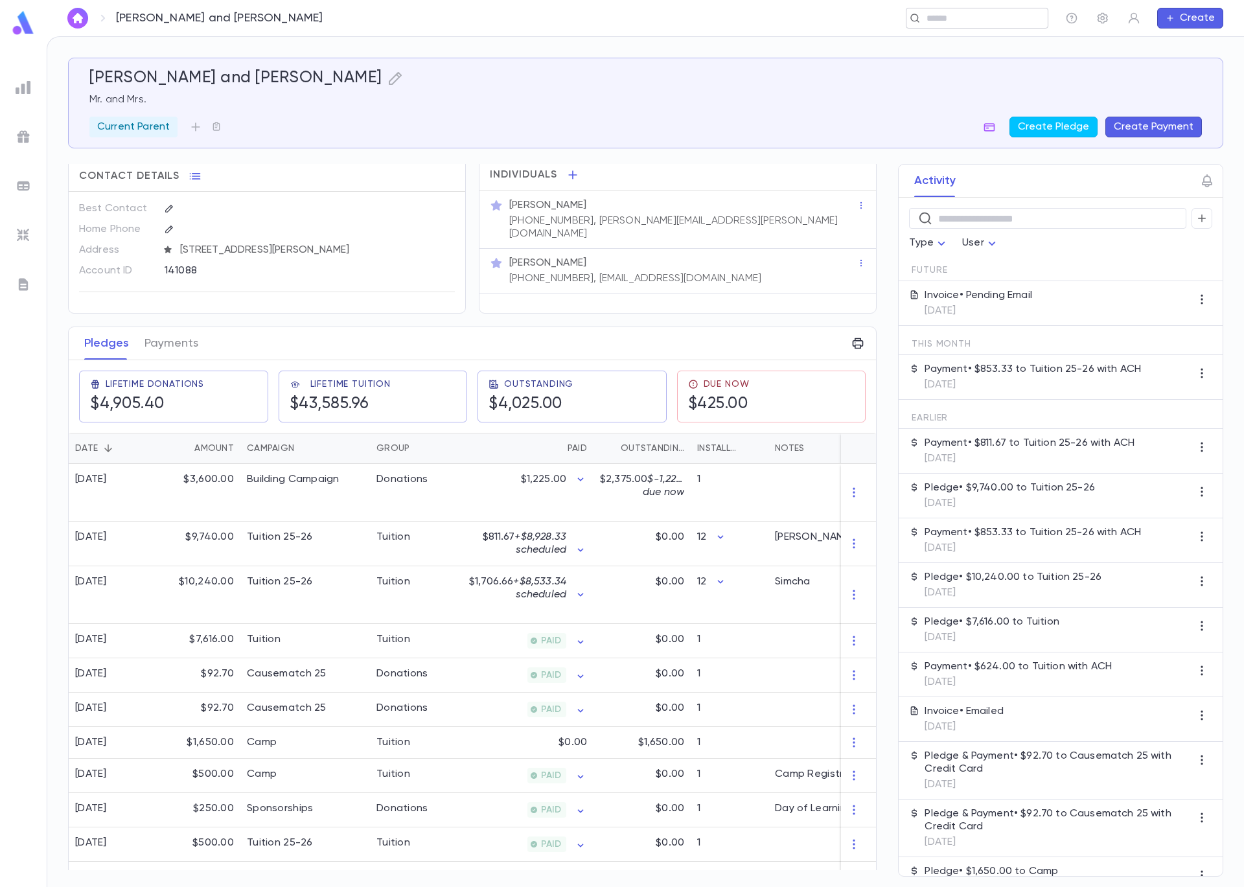
click at [964, 23] on input "text" at bounding box center [973, 18] width 100 height 12
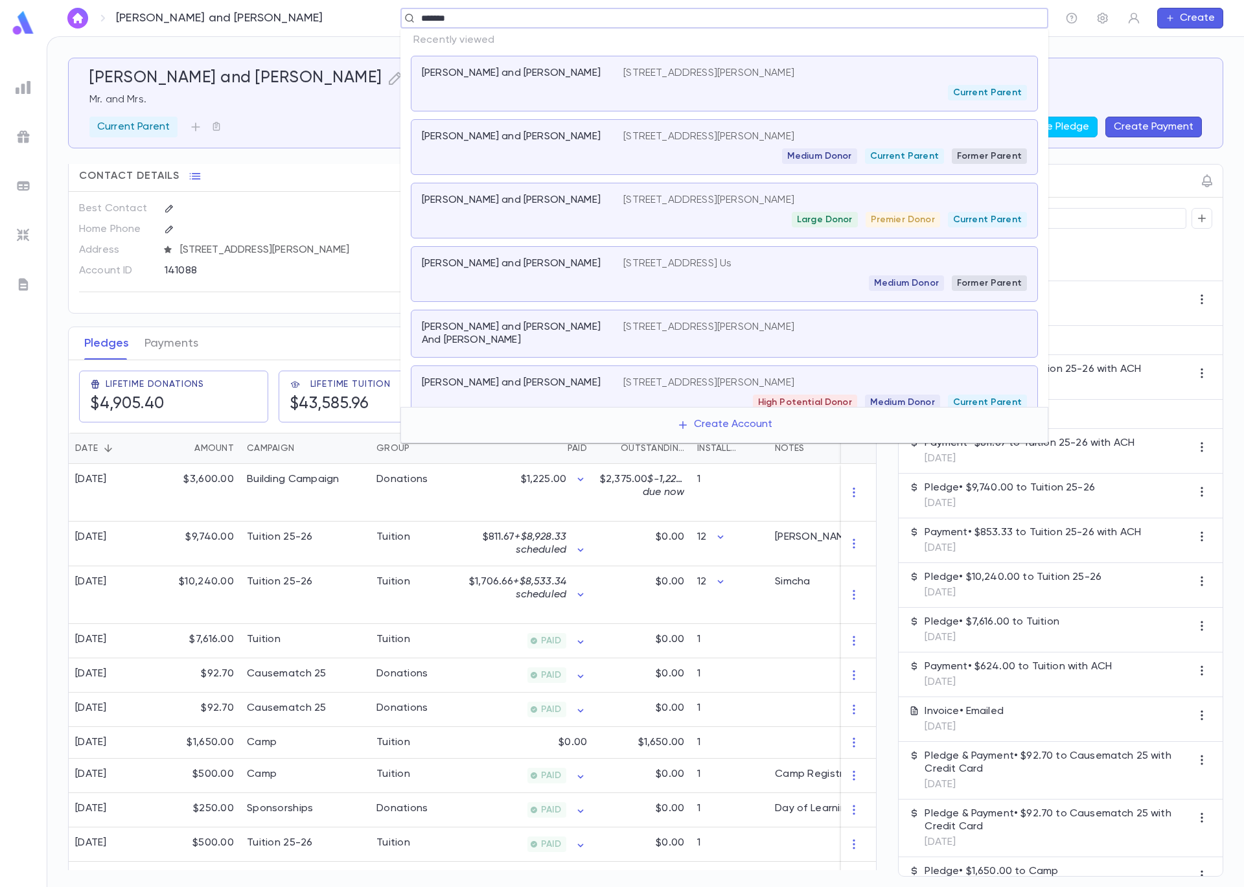
type input "********"
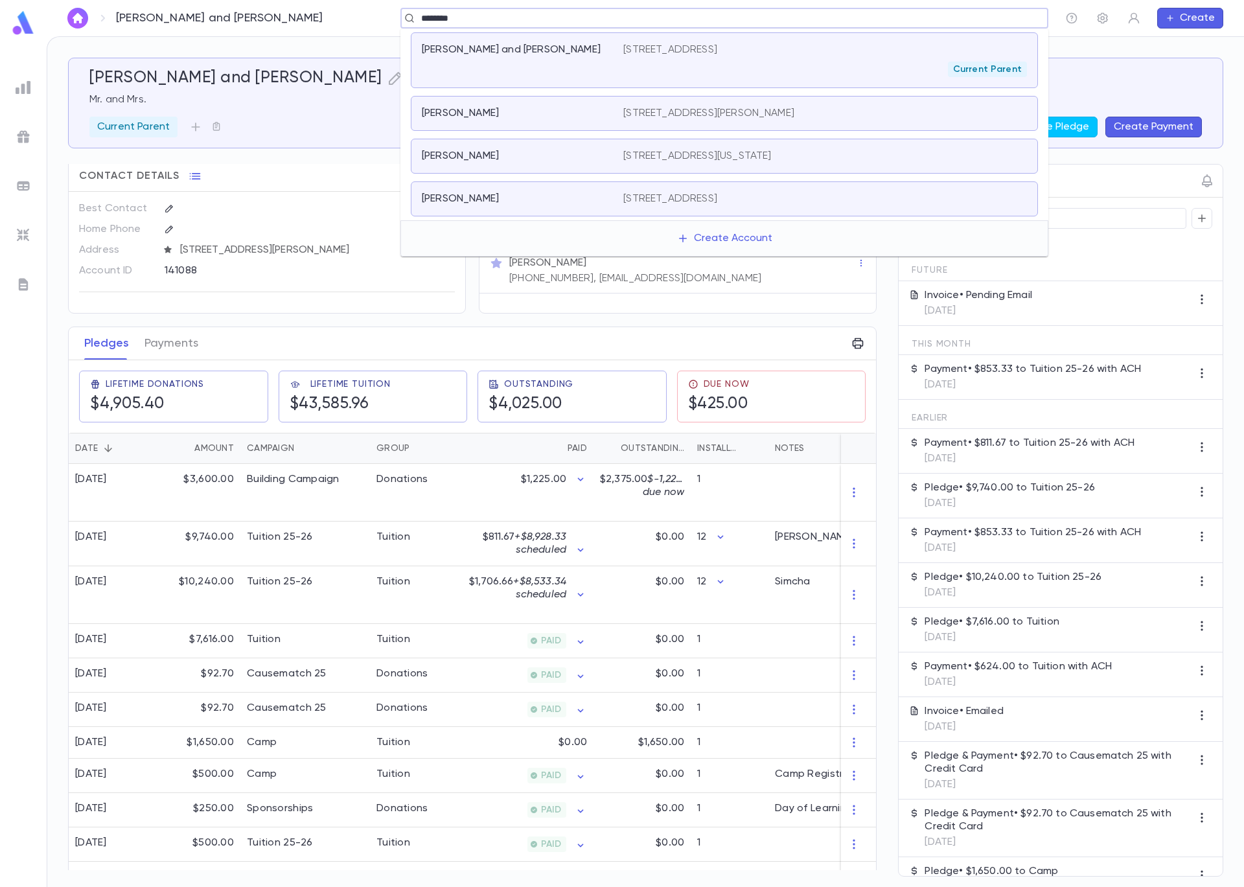
click at [658, 69] on div "Current Parent" at bounding box center [825, 70] width 404 height 16
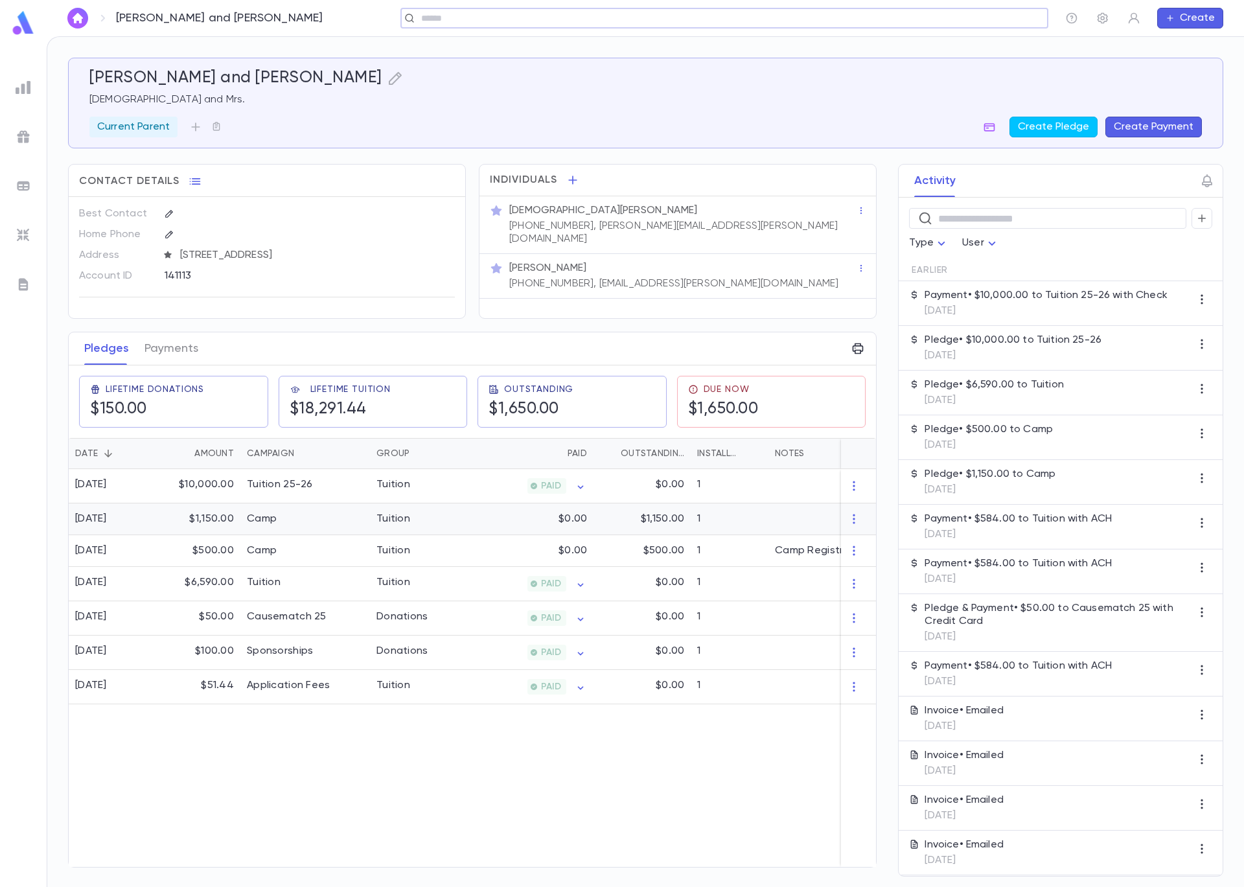
click at [507, 523] on div "$0.00" at bounding box center [530, 519] width 126 height 32
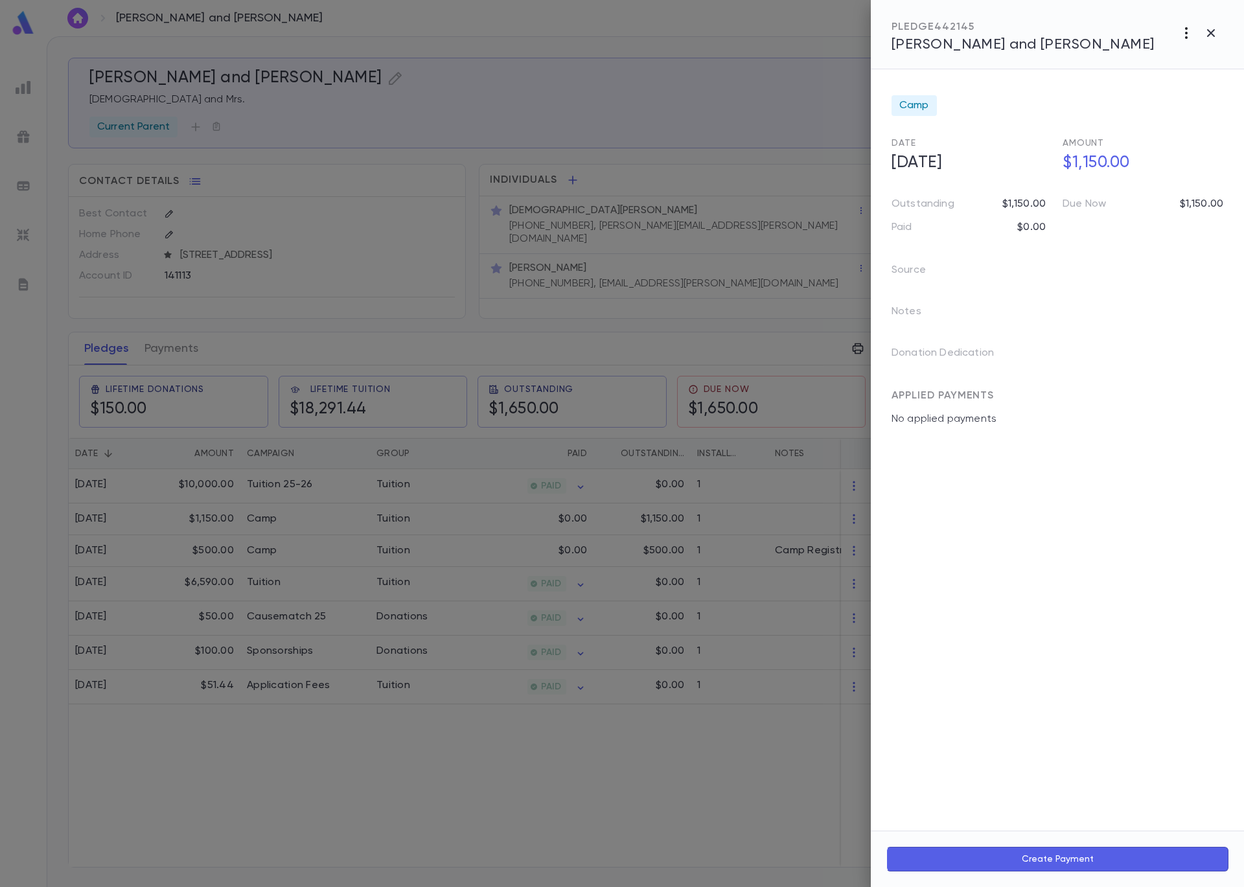
click at [1185, 38] on icon "button" at bounding box center [1186, 33] width 3 height 12
click at [1166, 83] on li "Send Invoice" at bounding box center [1157, 82] width 161 height 23
click at [1227, 83] on li "Email" at bounding box center [1211, 82] width 45 height 23
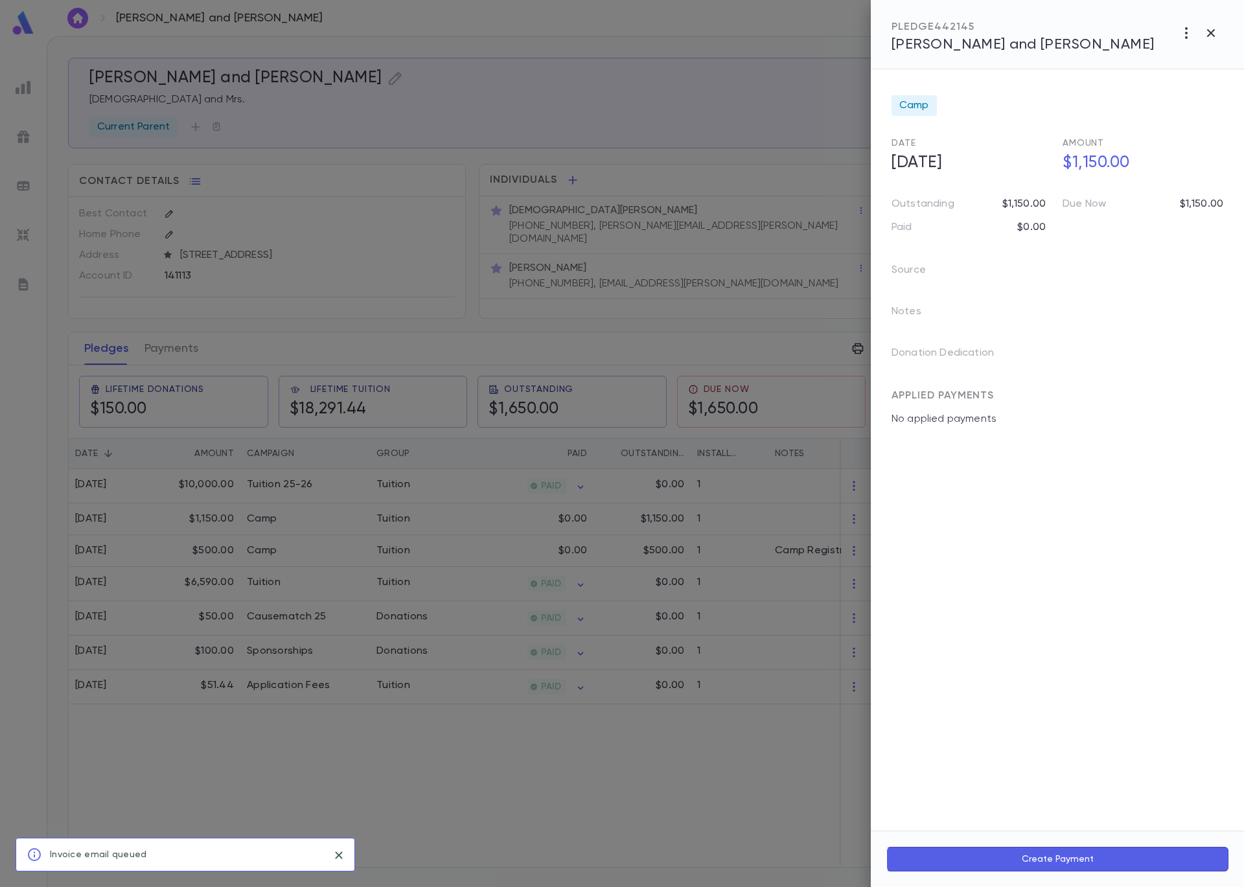
click at [600, 567] on div at bounding box center [622, 443] width 1244 height 887
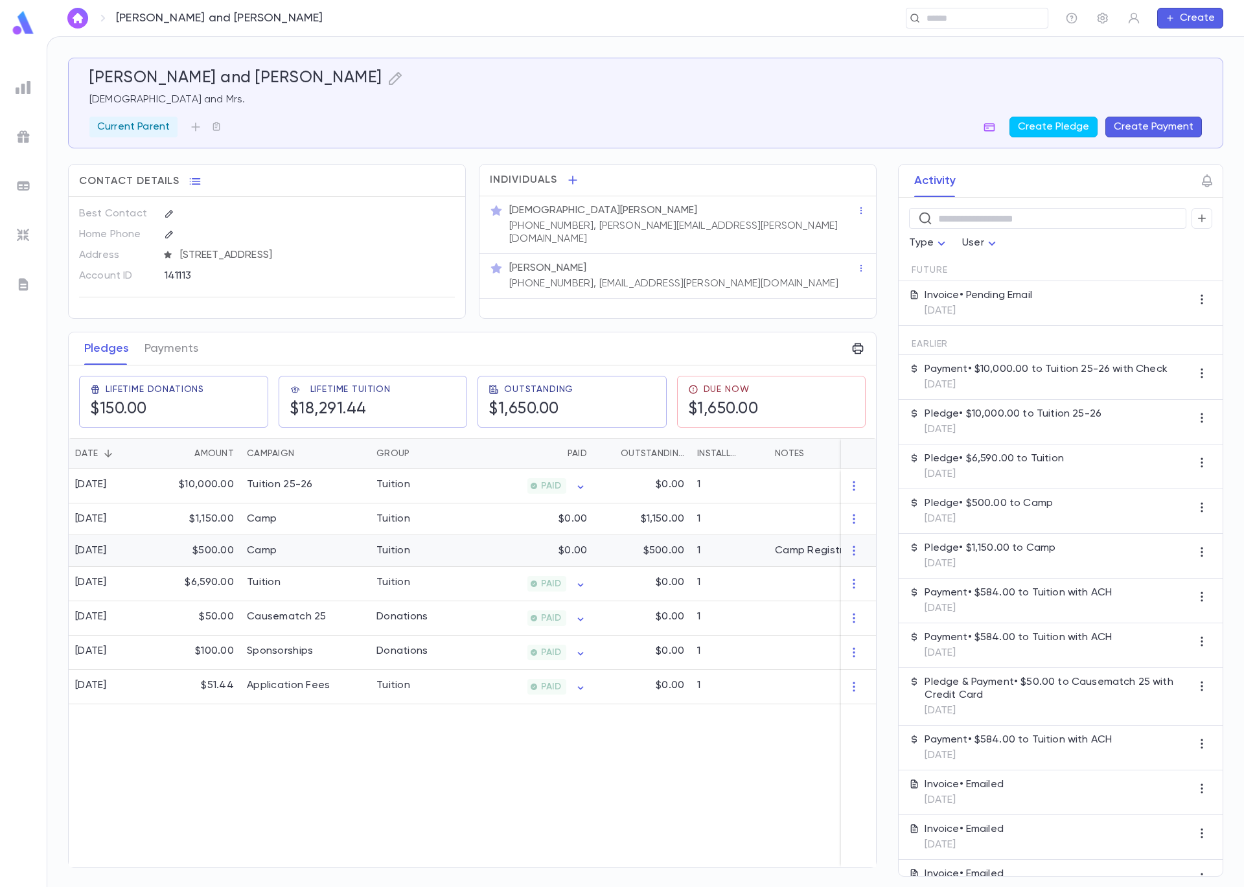
click at [614, 545] on div "$500.00" at bounding box center [642, 551] width 97 height 32
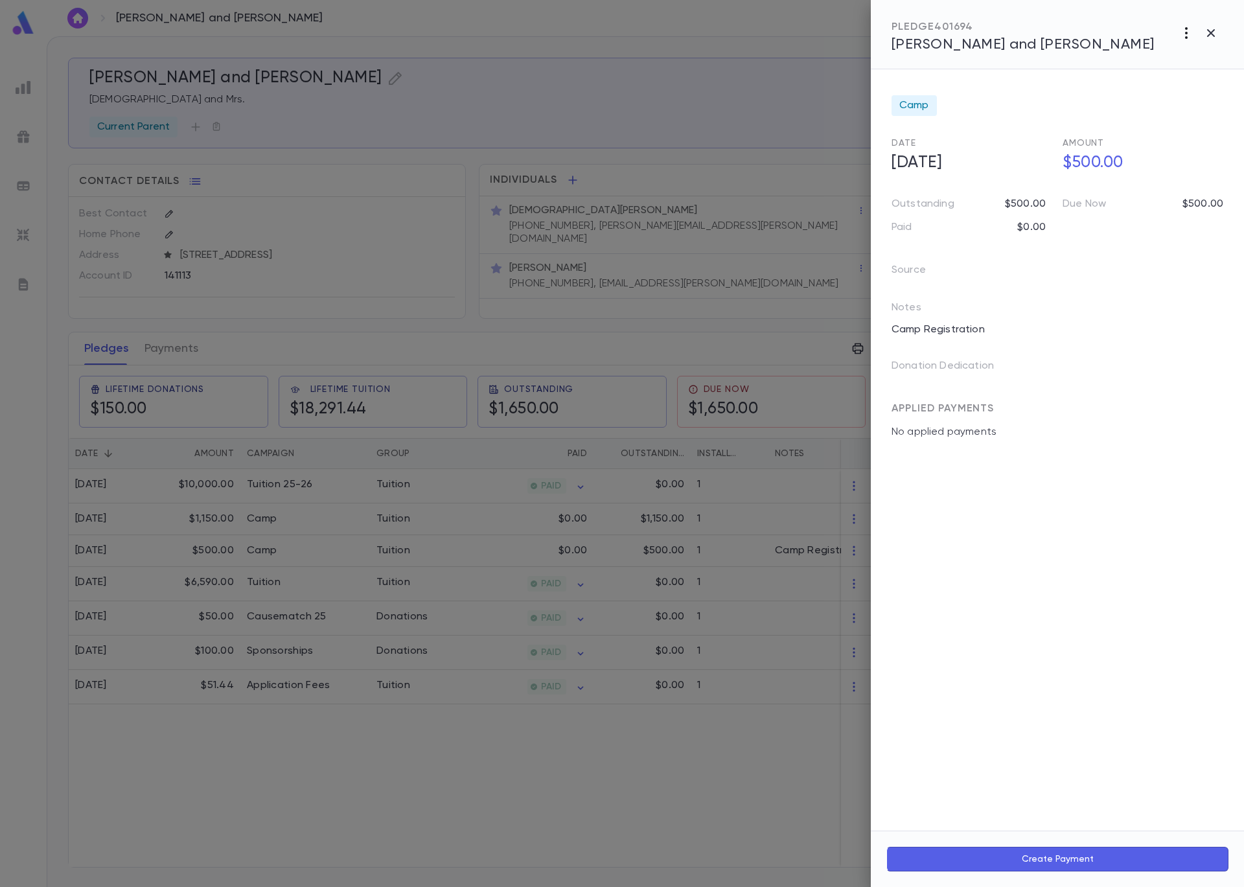
click at [1190, 32] on icon "button" at bounding box center [1187, 33] width 16 height 16
click at [1181, 82] on li "Send Invoice" at bounding box center [1157, 82] width 161 height 23
click at [1222, 82] on li "Email" at bounding box center [1211, 82] width 45 height 23
click at [341, 183] on div at bounding box center [622, 443] width 1244 height 887
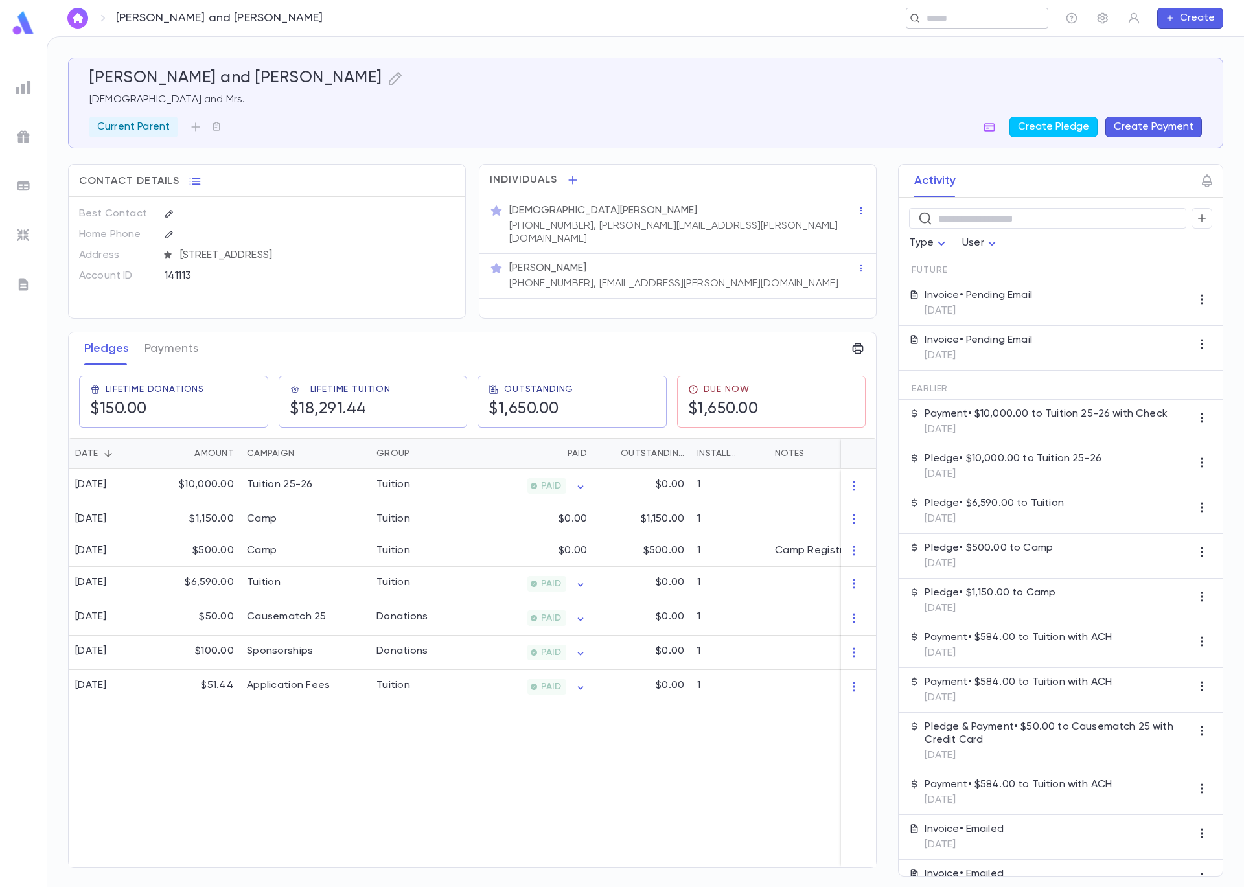
click at [960, 16] on input "text" at bounding box center [973, 18] width 100 height 12
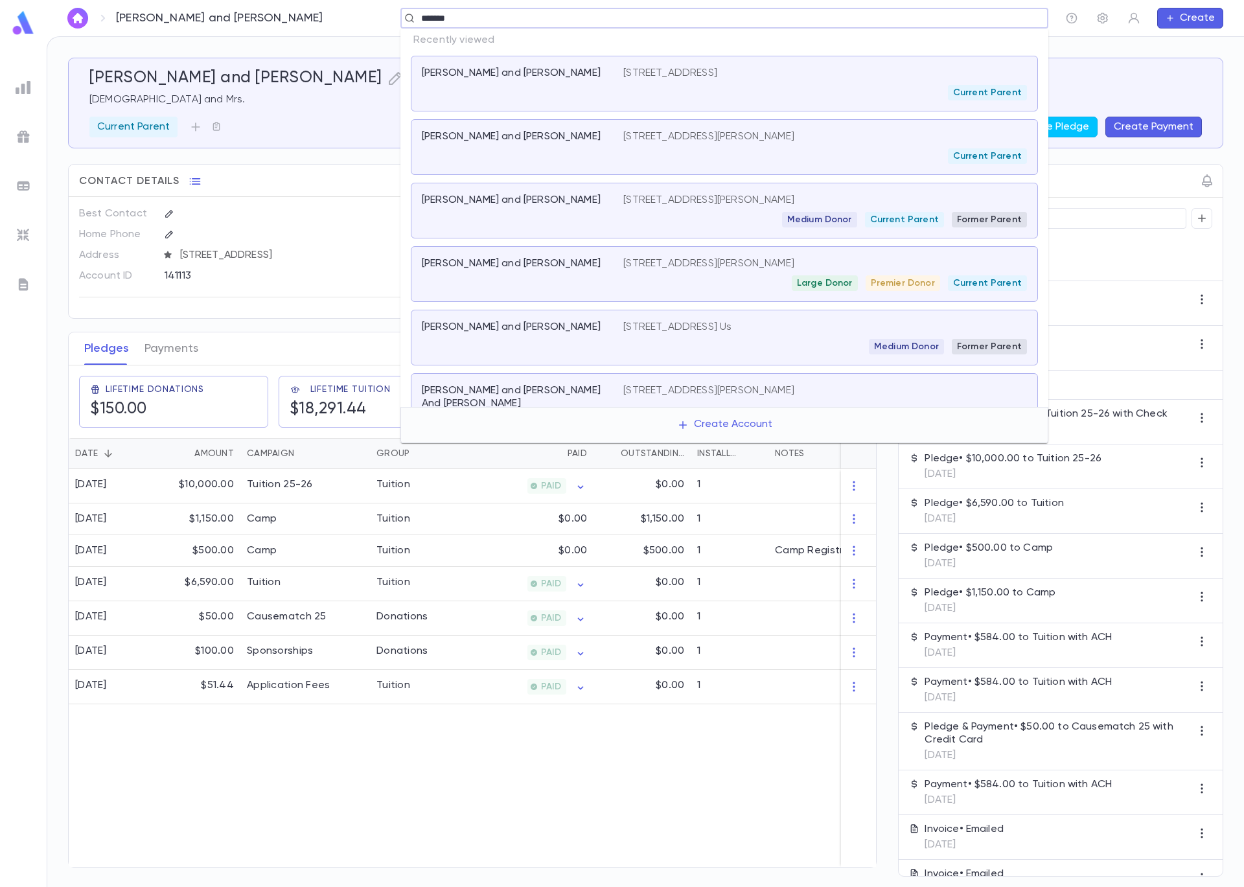
type input "********"
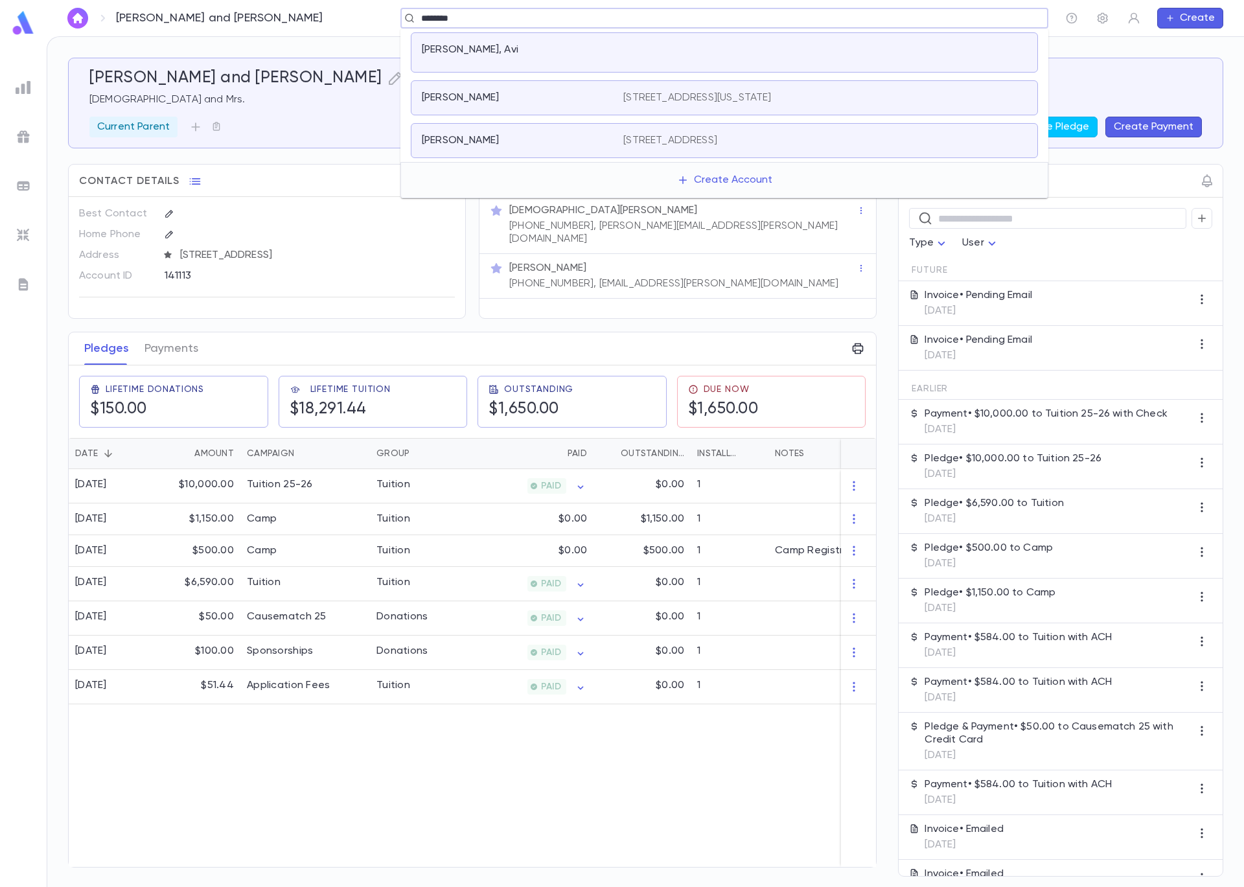
click at [555, 49] on div "[PERSON_NAME], Avi" at bounding box center [515, 49] width 186 height 13
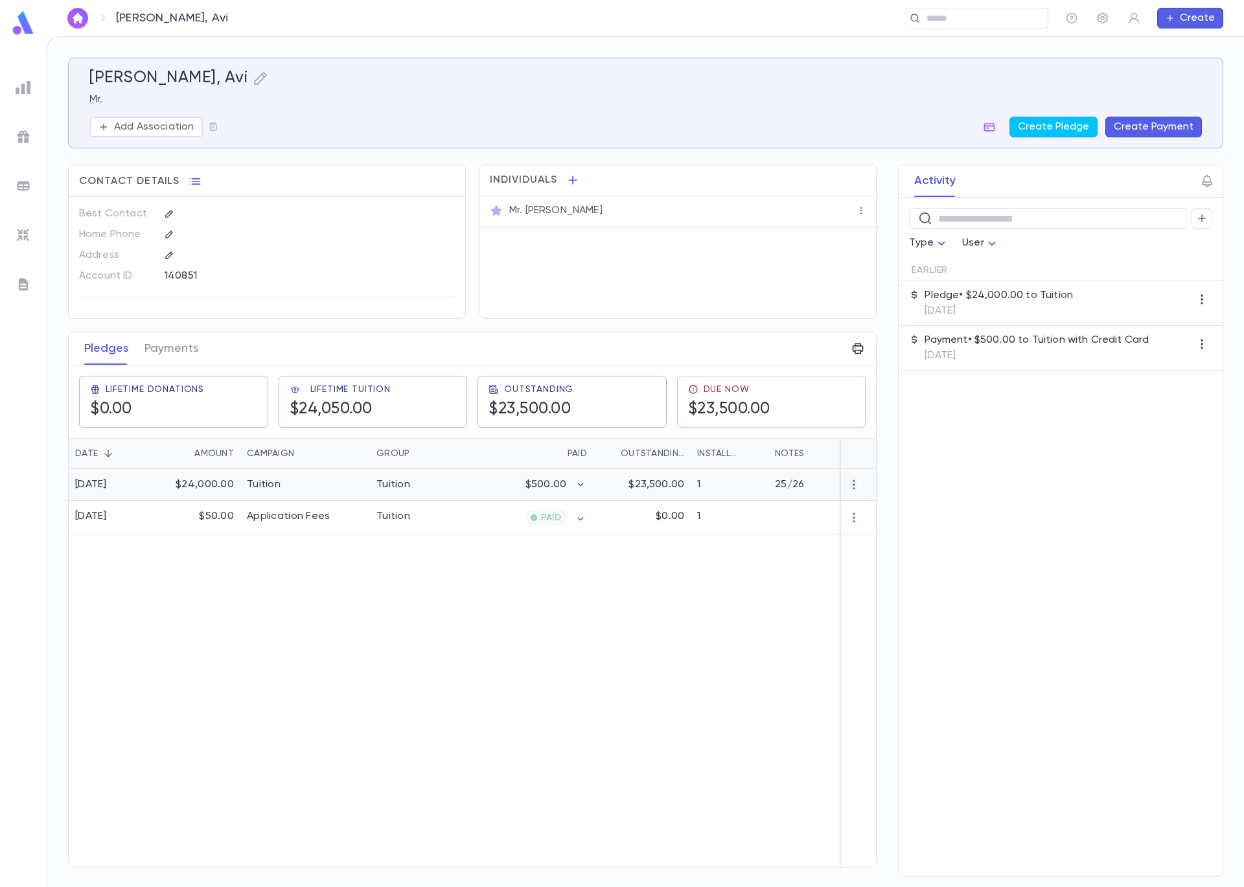
click at [442, 475] on div "Tuition" at bounding box center [418, 485] width 97 height 32
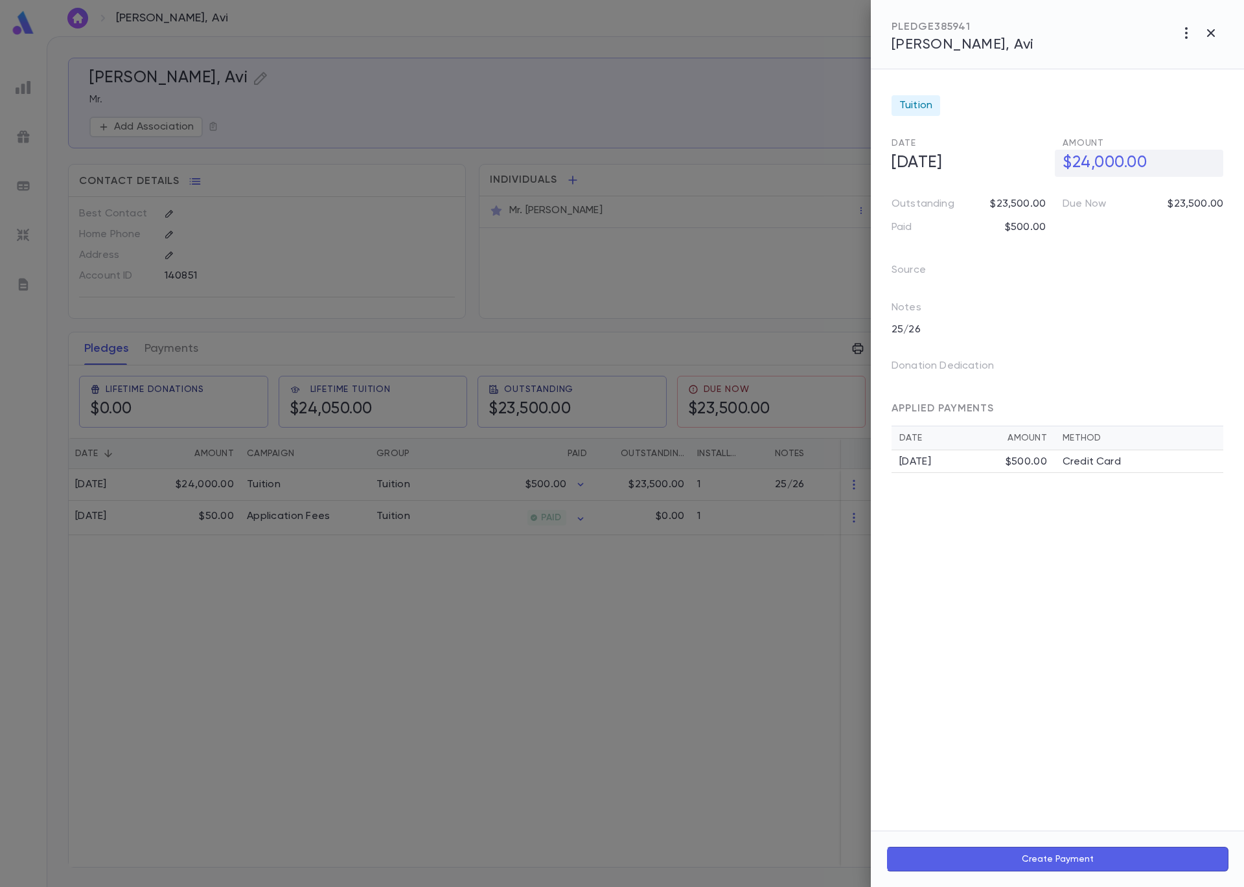
click at [1098, 164] on h5 "$24,000.00" at bounding box center [1139, 163] width 168 height 27
drag, startPoint x: 1108, startPoint y: 161, endPoint x: 1045, endPoint y: 168, distance: 63.9
click at [1045, 168] on div "**********" at bounding box center [1052, 157] width 342 height 40
type input "********"
click at [1214, 185] on icon "button" at bounding box center [1213, 191] width 12 height 13
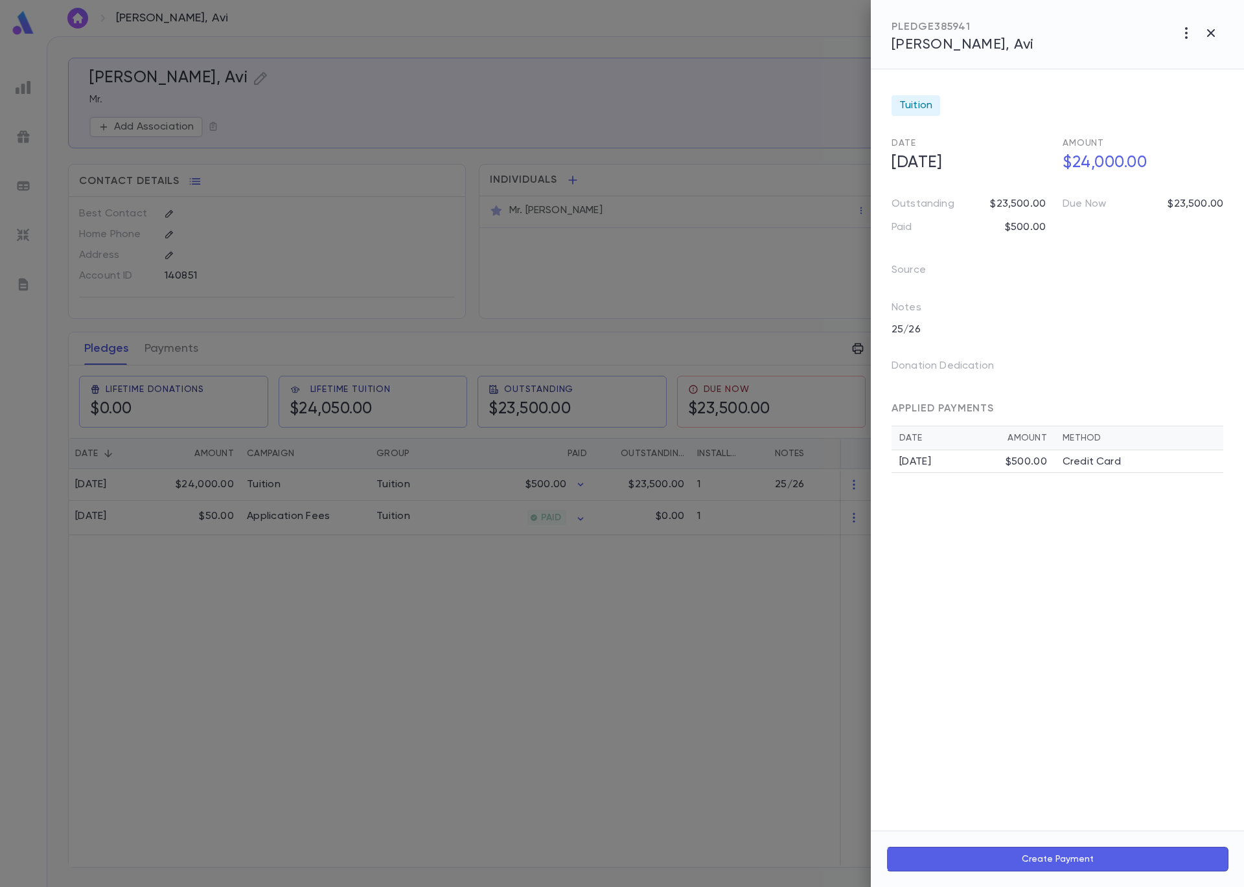
click at [723, 614] on div at bounding box center [622, 443] width 1244 height 887
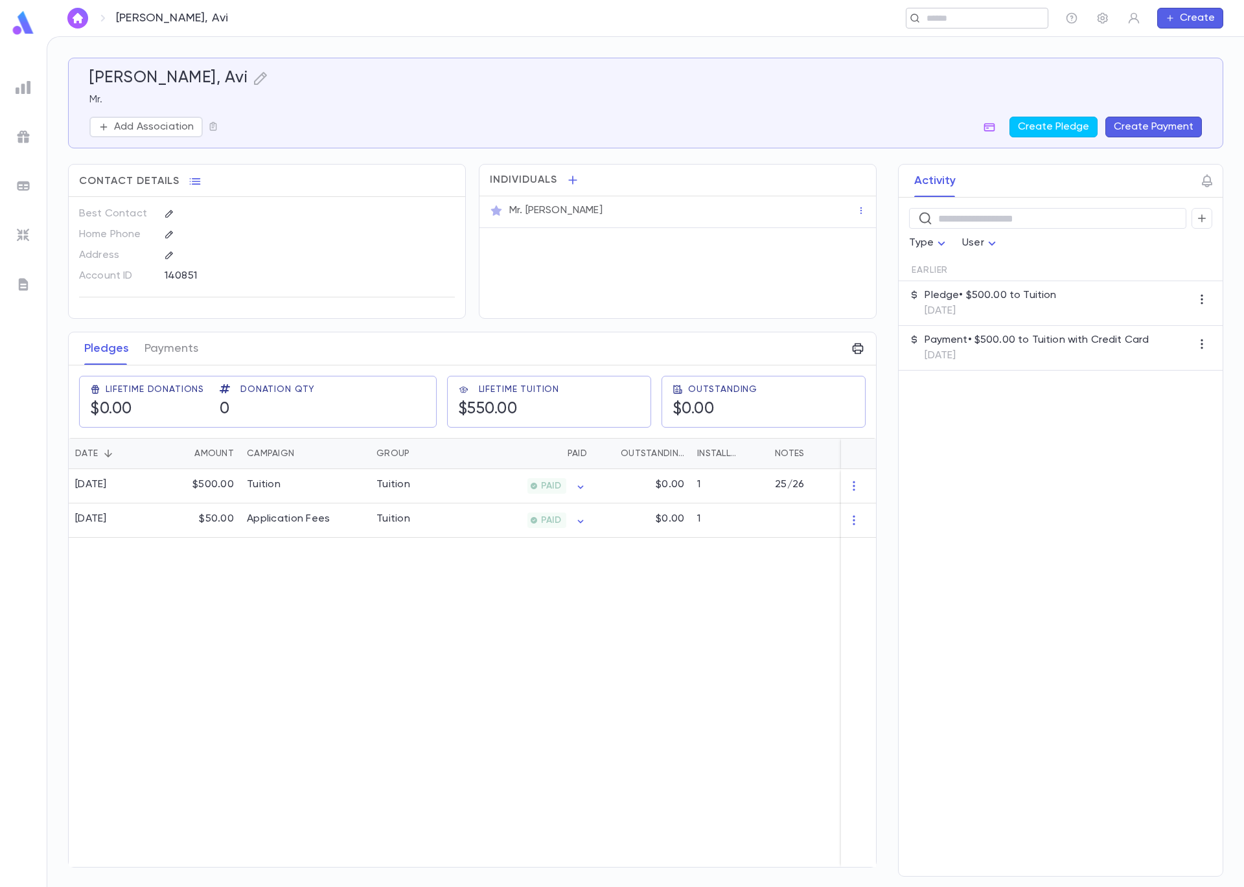
click at [1014, 14] on input "text" at bounding box center [973, 18] width 100 height 12
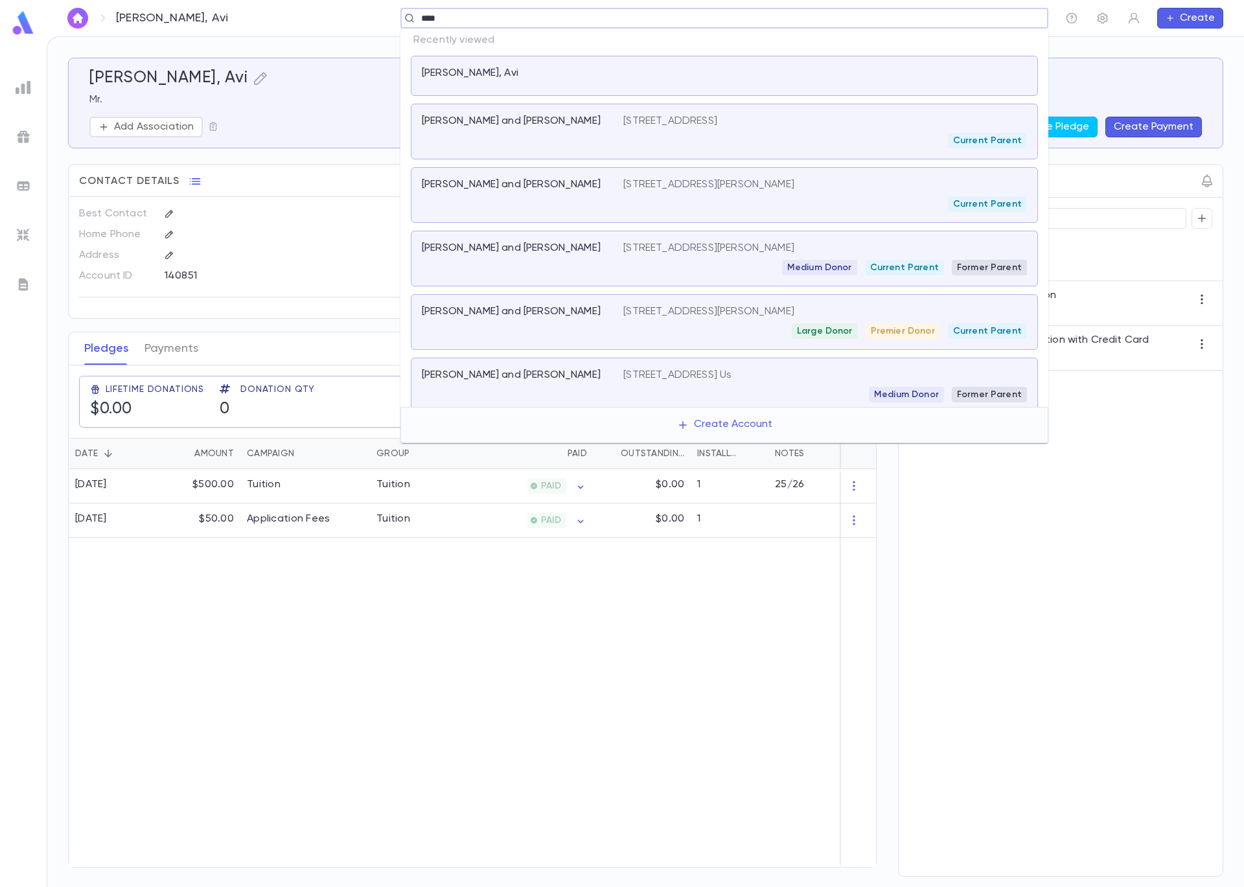
type input "*****"
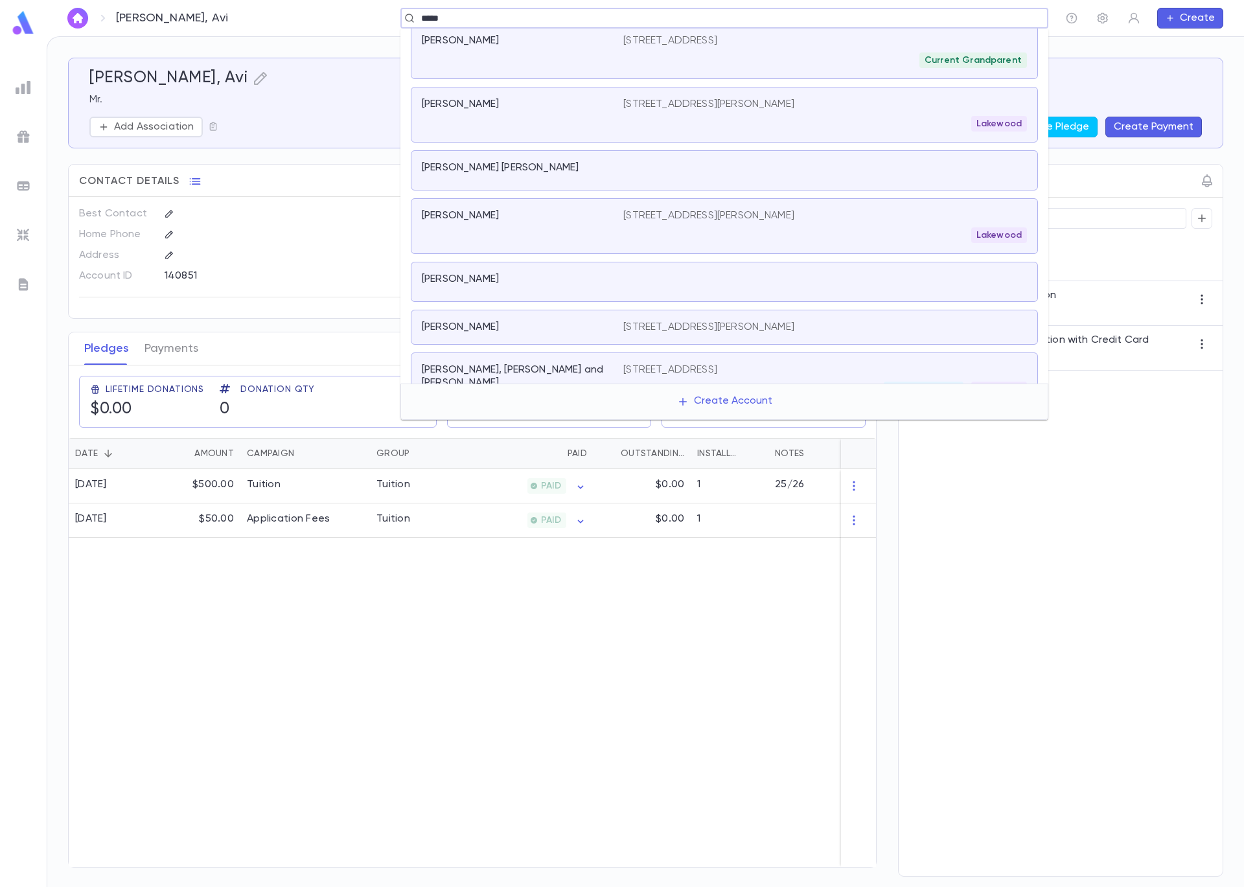
scroll to position [320, 0]
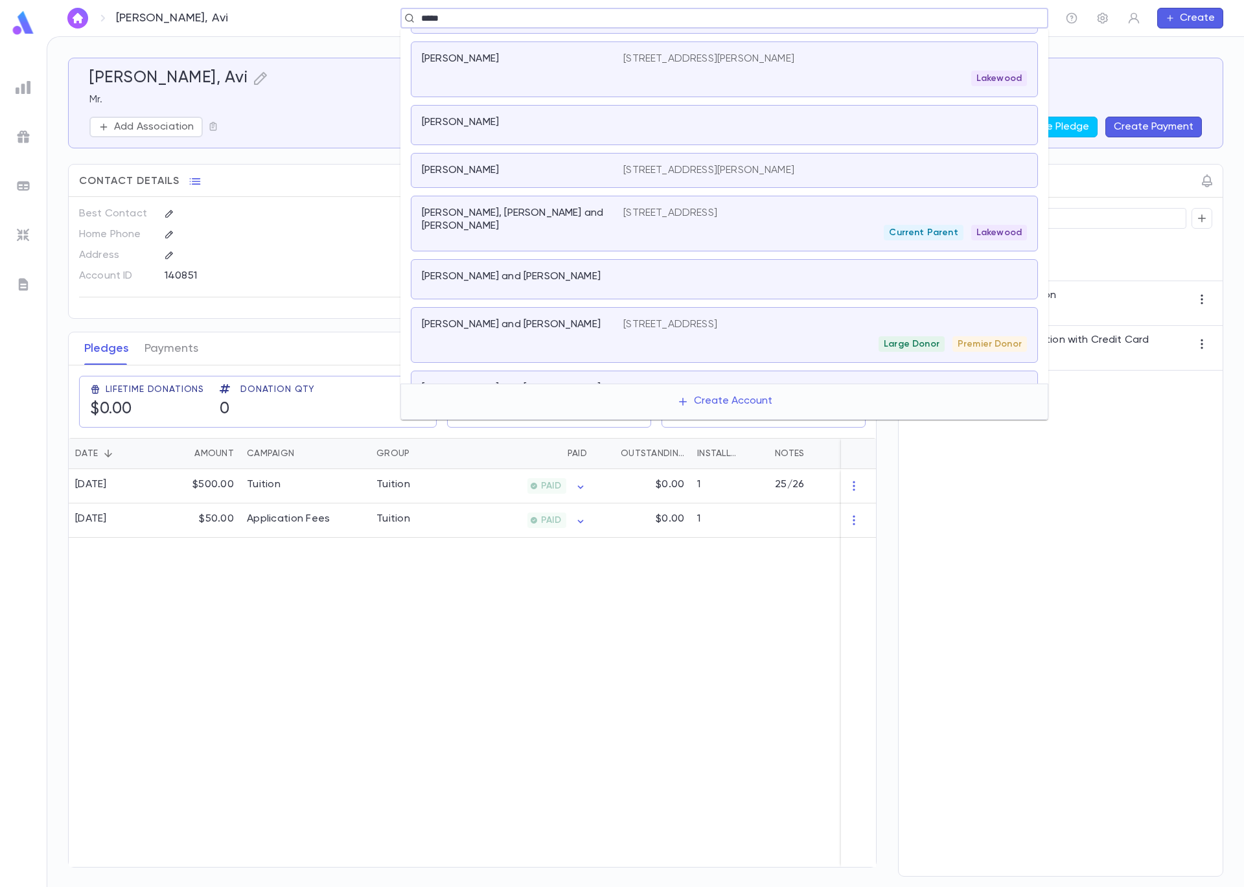
click at [566, 322] on div "[PERSON_NAME] and [PERSON_NAME]" at bounding box center [515, 324] width 186 height 13
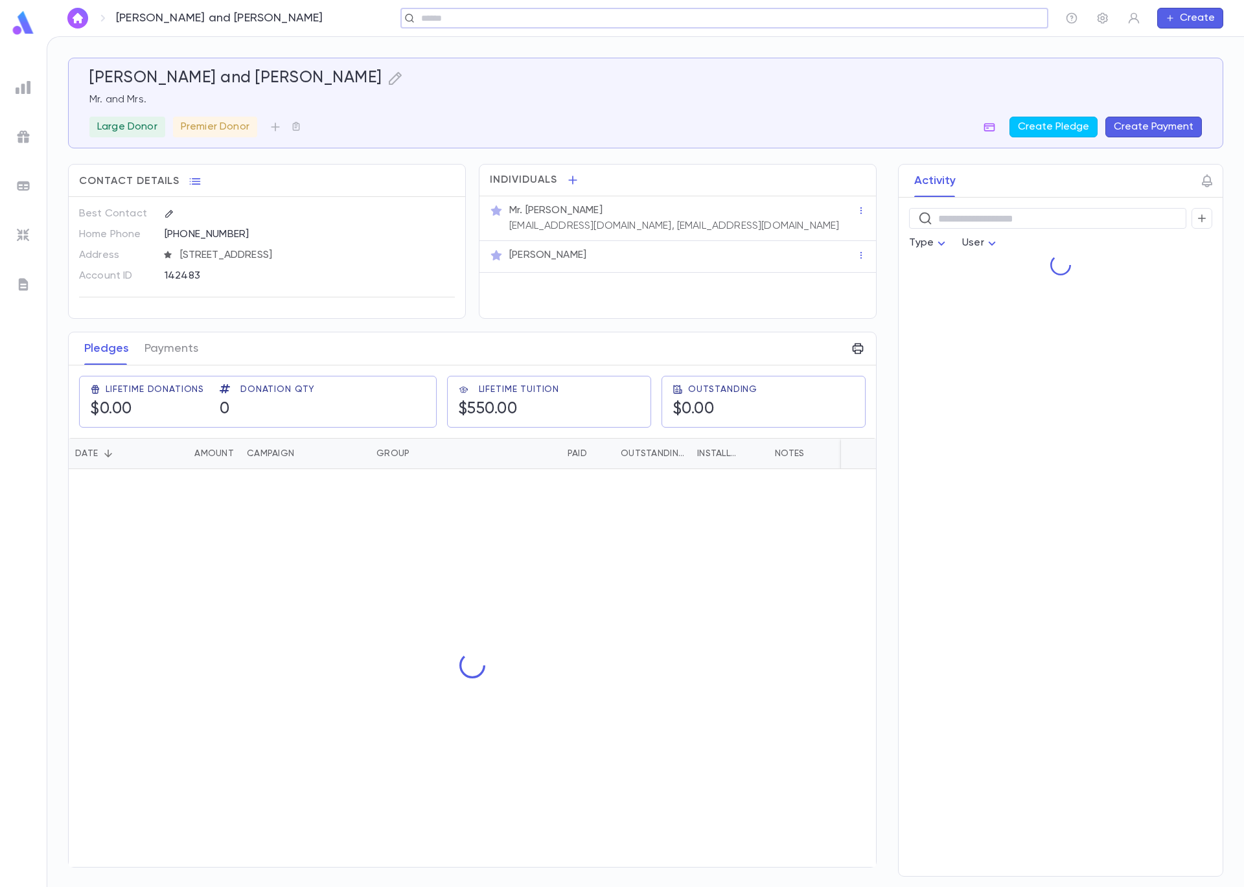
click at [599, 1] on div "[PERSON_NAME] and [PERSON_NAME] ​ Create" at bounding box center [645, 18] width 1197 height 36
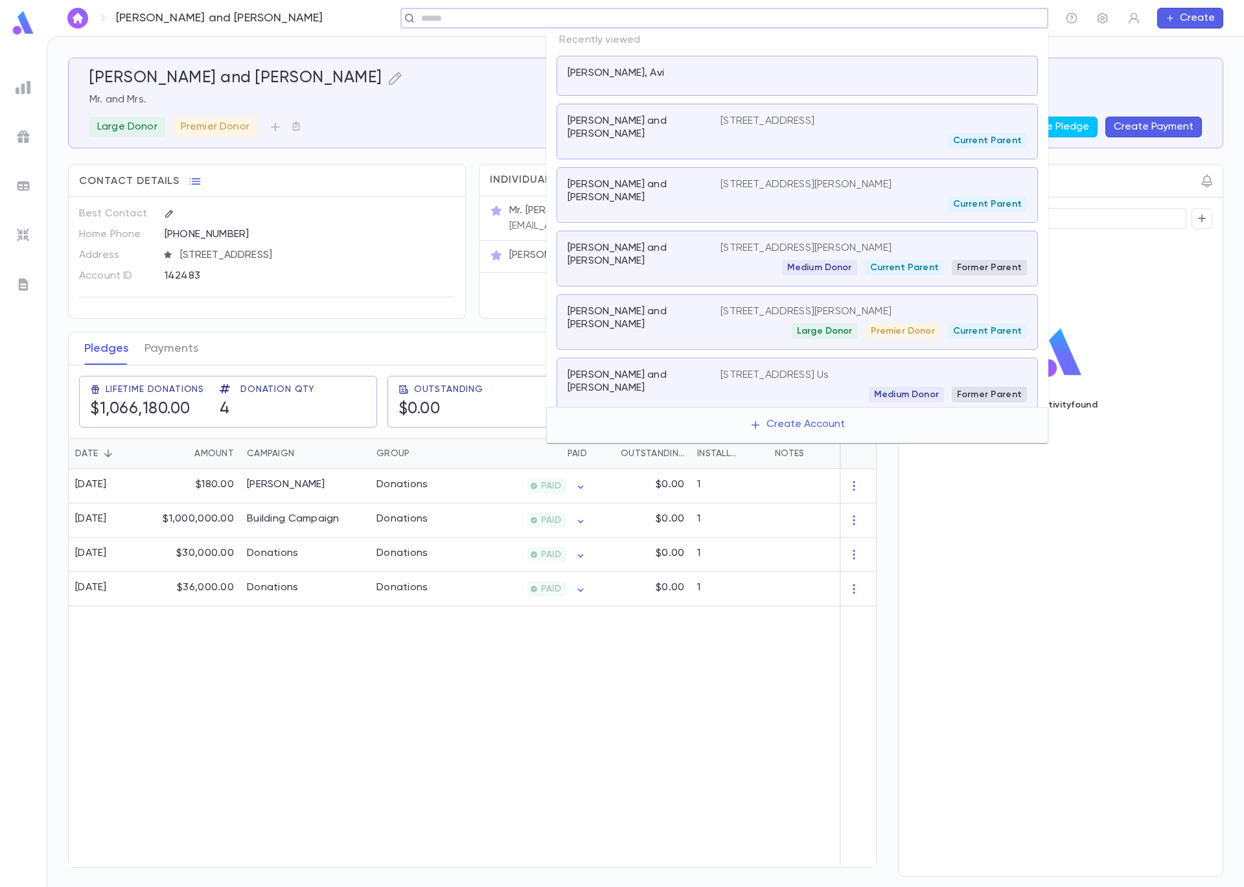
click at [925, 17] on input "text" at bounding box center [720, 18] width 606 height 12
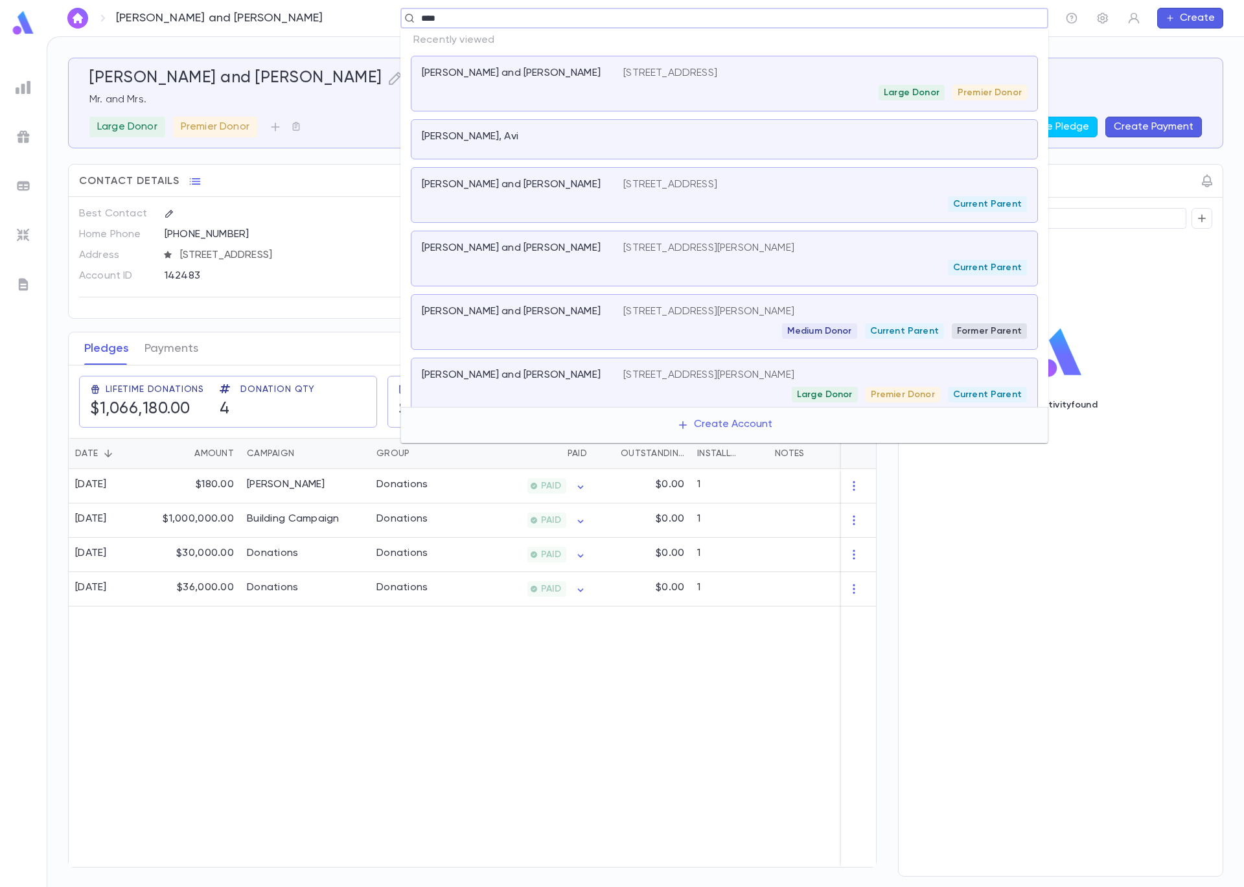
type input "*****"
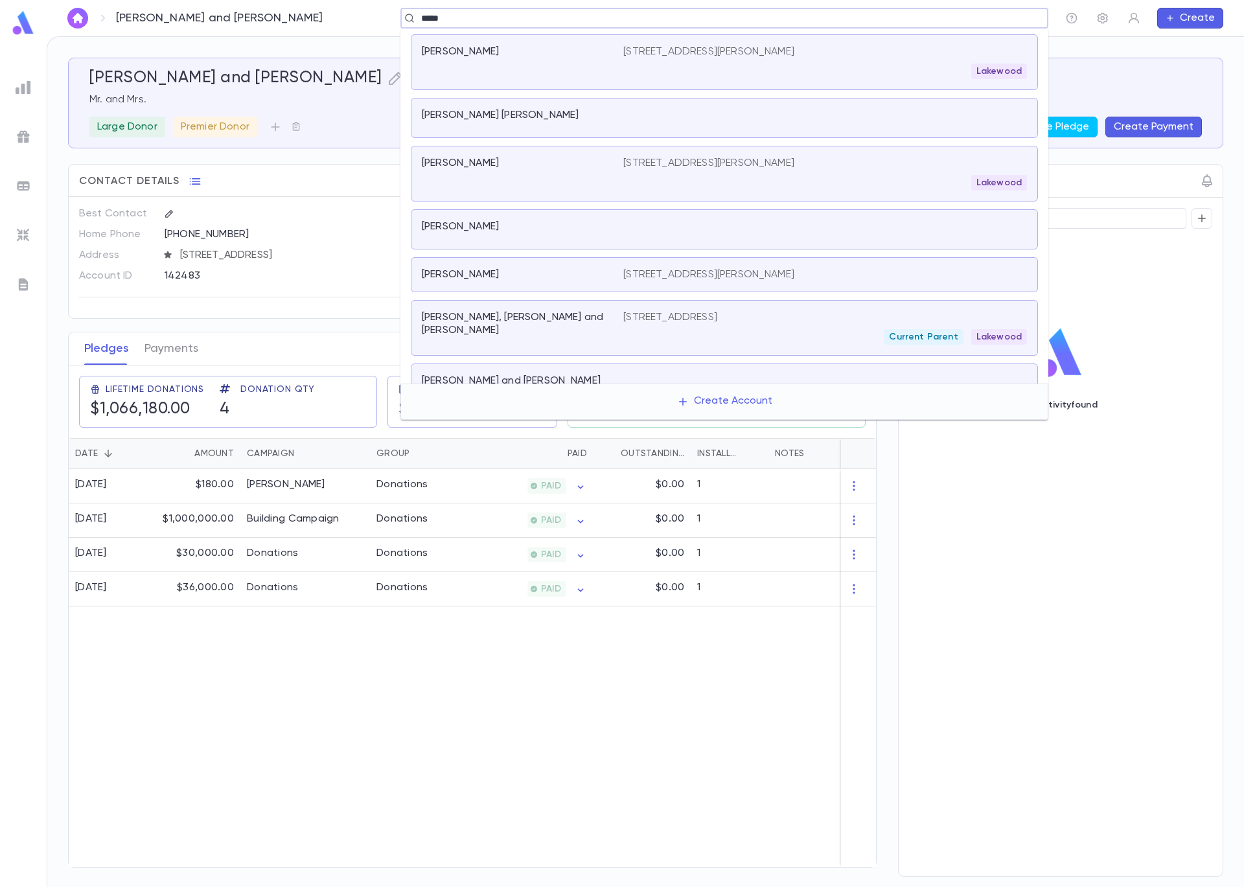
scroll to position [337, 0]
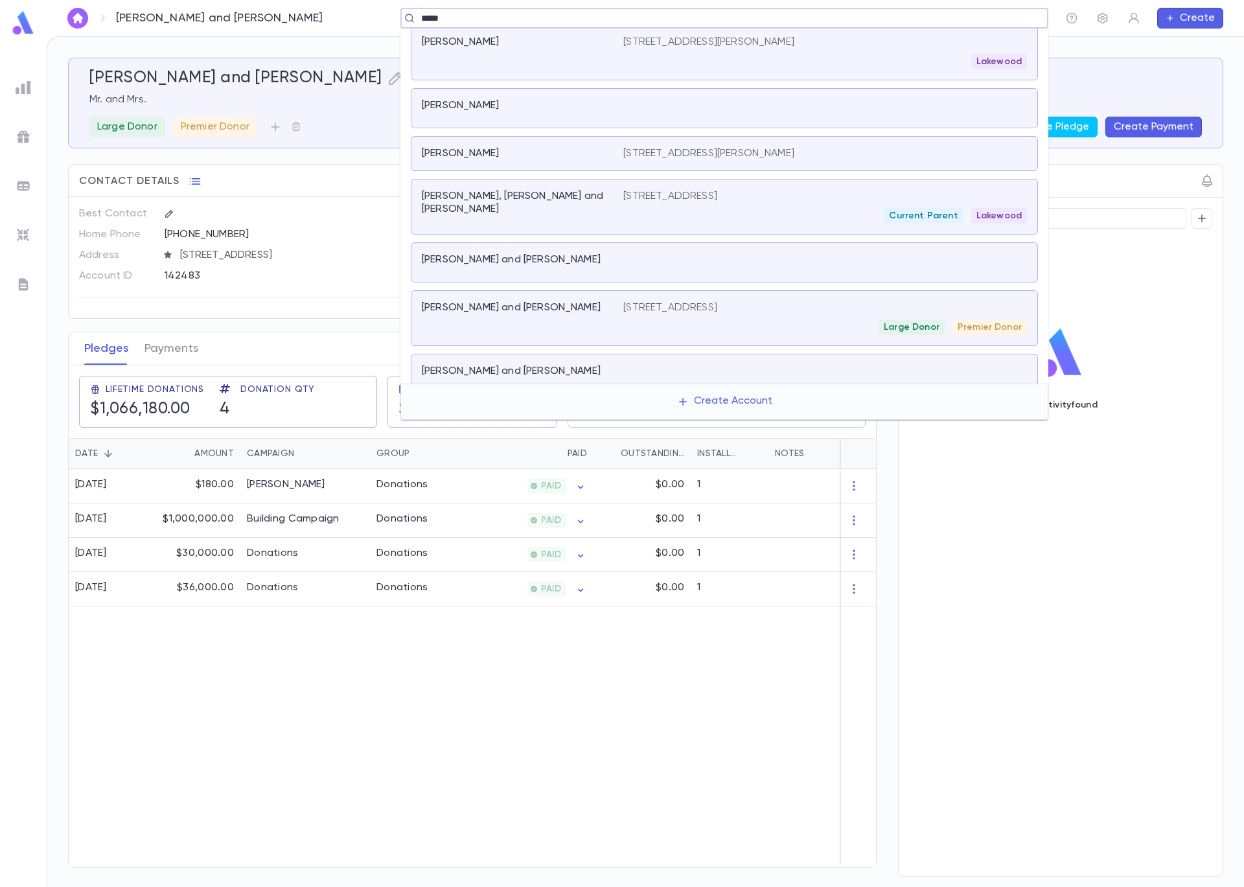
click at [645, 185] on div "[PERSON_NAME], [PERSON_NAME] and [PERSON_NAME] 1732 Symphony Lane, [GEOGRAPHIC_…" at bounding box center [724, 207] width 627 height 56
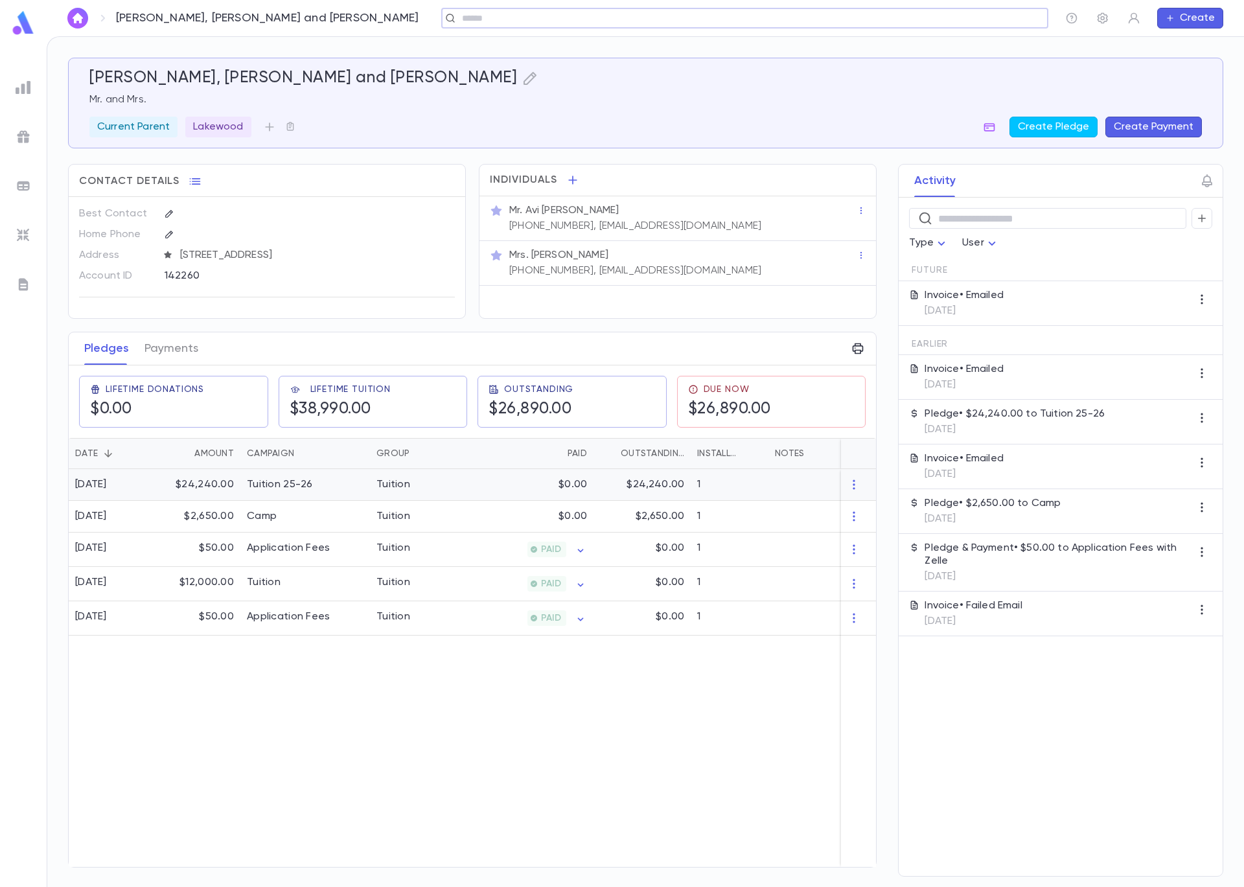
click at [375, 496] on div "Tuition" at bounding box center [418, 485] width 97 height 32
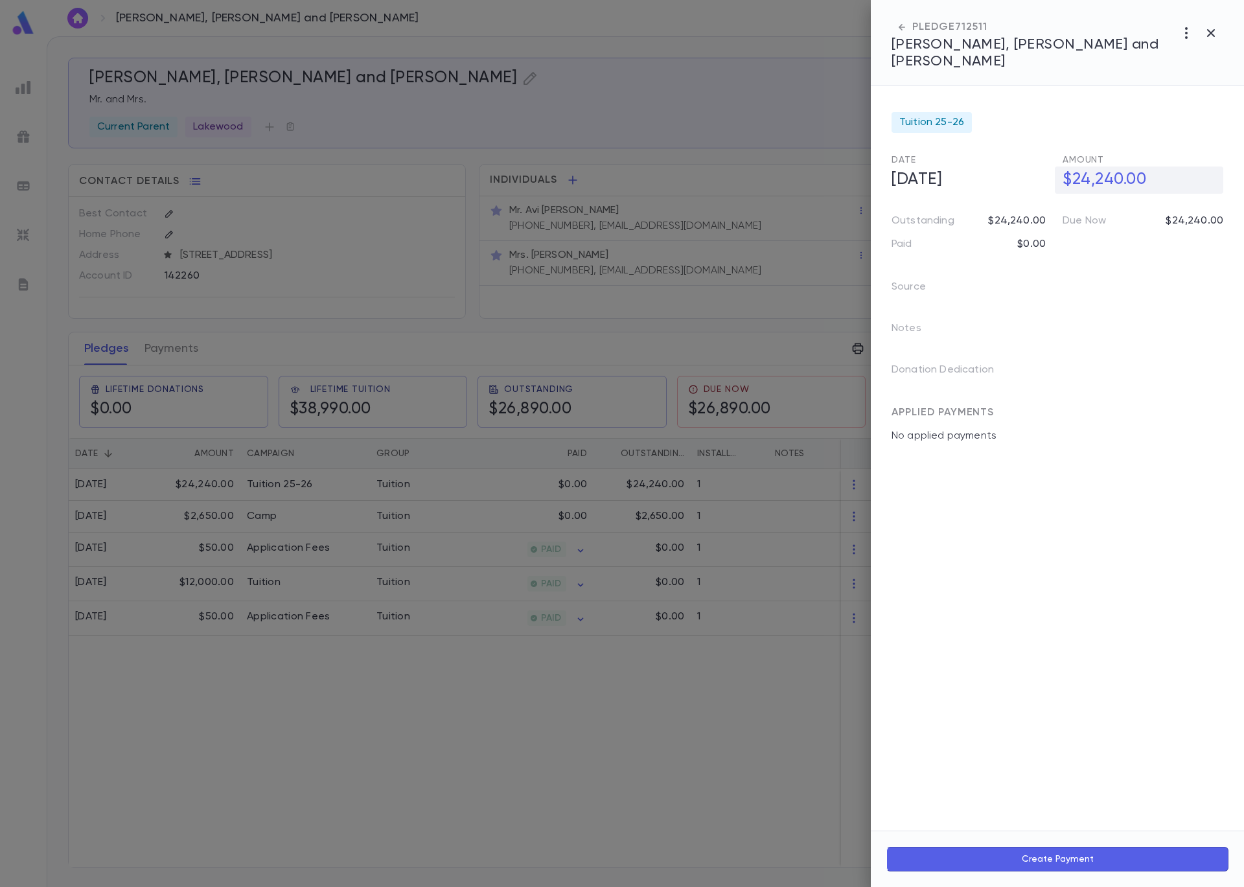
click at [1102, 167] on h5 "$24,240.00" at bounding box center [1139, 180] width 168 height 27
drag, startPoint x: 1142, startPoint y: 156, endPoint x: 1073, endPoint y: 150, distance: 69.6
click at [1073, 167] on input "**********" at bounding box center [1143, 179] width 161 height 25
type input "**********"
click at [1220, 198] on button "button" at bounding box center [1213, 208] width 21 height 21
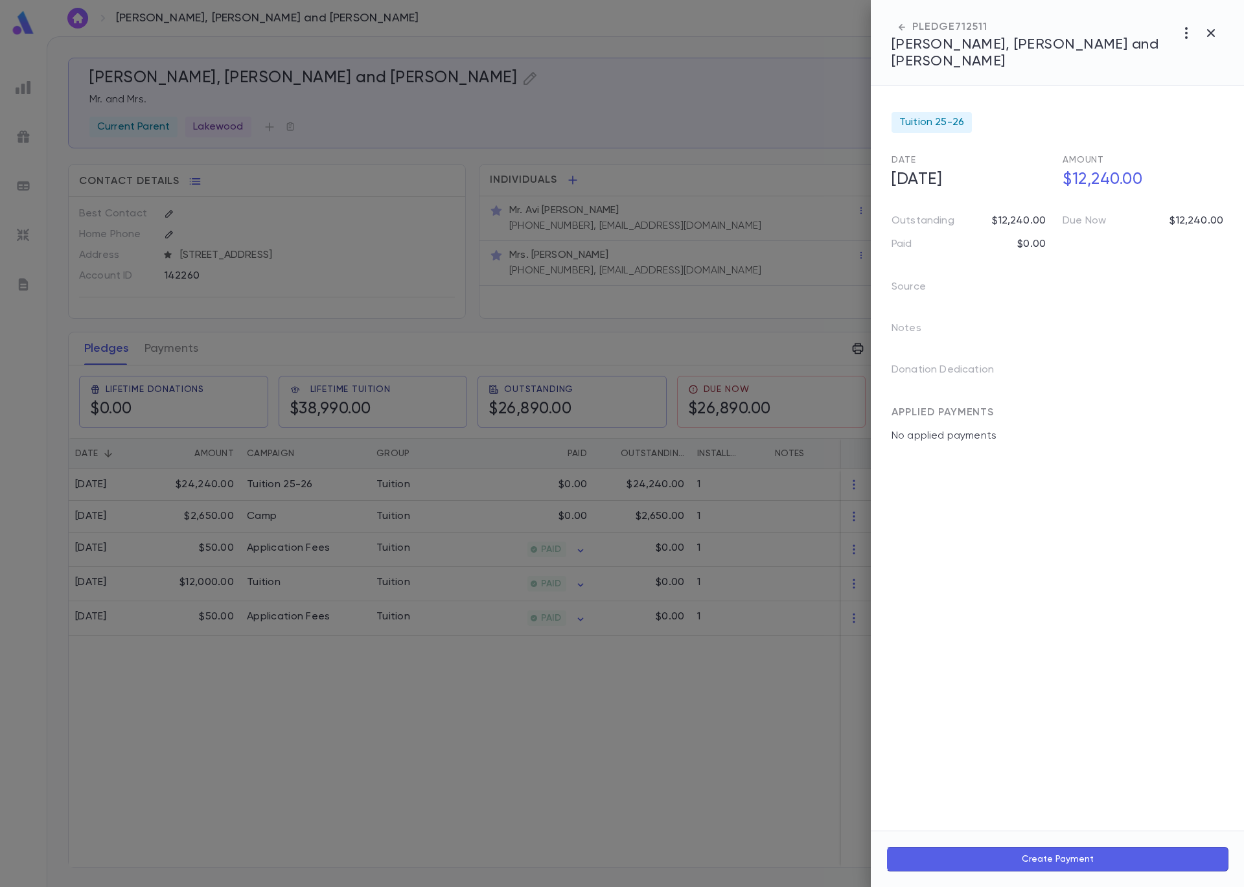
click at [697, 102] on div at bounding box center [622, 443] width 1244 height 887
